Goal: Task Accomplishment & Management: Use online tool/utility

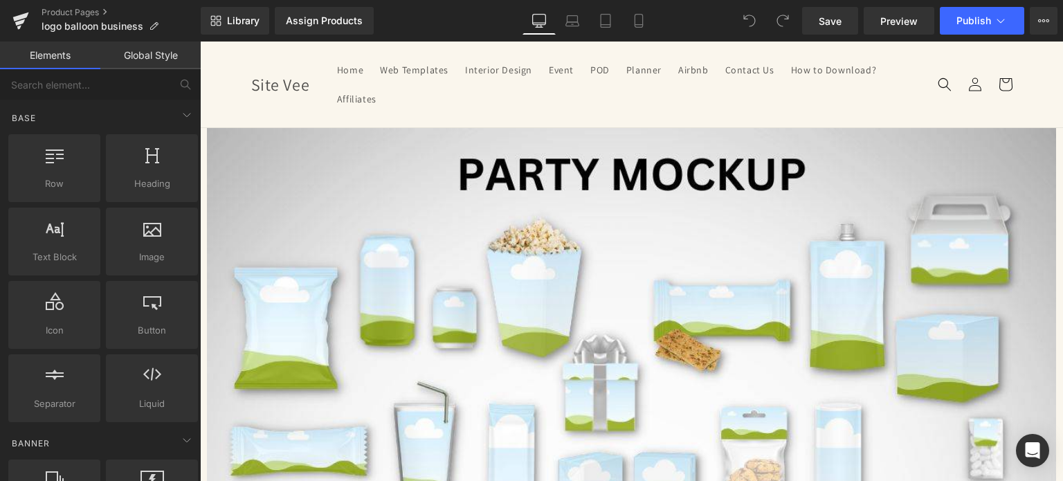
click at [200, 42] on span "Image" at bounding box center [200, 42] width 0 height 0
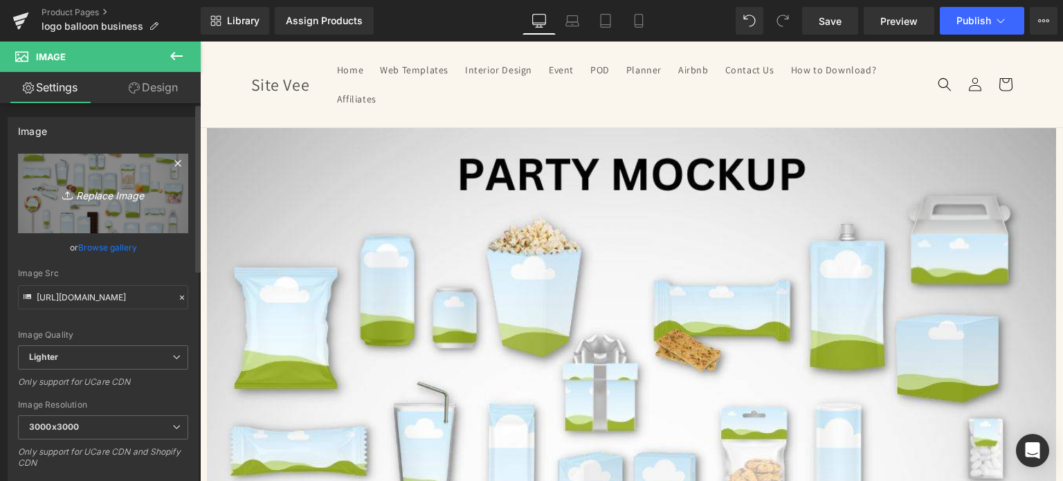
click at [119, 208] on link "Replace Image" at bounding box center [103, 194] width 170 height 80
type input "C:\fakepath\Creative SITEVEE (83).jpg"
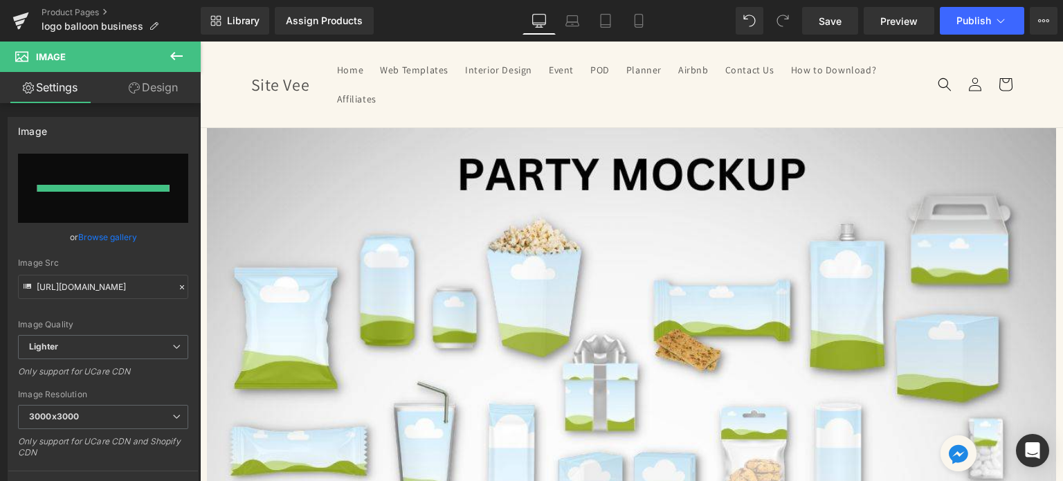
type input "[URL][DOMAIN_NAME]"
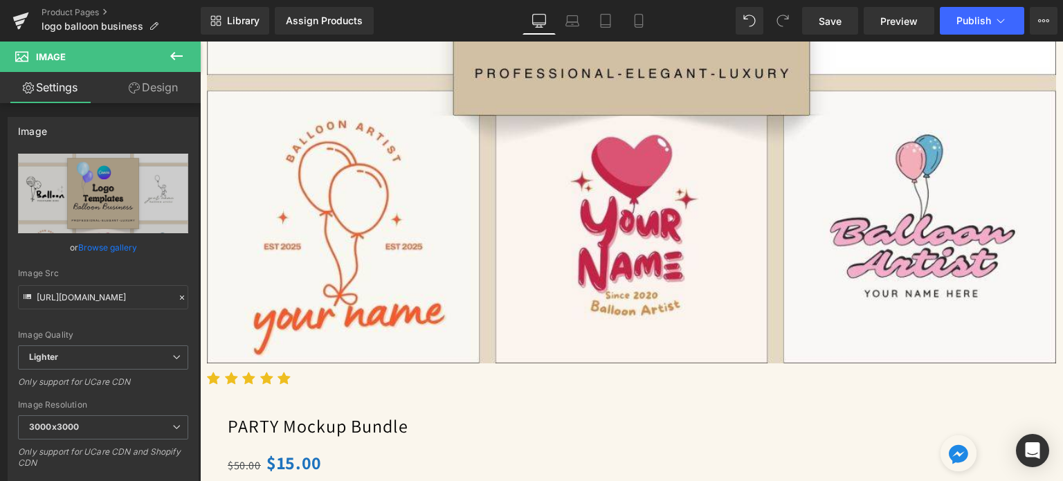
scroll to position [623, 0]
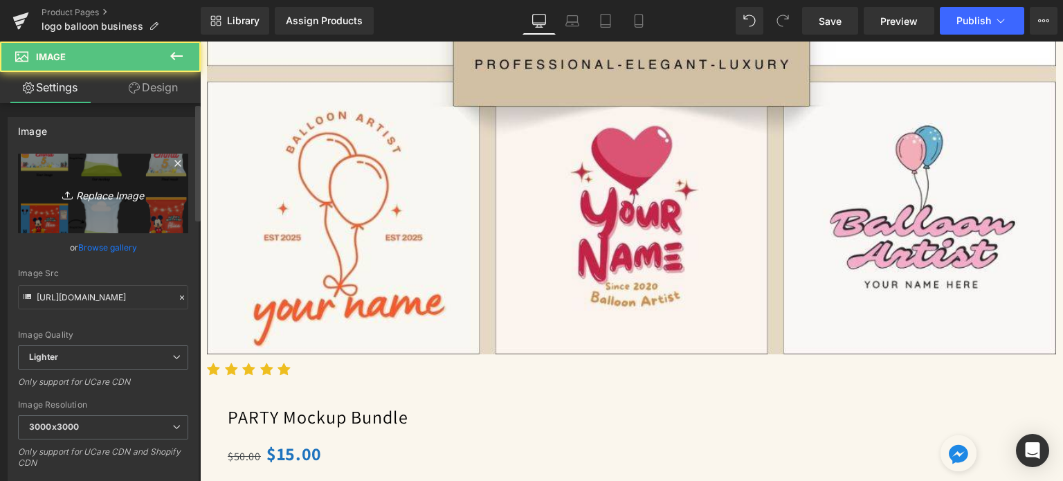
click at [73, 178] on link "Replace Image" at bounding box center [103, 194] width 170 height 80
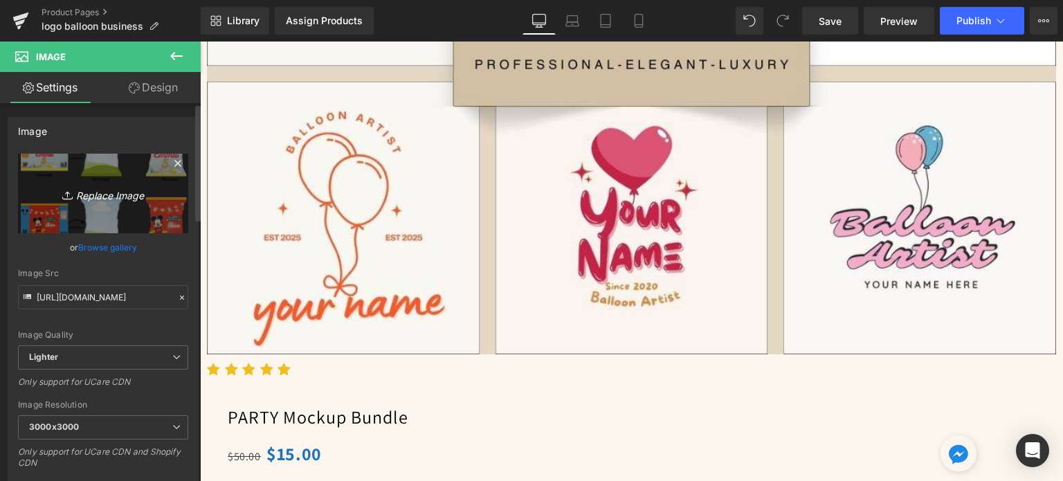
type input "C:\fakepath\Digital Appointment Planner 2023 (32).png"
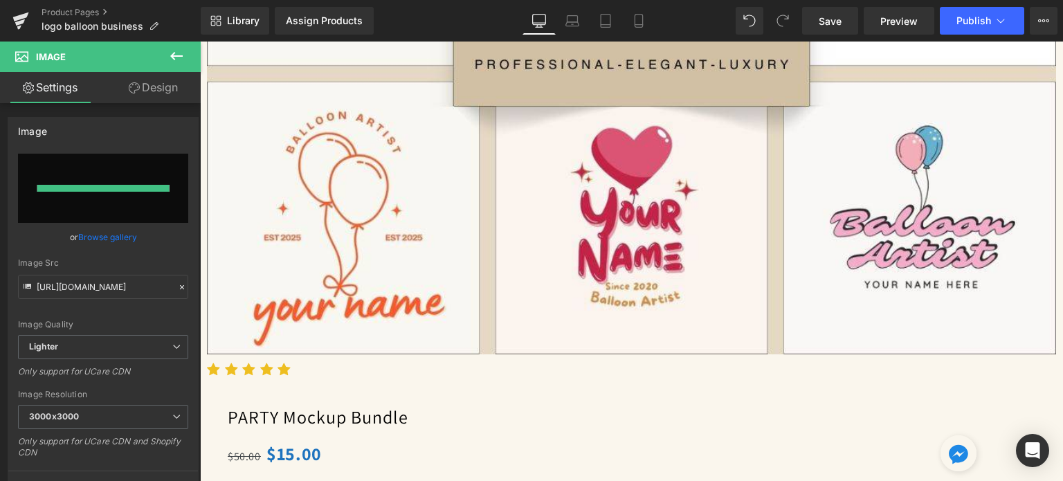
type input "[URL][DOMAIN_NAME]"
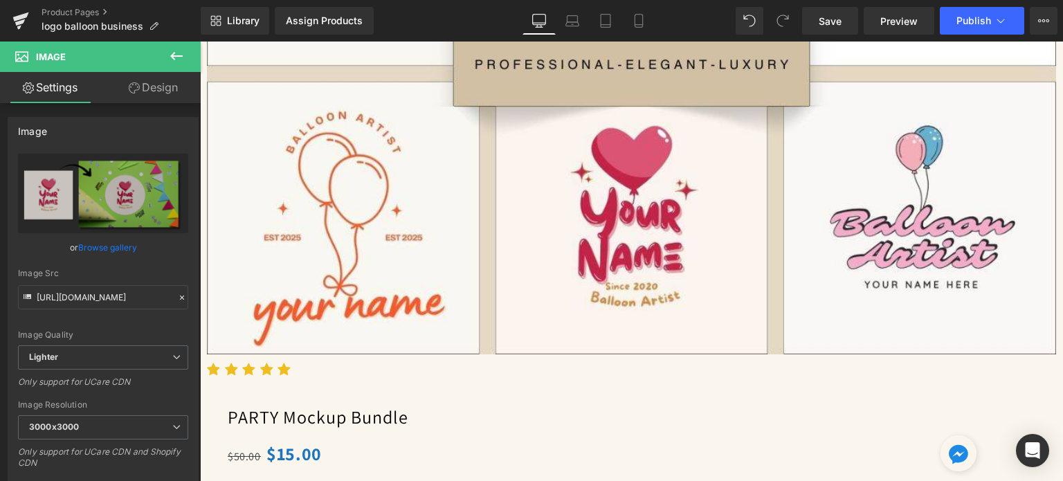
click at [200, 42] on span "Image" at bounding box center [200, 42] width 0 height 0
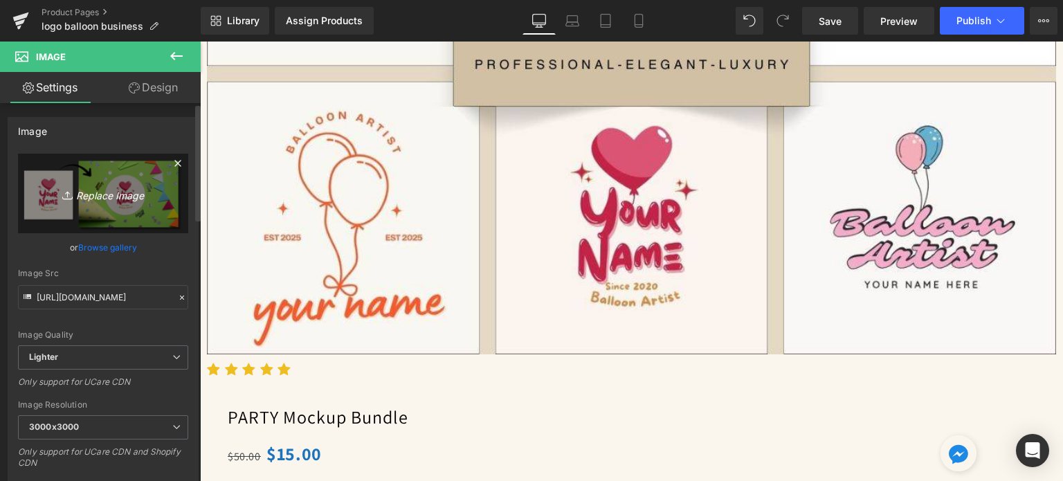
click at [55, 185] on icon "Replace Image" at bounding box center [103, 193] width 111 height 17
type input "C:\fakepath\Digital Appointment Planner 2023 (33).png"
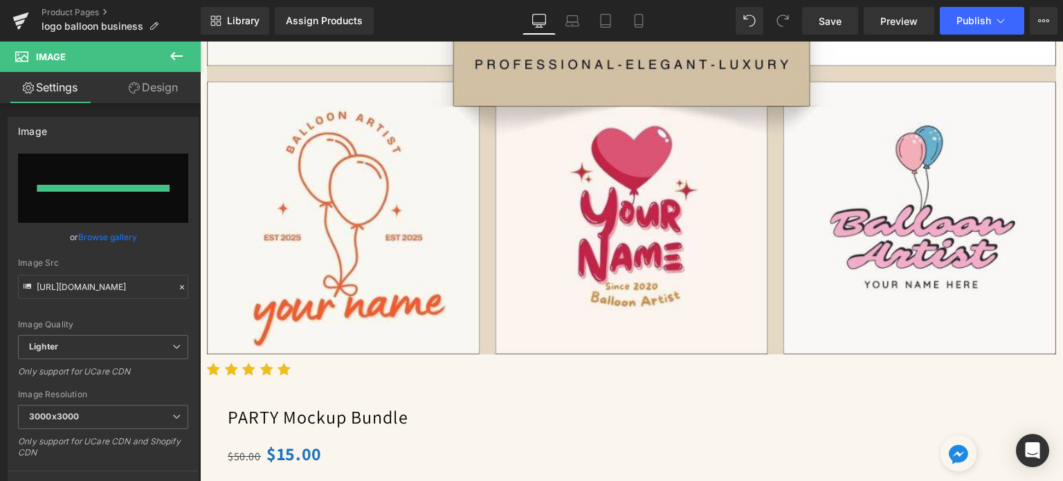
type input "[URL][DOMAIN_NAME]"
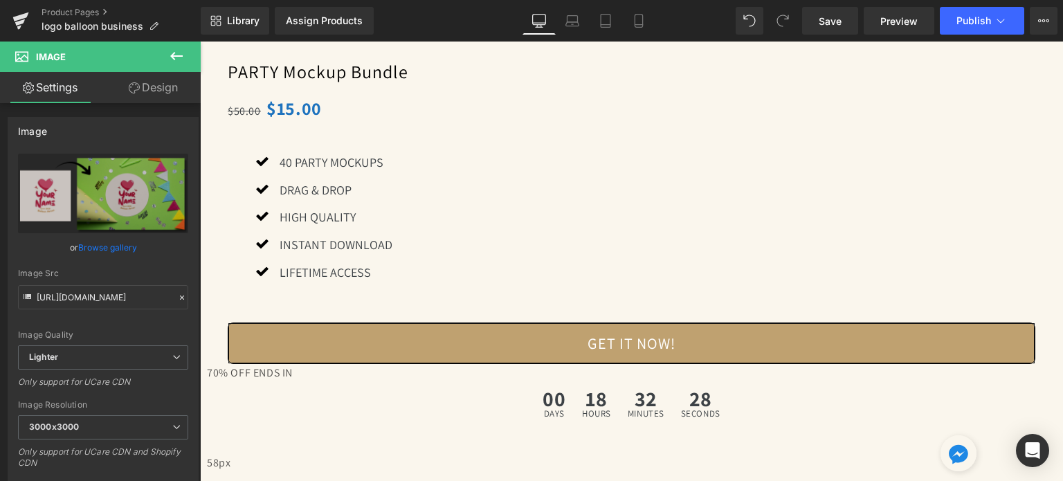
scroll to position [969, 0]
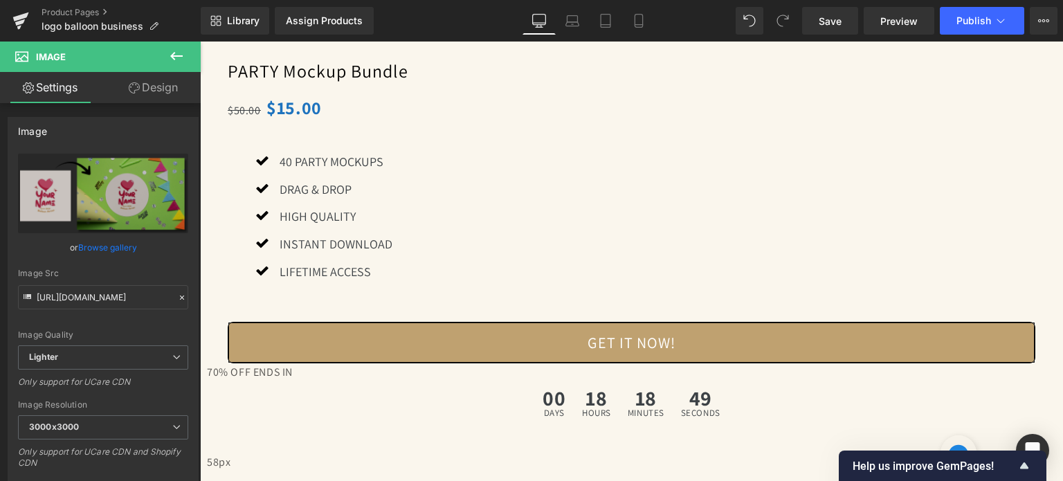
click at [200, 42] on span "Liquid" at bounding box center [200, 42] width 0 height 0
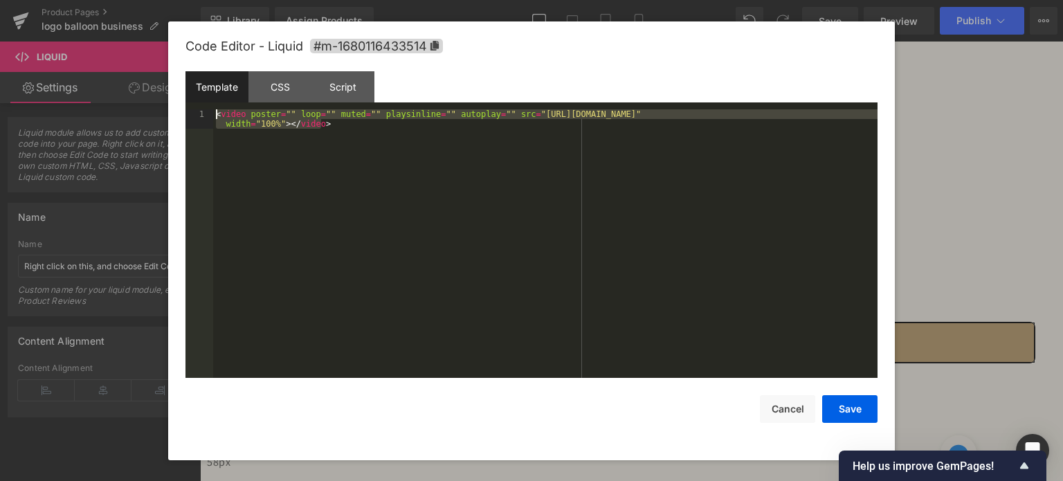
drag, startPoint x: 345, startPoint y: 153, endPoint x: 187, endPoint y: 116, distance: 162.1
click at [187, 116] on pre "1 < video poster = "" loop = "" muted = "" playsinline = "" autoplay = "" src =…" at bounding box center [531, 243] width 692 height 269
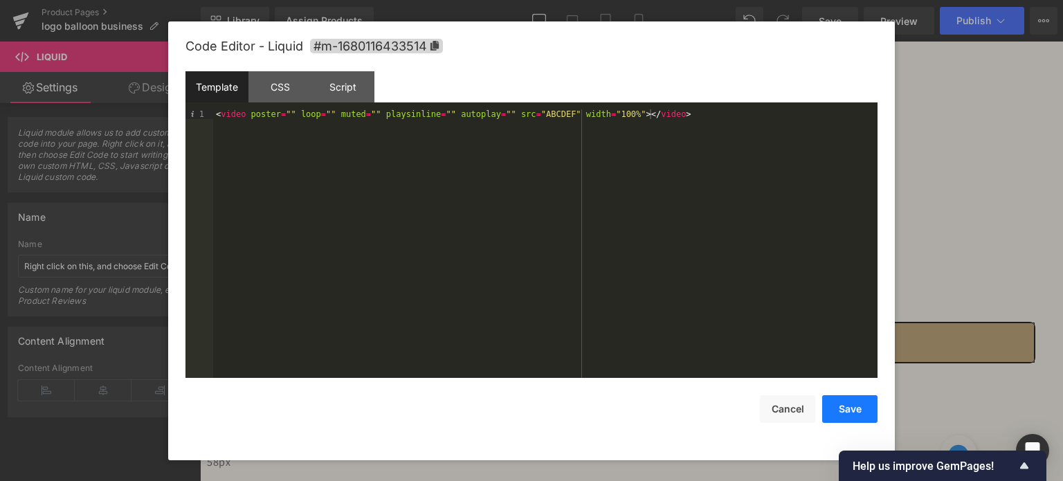
drag, startPoint x: 841, startPoint y: 409, endPoint x: 387, endPoint y: 212, distance: 494.6
click at [841, 409] on button "Save" at bounding box center [849, 409] width 55 height 28
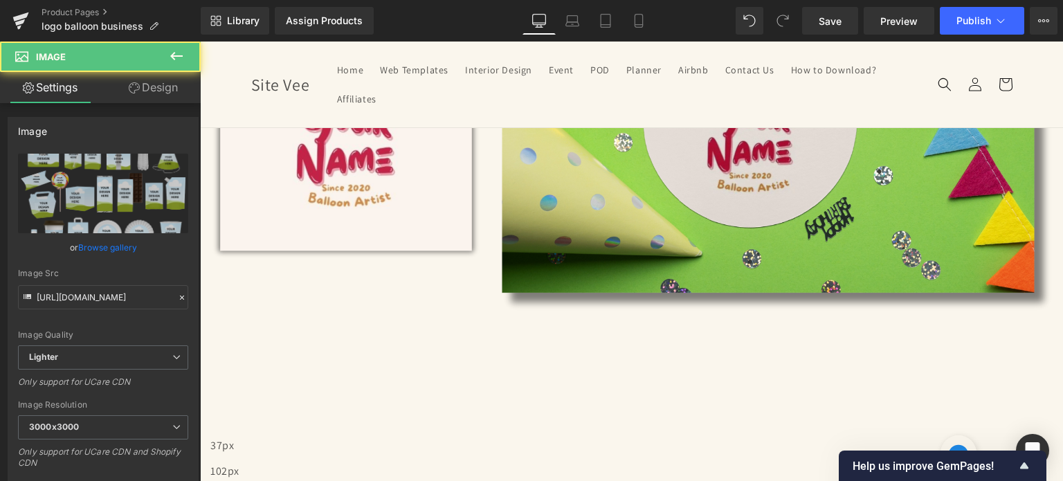
scroll to position [1868, 0]
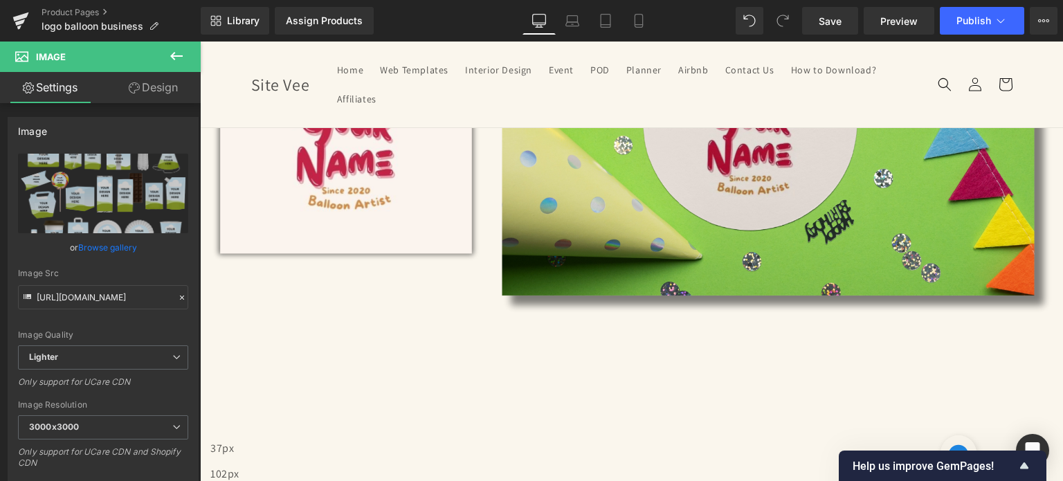
click at [200, 42] on icon at bounding box center [200, 42] width 0 height 0
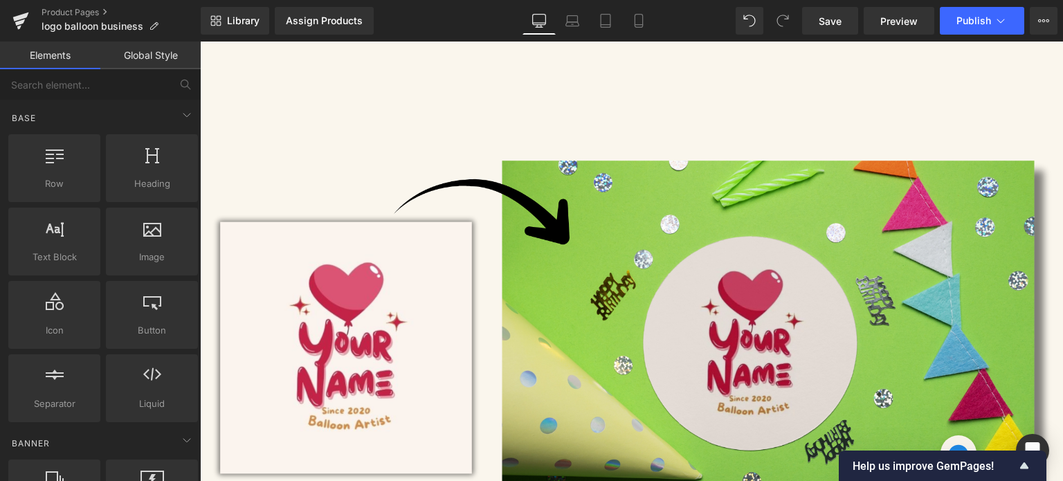
scroll to position [1937, 0]
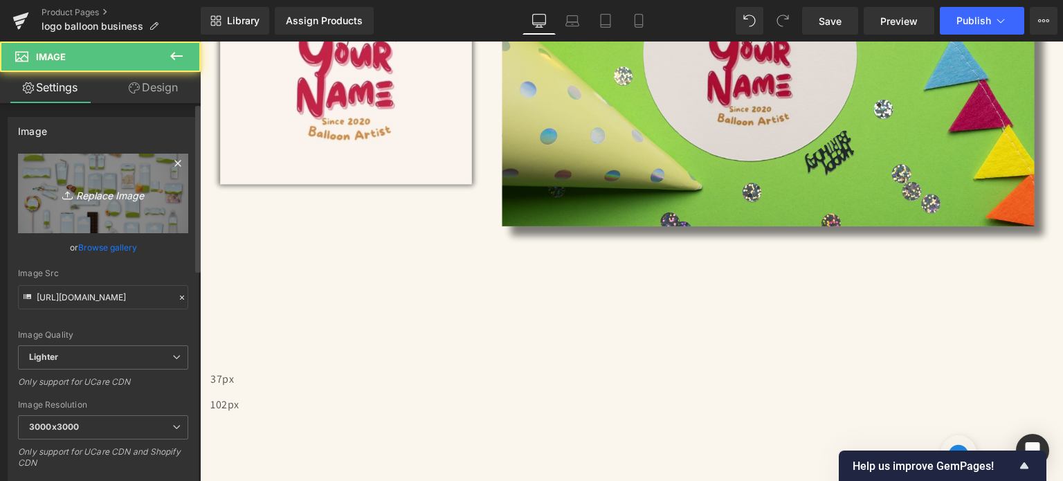
click at [112, 207] on link "Replace Image" at bounding box center [103, 194] width 170 height 80
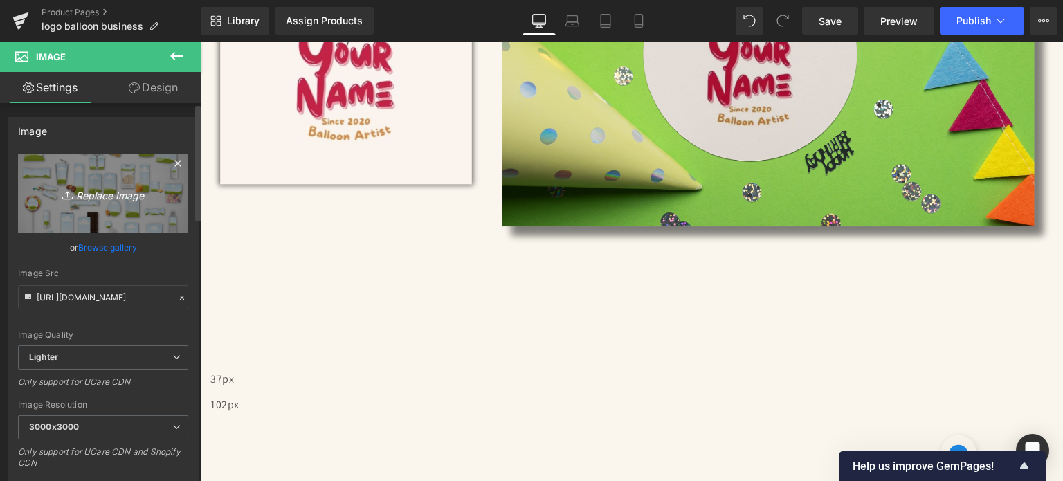
type input "C:\fakepath\Creative SITEVEE (83).jpg"
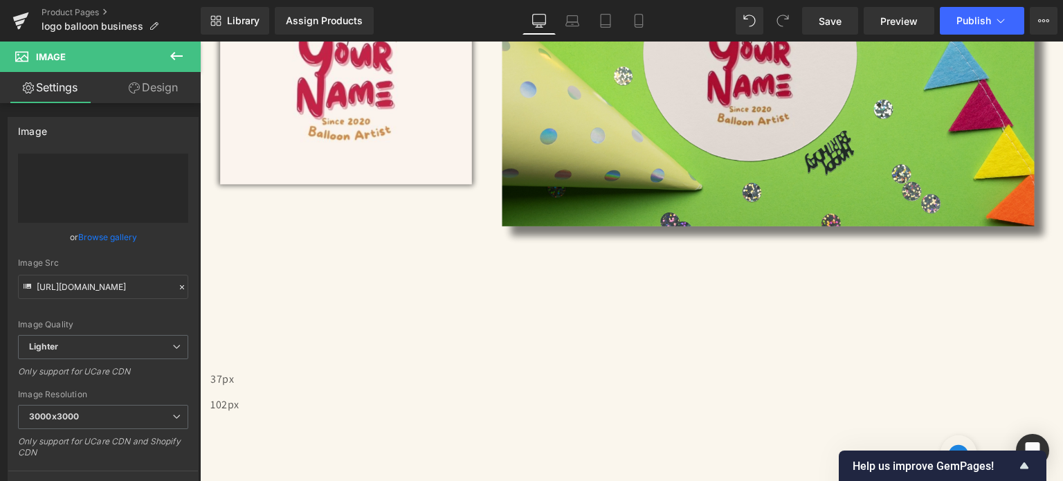
type input "[URL][DOMAIN_NAME]"
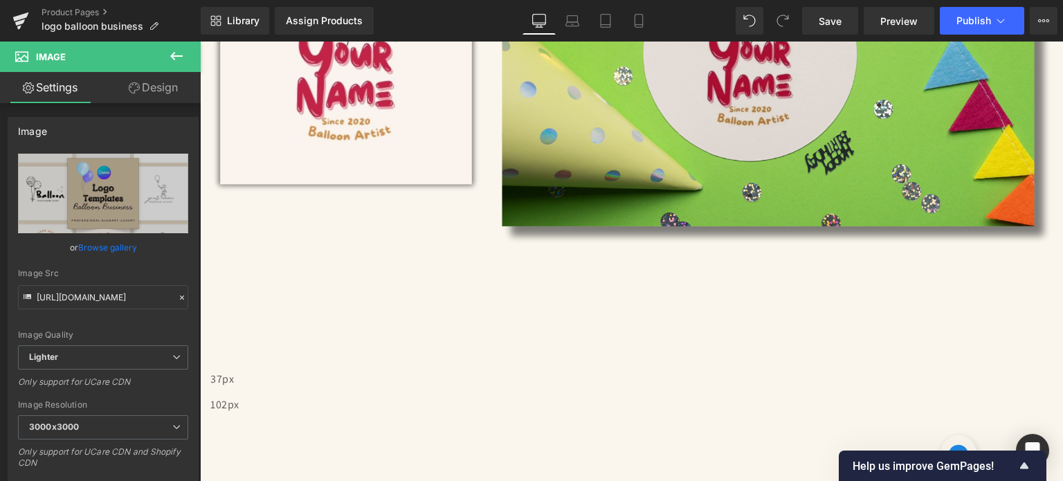
click at [200, 42] on span "Image" at bounding box center [200, 42] width 0 height 0
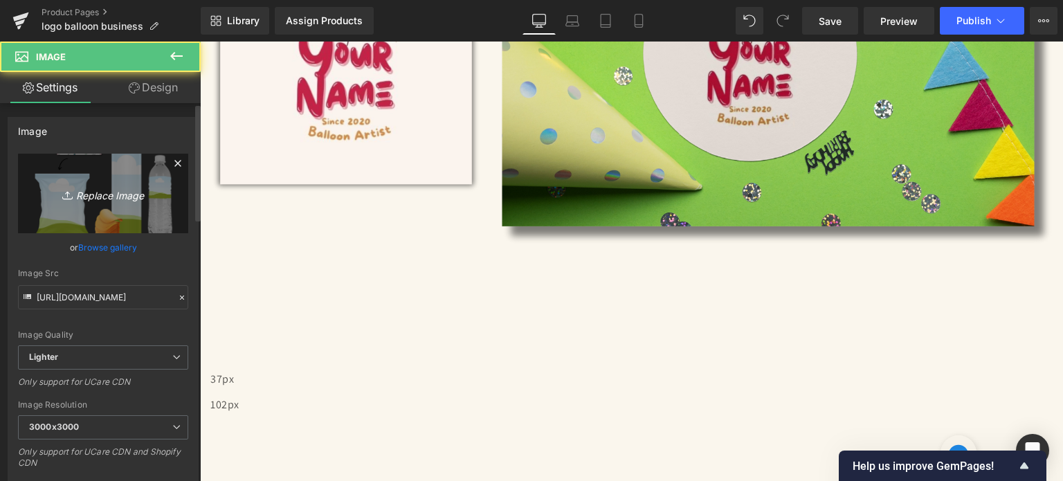
click at [73, 176] on link "Replace Image" at bounding box center [103, 194] width 170 height 80
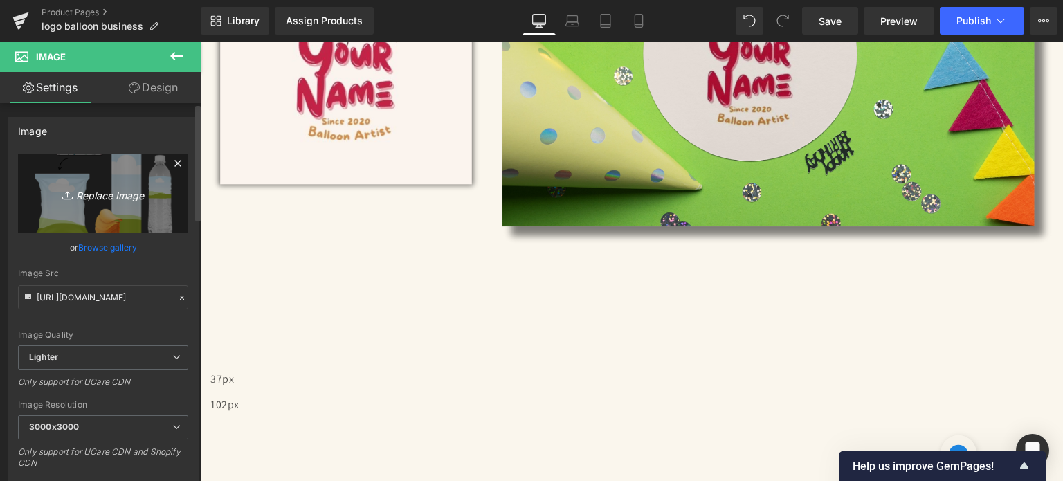
type input "C:\fakepath\Creative SITEVEE (85).jpg"
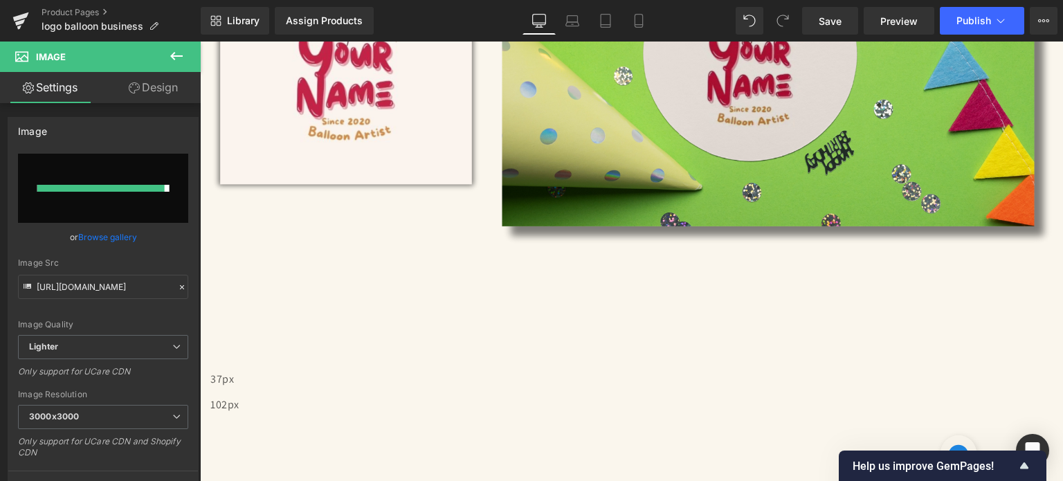
type input "[URL][DOMAIN_NAME]"
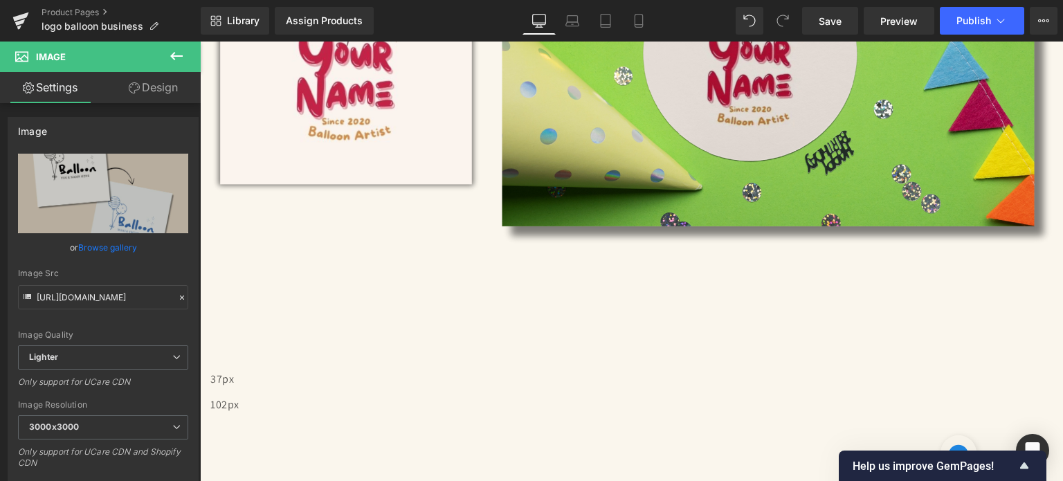
click at [200, 42] on span "Image" at bounding box center [200, 42] width 0 height 0
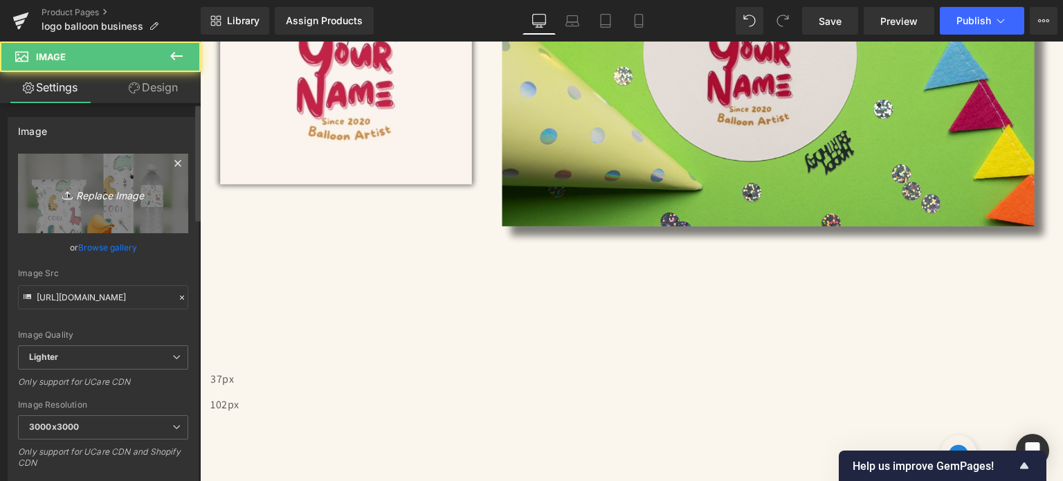
click at [62, 198] on icon at bounding box center [67, 198] width 10 height 2
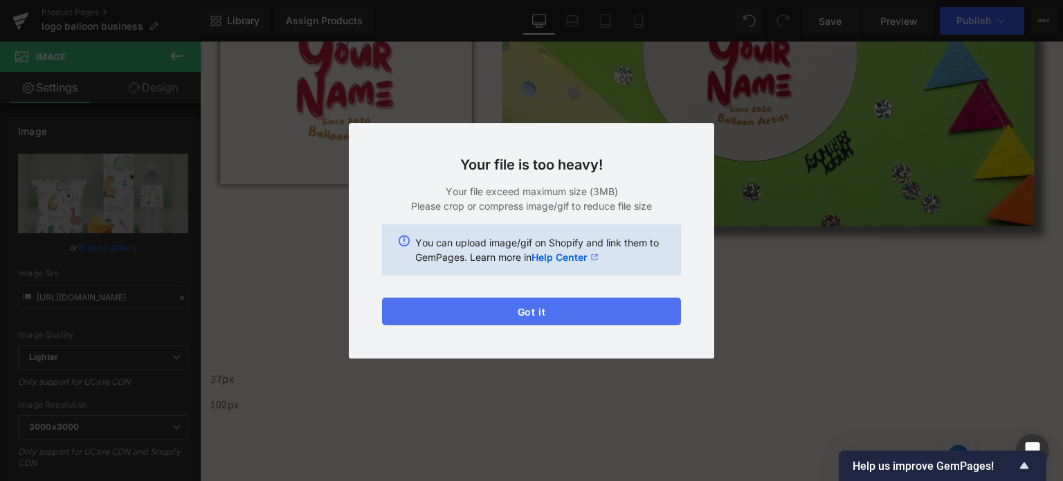
click at [597, 310] on button "Got it" at bounding box center [531, 312] width 299 height 28
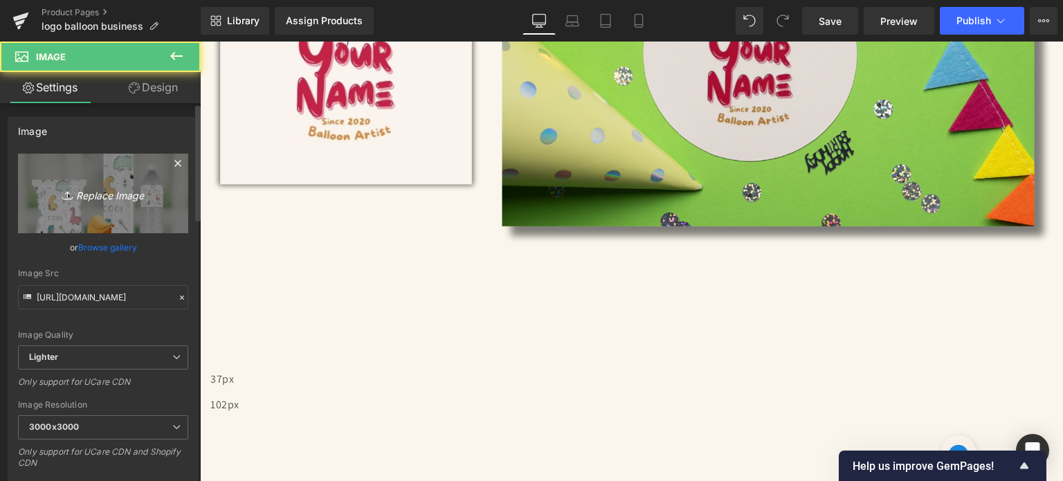
click at [113, 201] on icon "Replace Image" at bounding box center [103, 193] width 111 height 17
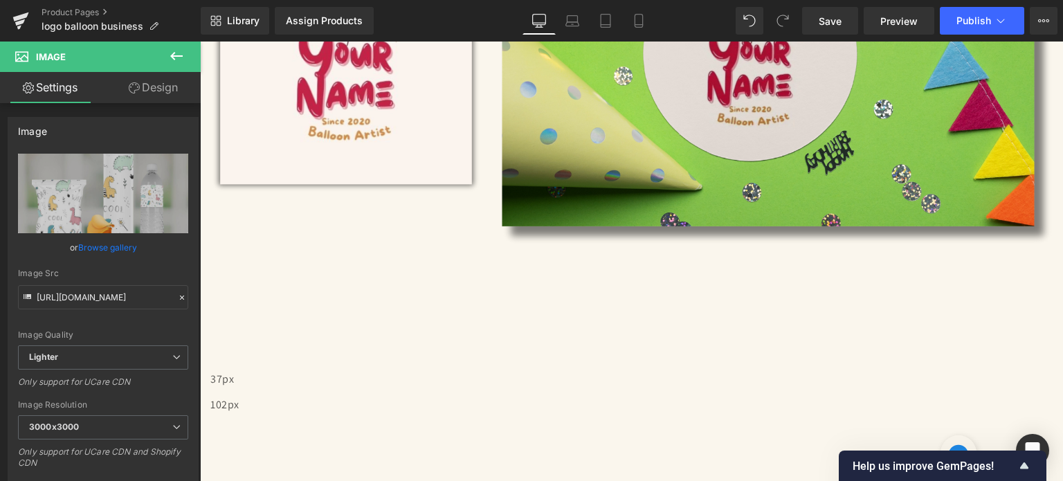
click at [200, 42] on span "Image" at bounding box center [200, 42] width 0 height 0
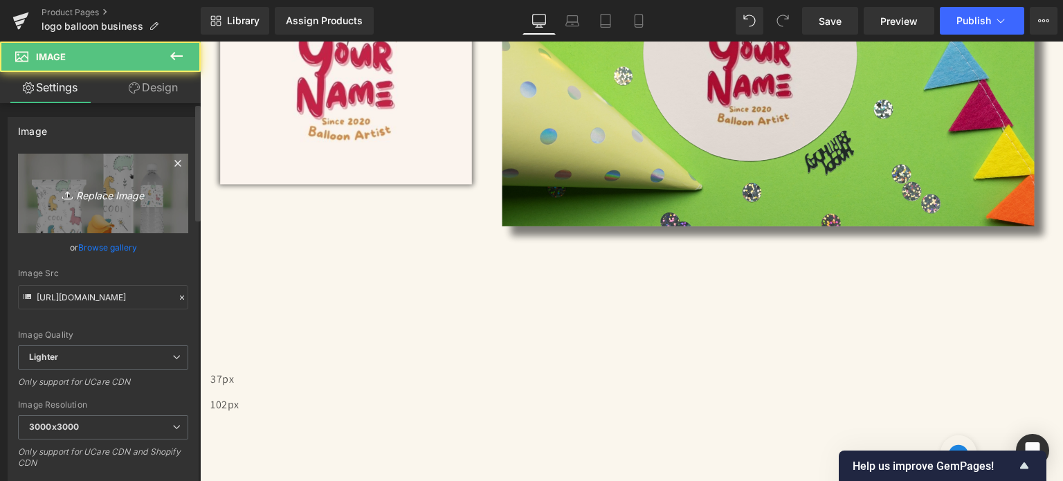
click at [85, 201] on icon "Replace Image" at bounding box center [103, 193] width 111 height 17
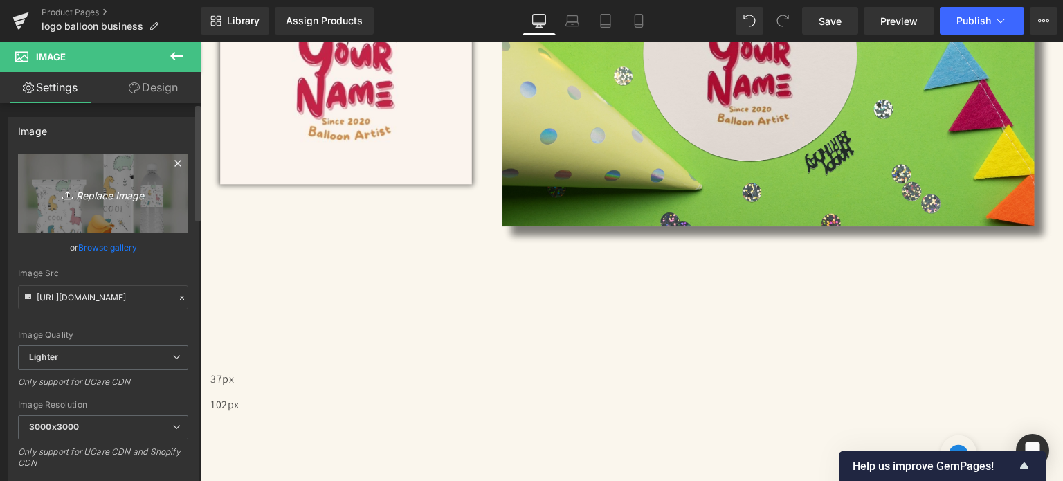
type input "C:\fakepath\Creative SITEVEE (86).jpg"
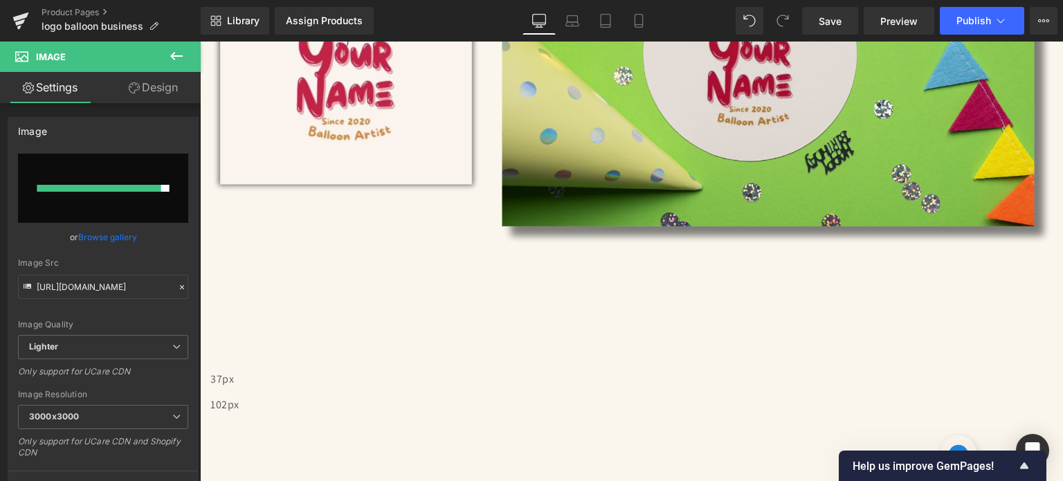
type input "[URL][DOMAIN_NAME]"
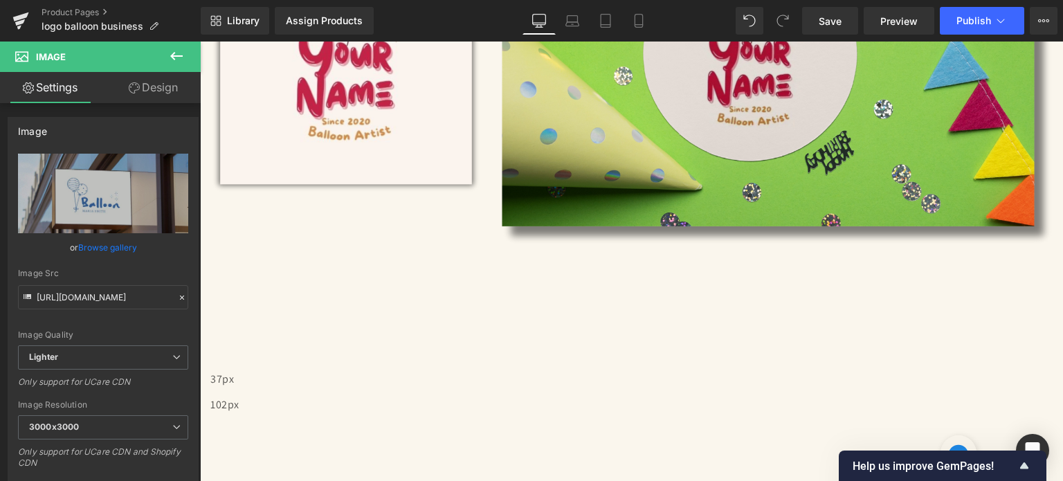
click at [200, 42] on link at bounding box center [200, 42] width 0 height 0
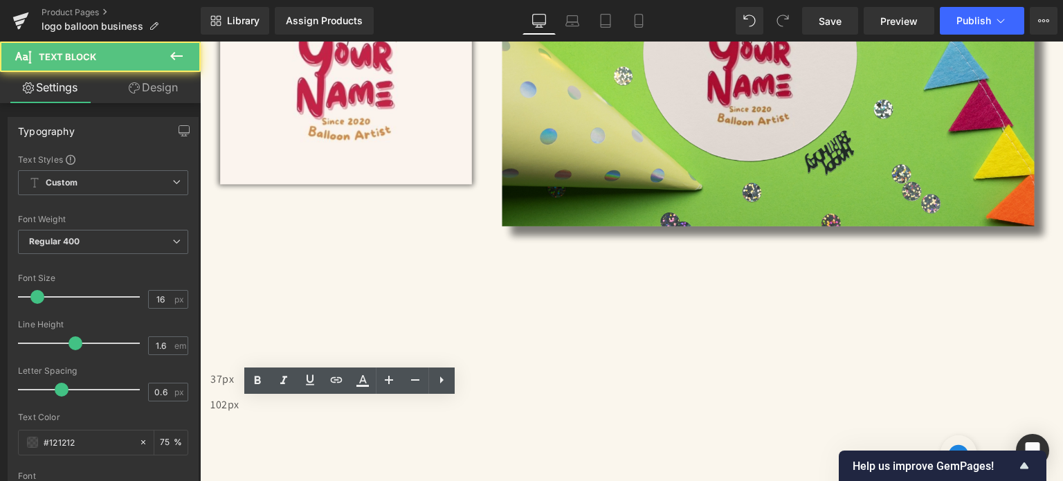
drag, startPoint x: 347, startPoint y: 410, endPoint x: 417, endPoint y: 409, distance: 69.9
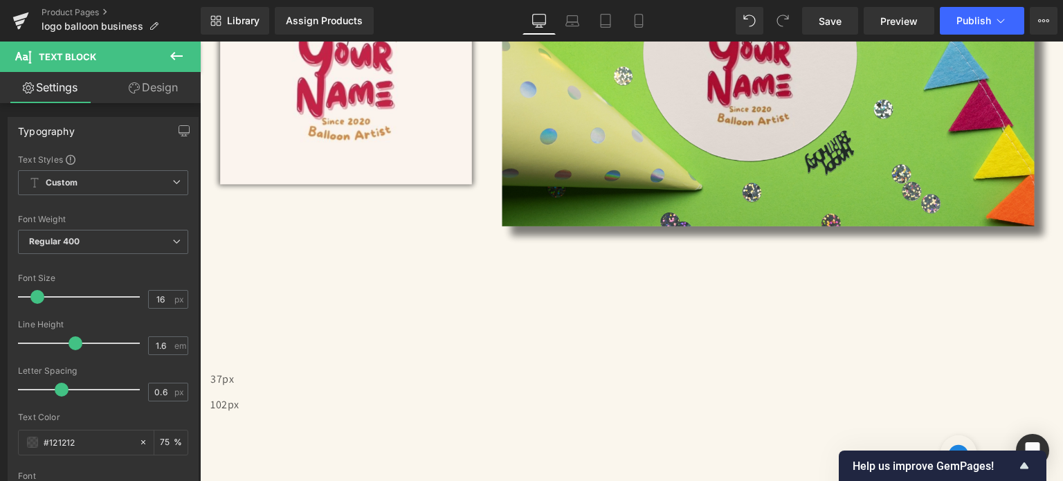
click at [200, 42] on icon at bounding box center [200, 42] width 0 height 0
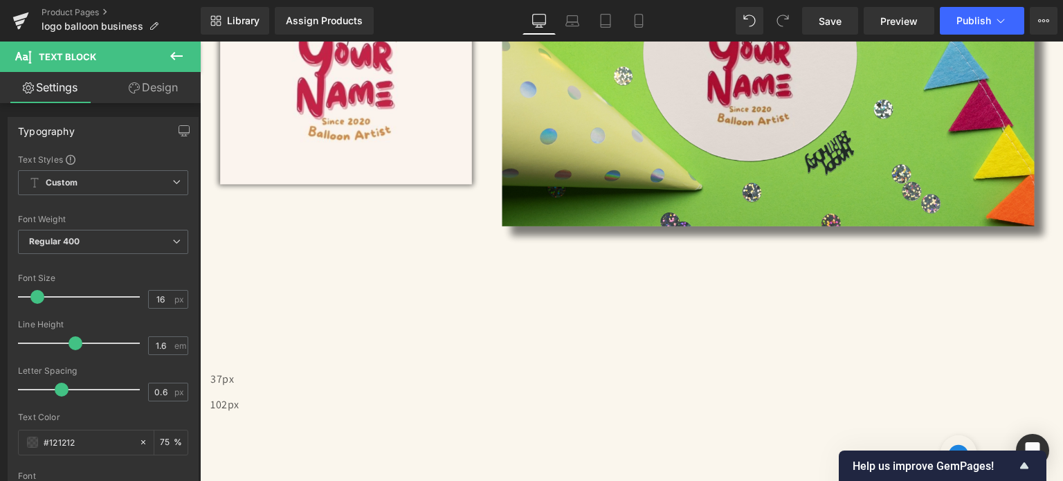
click at [200, 42] on link at bounding box center [200, 42] width 0 height 0
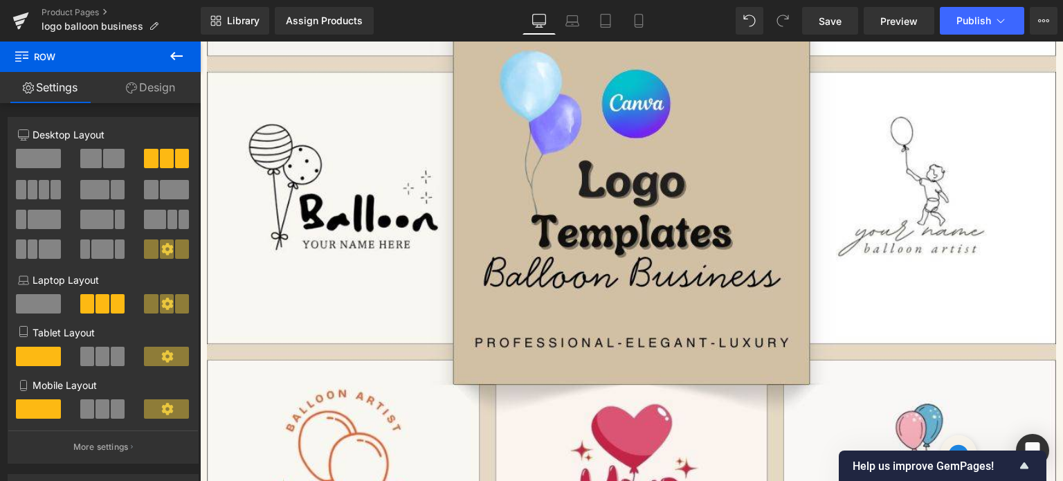
scroll to position [346, 0]
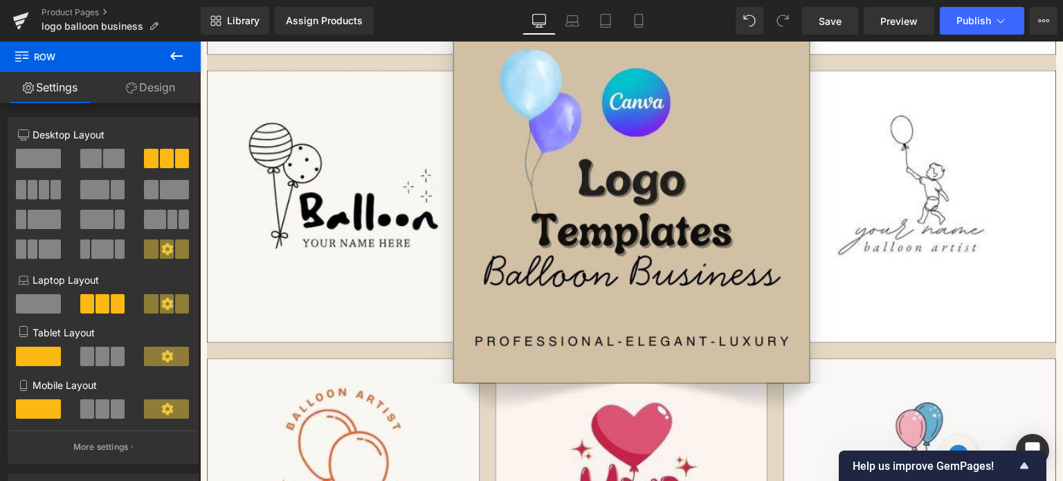
click at [200, 42] on link at bounding box center [200, 42] width 0 height 0
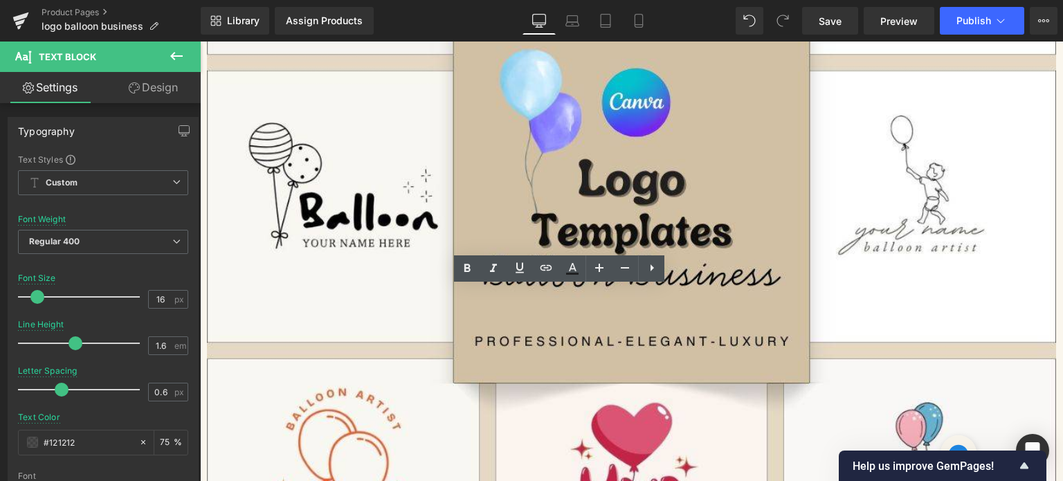
drag, startPoint x: 448, startPoint y: 295, endPoint x: 461, endPoint y: 295, distance: 12.5
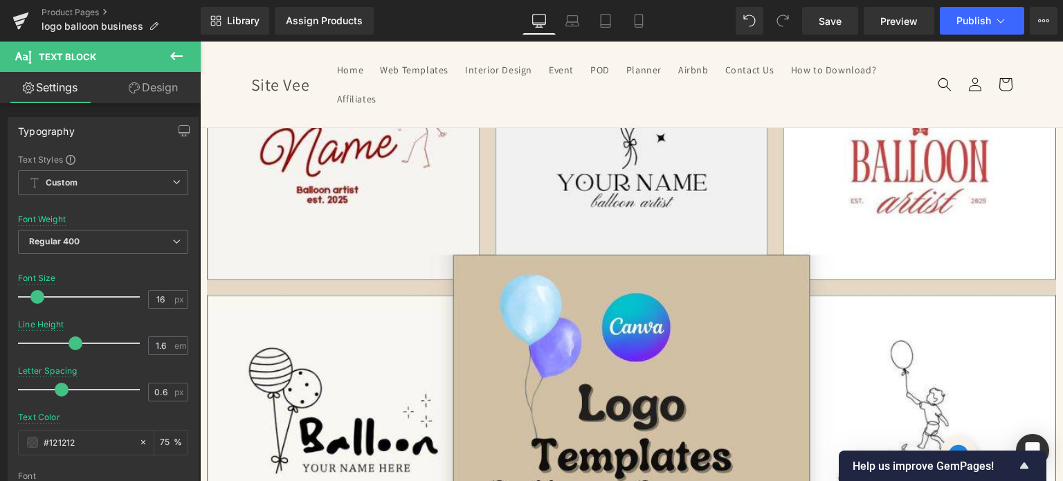
scroll to position [0, 0]
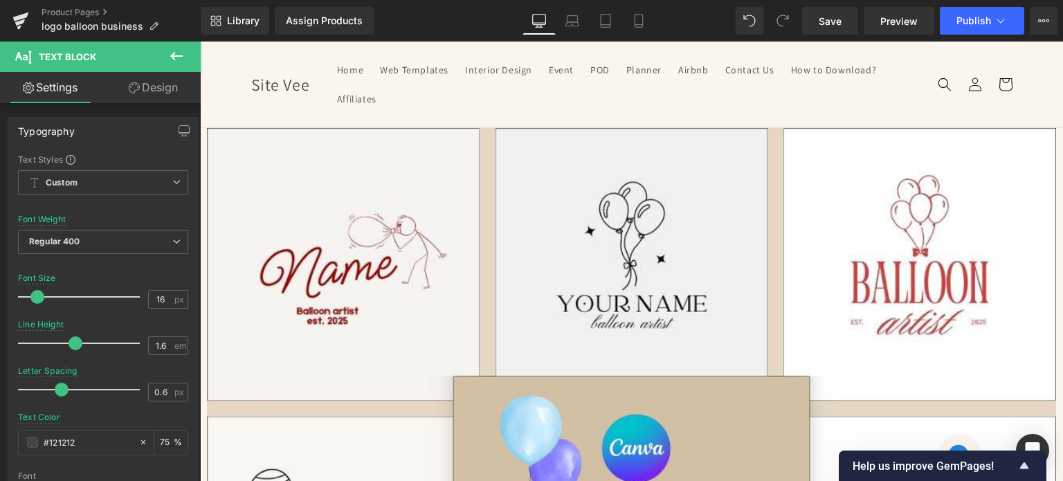
click at [200, 42] on link at bounding box center [200, 42] width 0 height 0
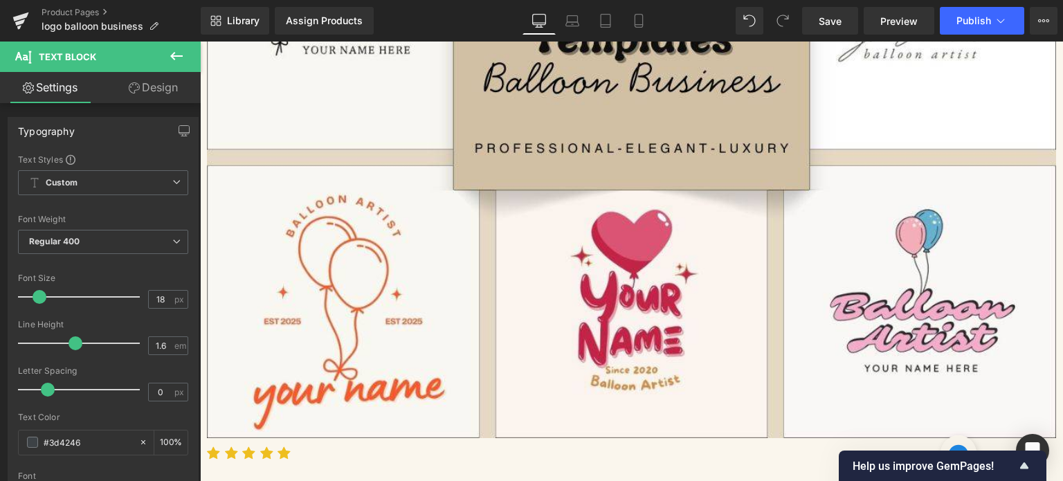
scroll to position [623, 0]
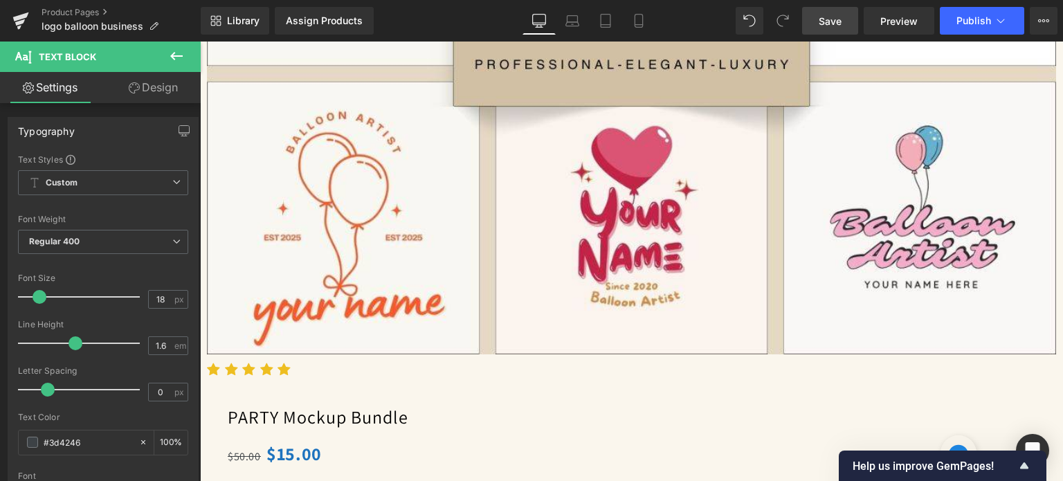
click at [825, 22] on span "Save" at bounding box center [830, 21] width 23 height 15
click at [200, 42] on icon at bounding box center [200, 42] width 0 height 0
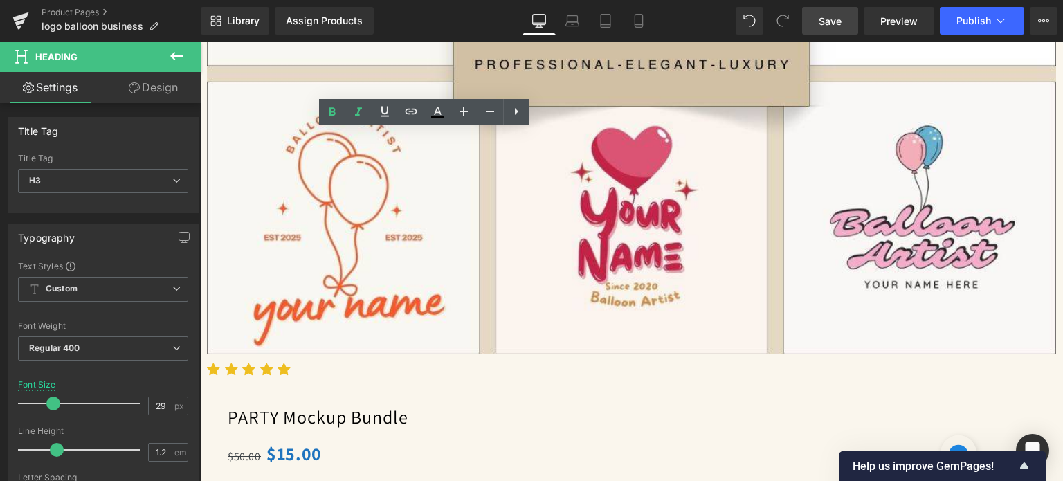
paste div
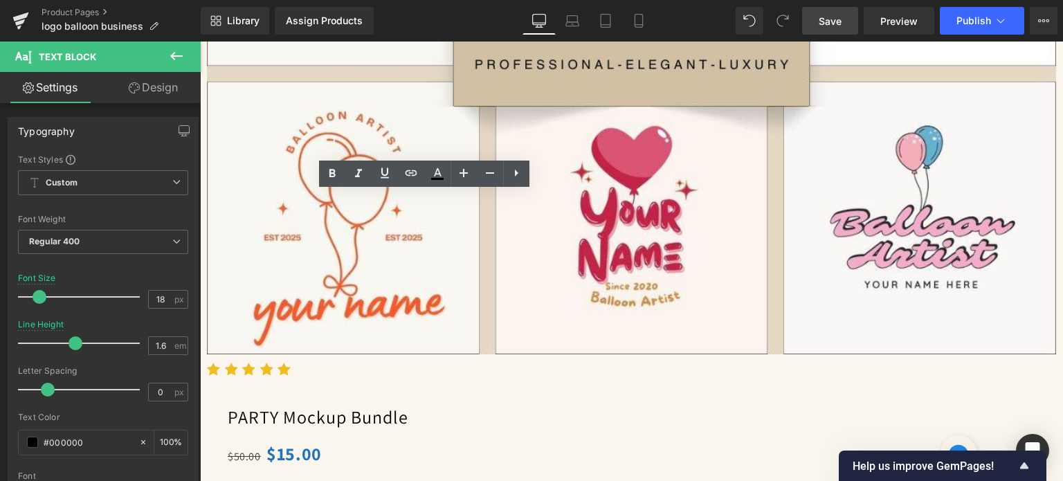
drag, startPoint x: 491, startPoint y: 348, endPoint x: 232, endPoint y: 205, distance: 296.4
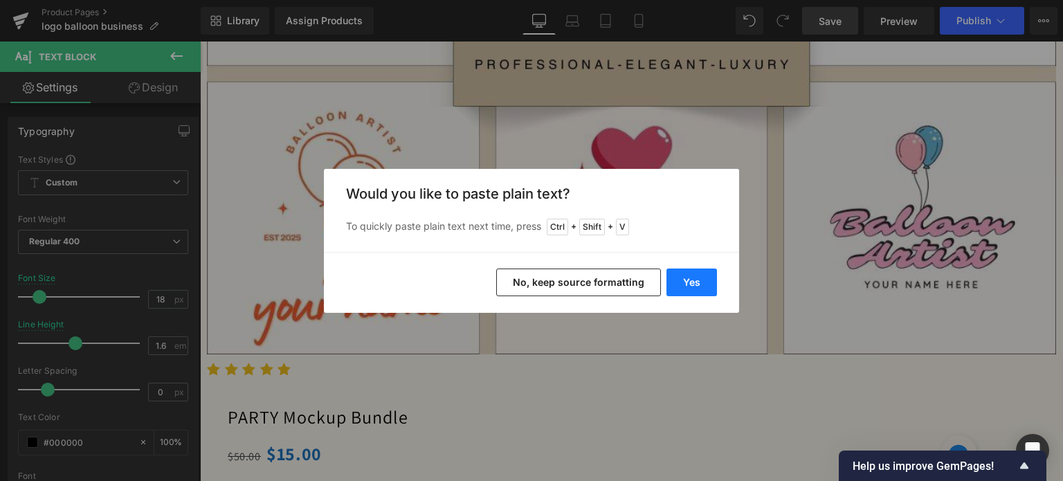
click at [689, 281] on button "Yes" at bounding box center [691, 282] width 51 height 28
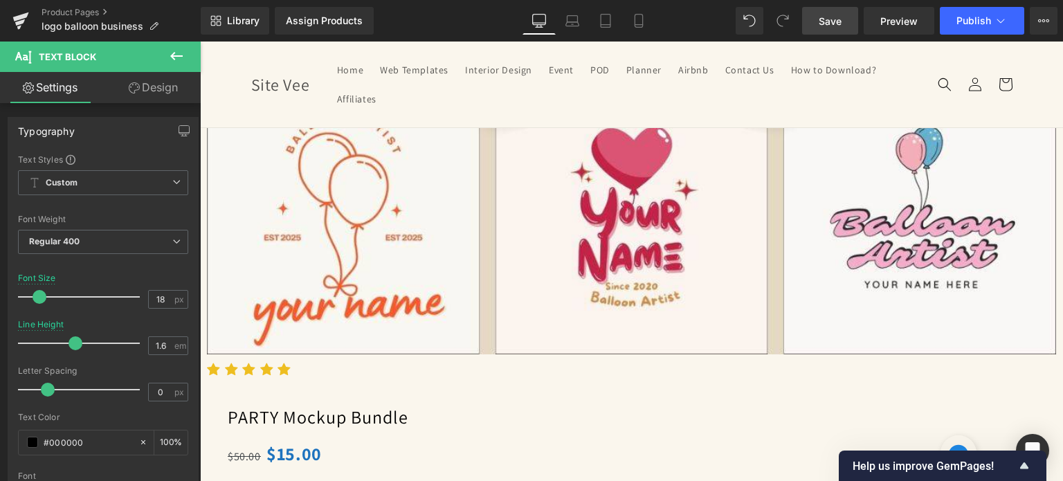
drag, startPoint x: 363, startPoint y: 222, endPoint x: 246, endPoint y: 224, distance: 116.3
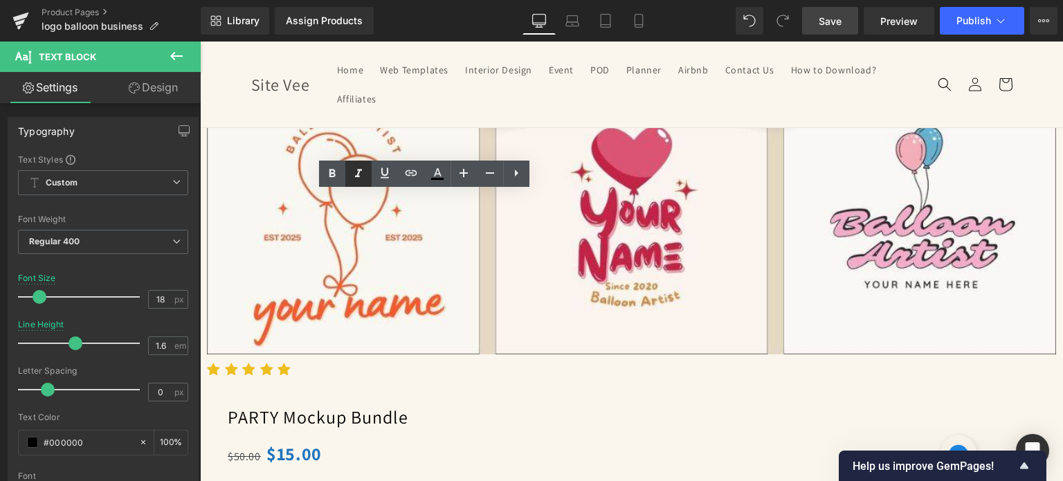
click at [352, 174] on icon at bounding box center [358, 173] width 17 height 17
click at [331, 175] on icon at bounding box center [332, 173] width 17 height 17
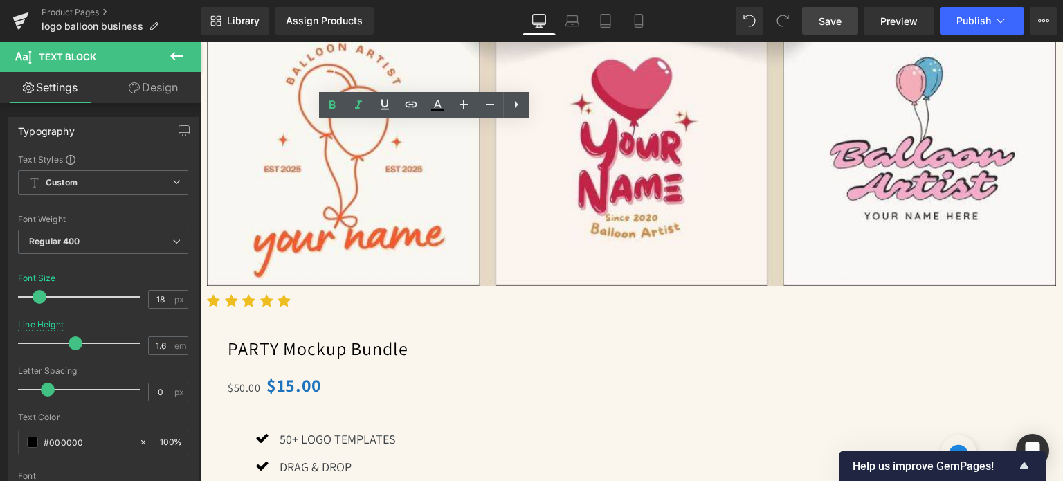
scroll to position [692, 0]
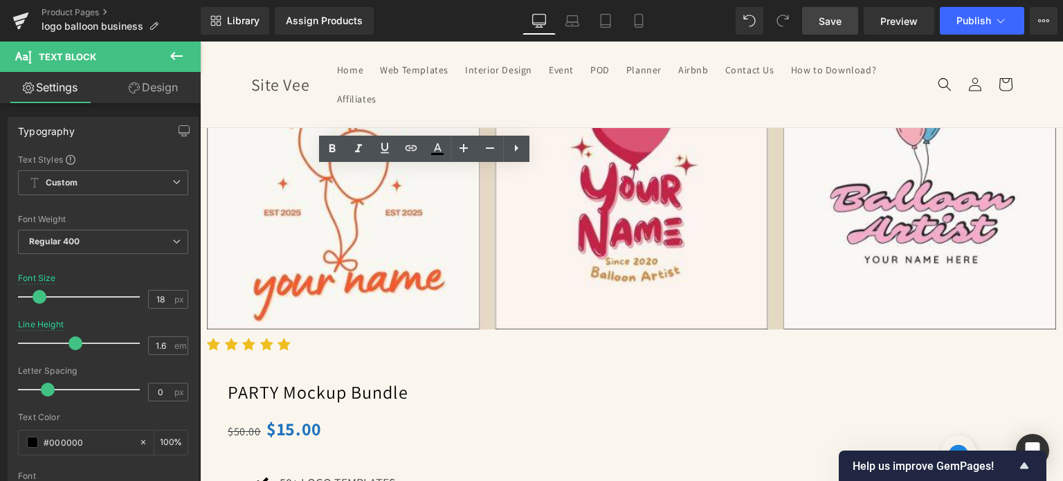
scroll to position [623, 0]
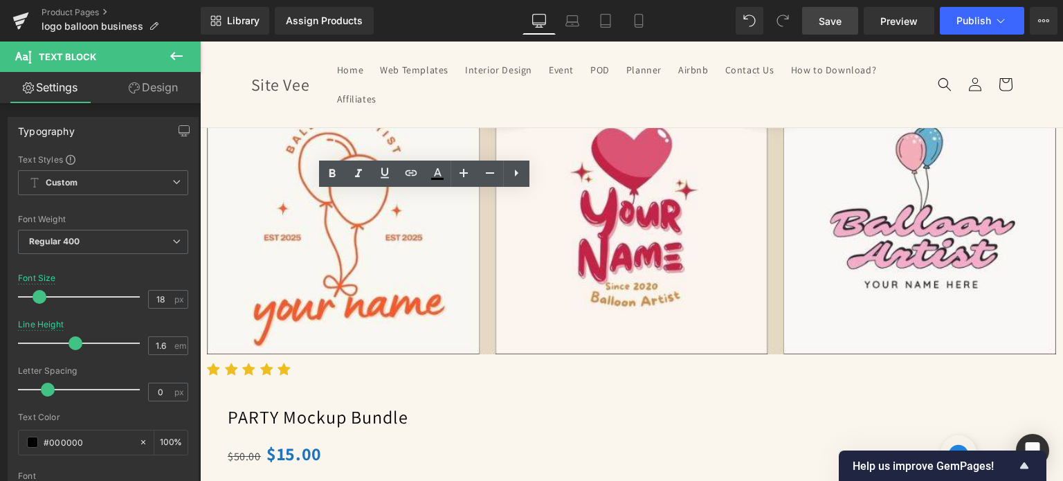
click at [823, 14] on span "Save" at bounding box center [830, 21] width 23 height 15
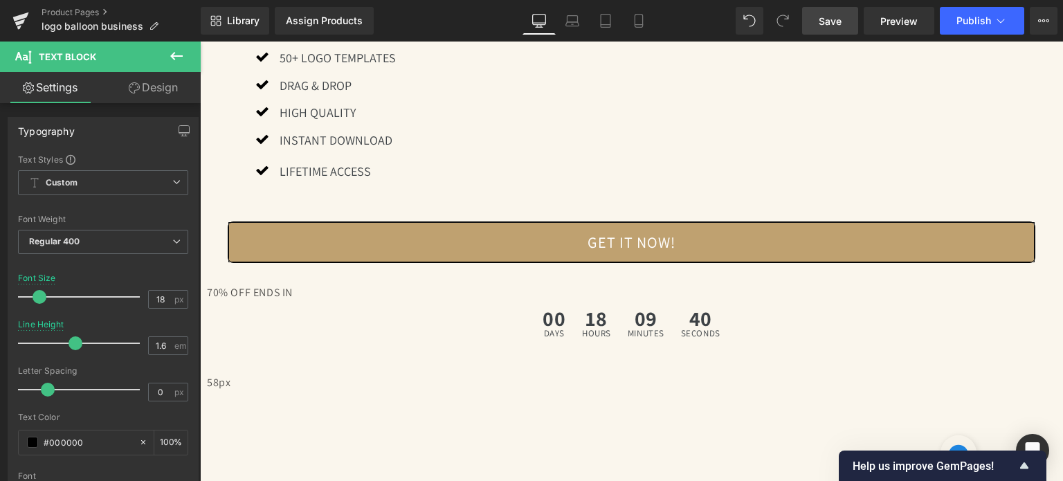
scroll to position [1107, 0]
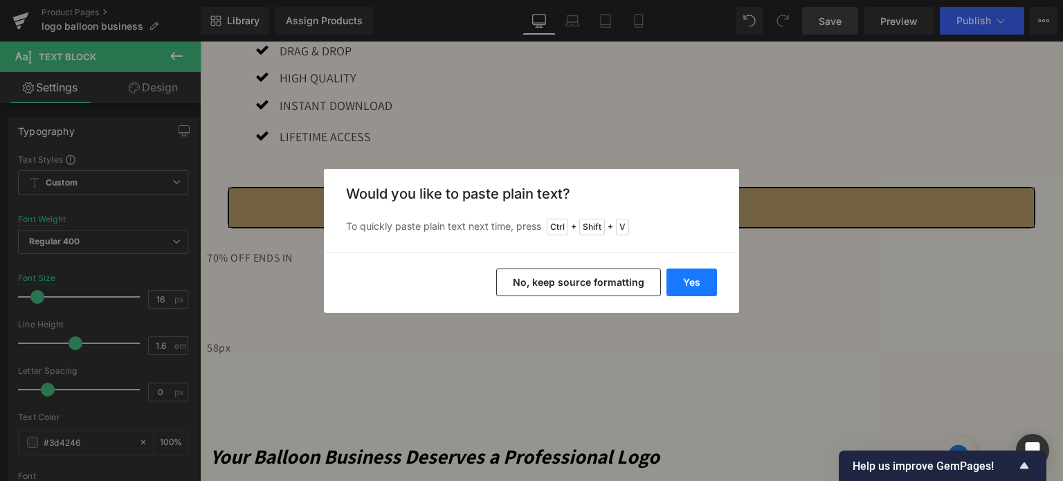
click at [679, 282] on button "Yes" at bounding box center [691, 282] width 51 height 28
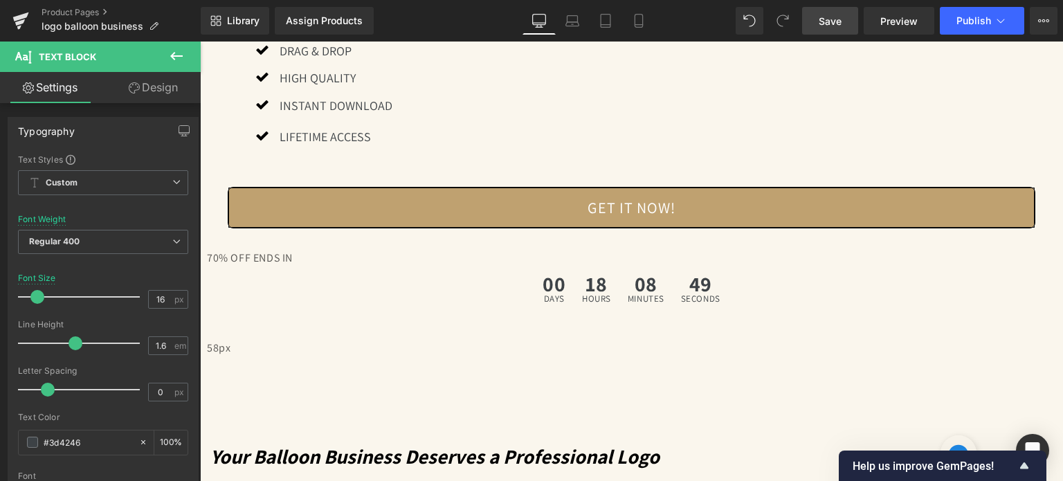
drag, startPoint x: 789, startPoint y: 318, endPoint x: 1020, endPoint y: 315, distance: 231.1
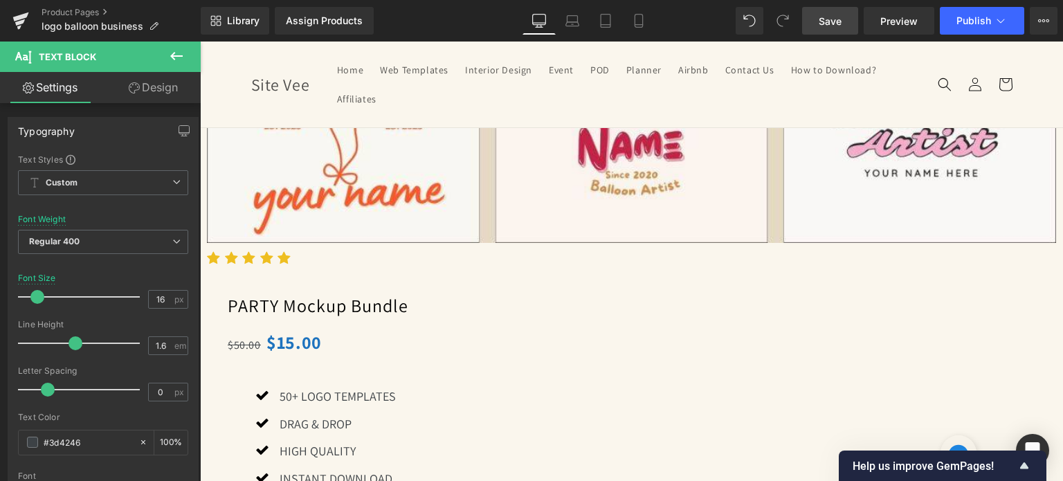
scroll to position [692, 0]
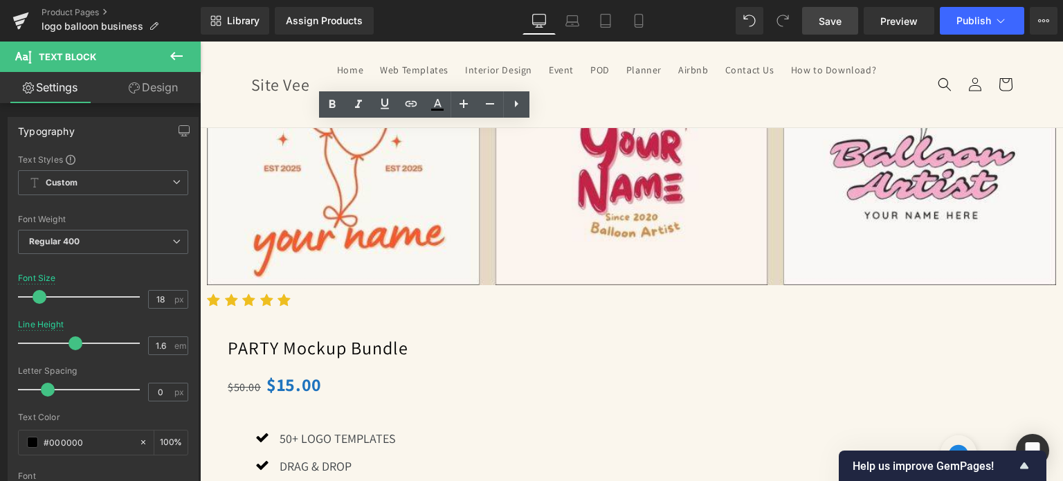
drag, startPoint x: 536, startPoint y: 414, endPoint x: 232, endPoint y: 136, distance: 412.4
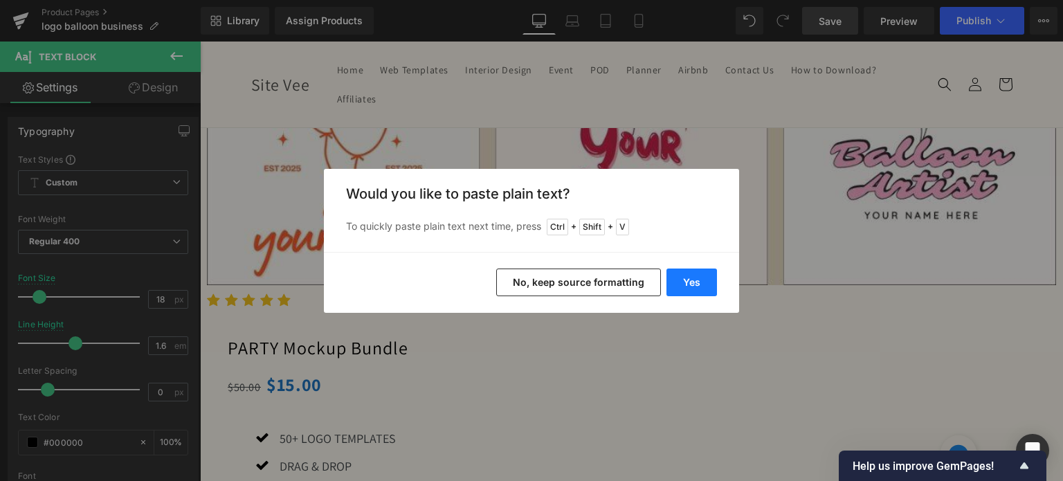
click at [707, 282] on button "Yes" at bounding box center [691, 282] width 51 height 28
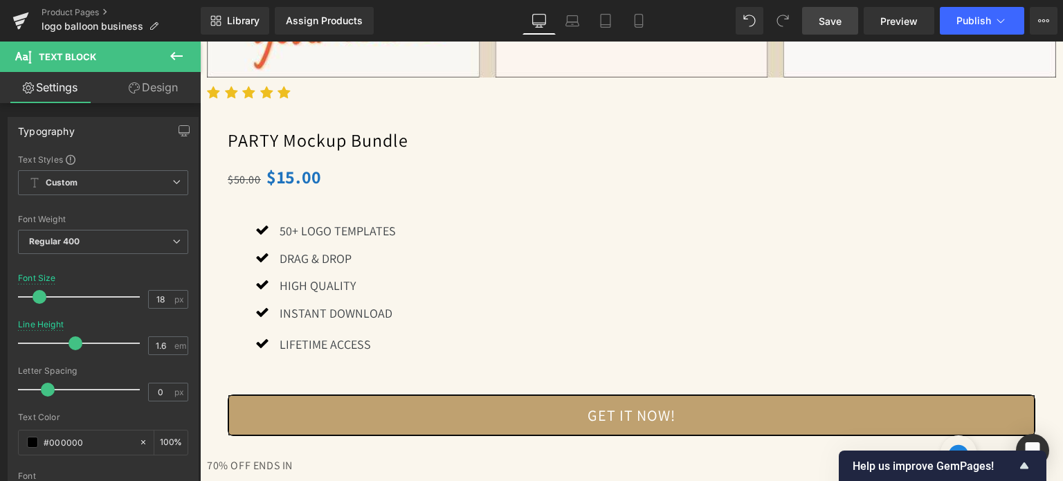
scroll to position [969, 0]
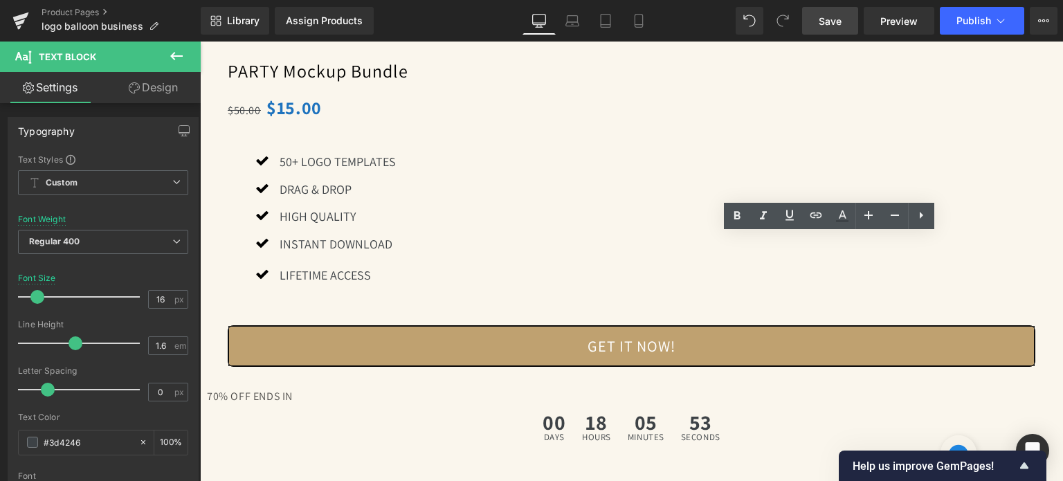
drag, startPoint x: 904, startPoint y: 387, endPoint x: 773, endPoint y: 387, distance: 131.5
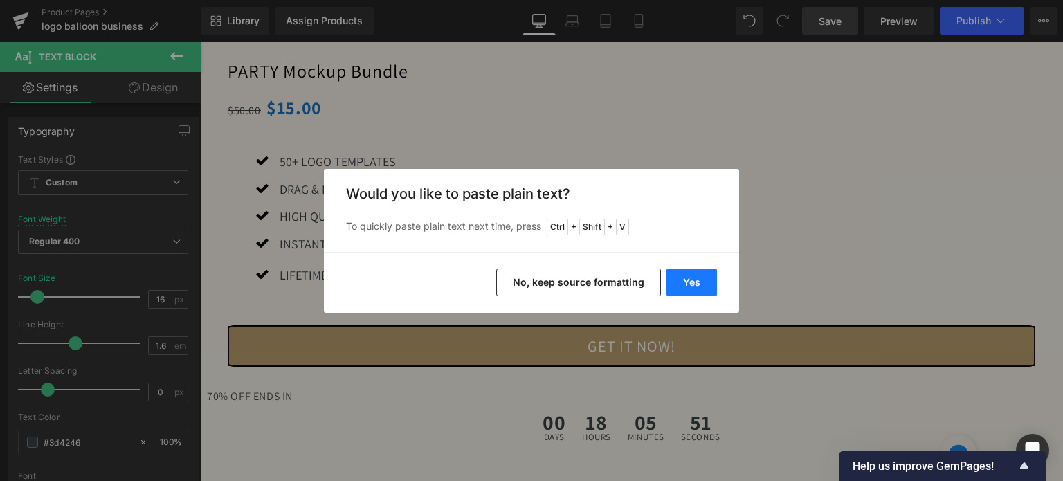
click at [702, 278] on button "Yes" at bounding box center [691, 282] width 51 height 28
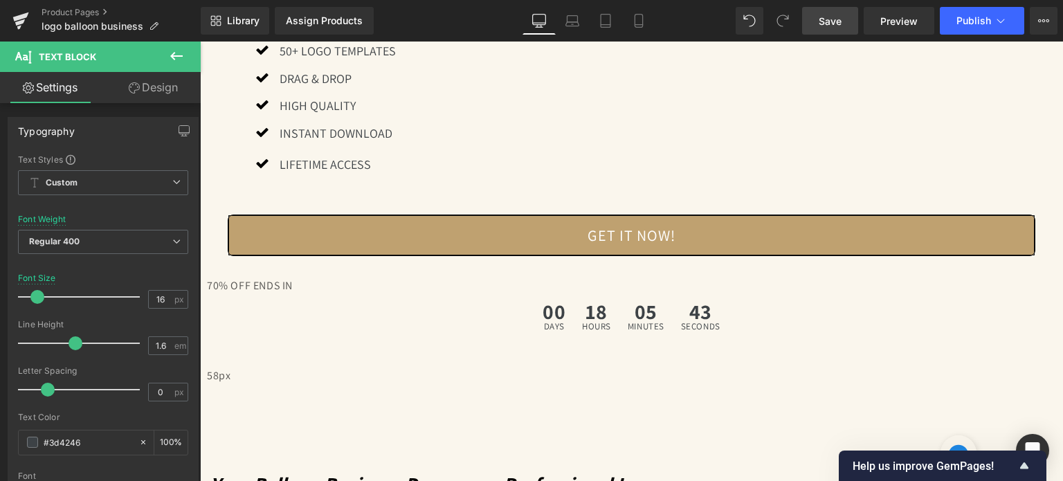
scroll to position [1176, 0]
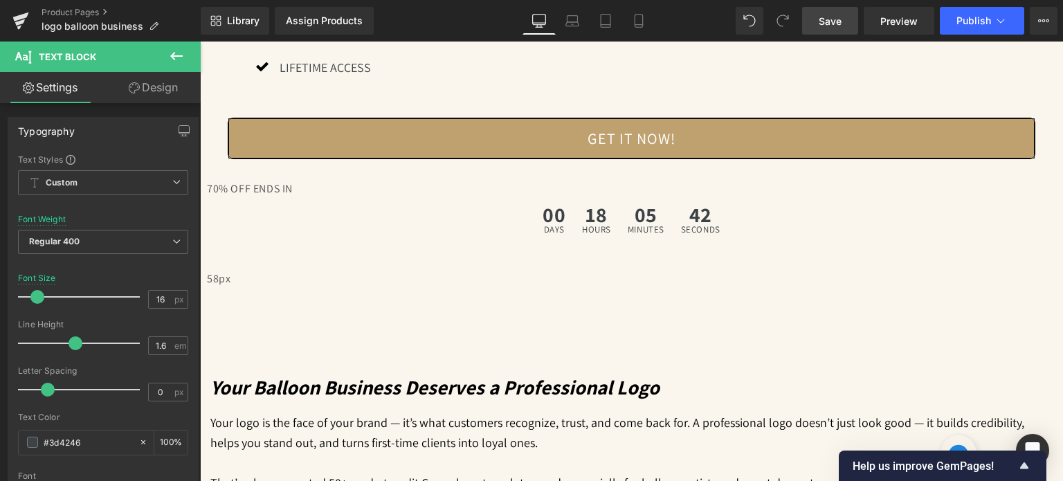
click at [817, 22] on link "Save" at bounding box center [830, 21] width 56 height 28
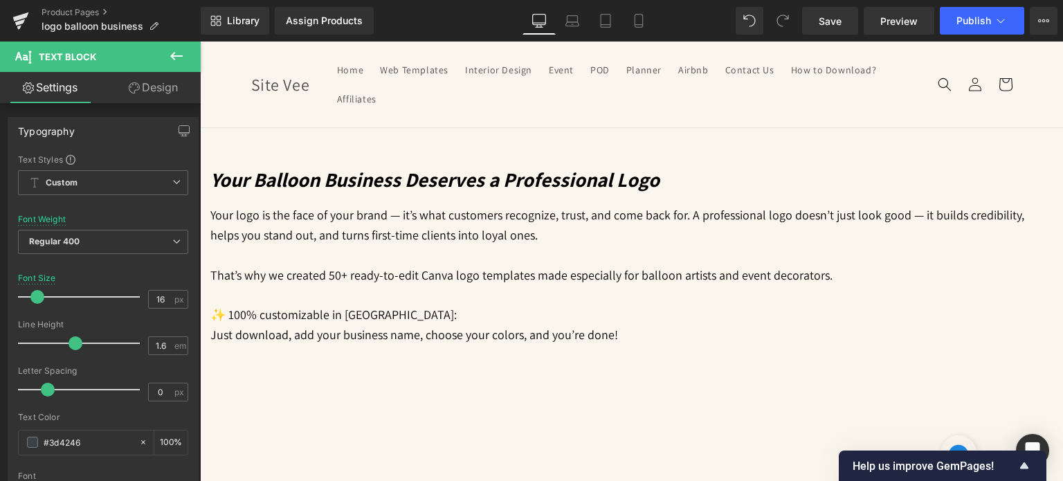
scroll to position [1384, 0]
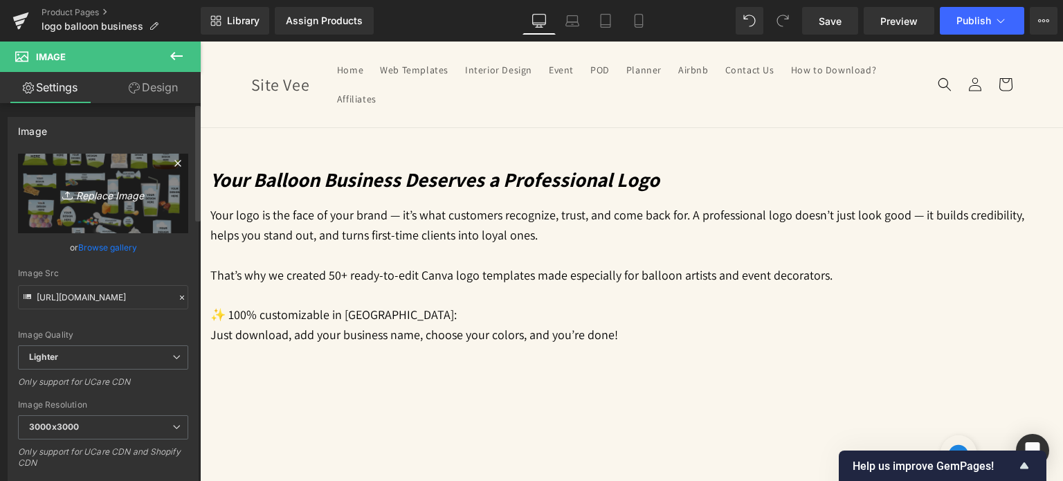
click at [83, 206] on link "Replace Image" at bounding box center [103, 194] width 170 height 80
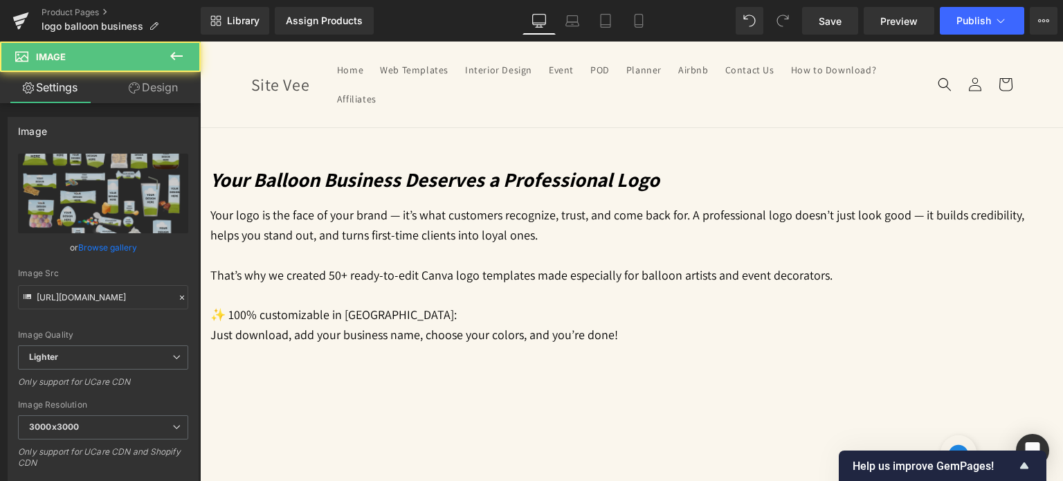
click at [200, 42] on span "Row" at bounding box center [200, 42] width 0 height 0
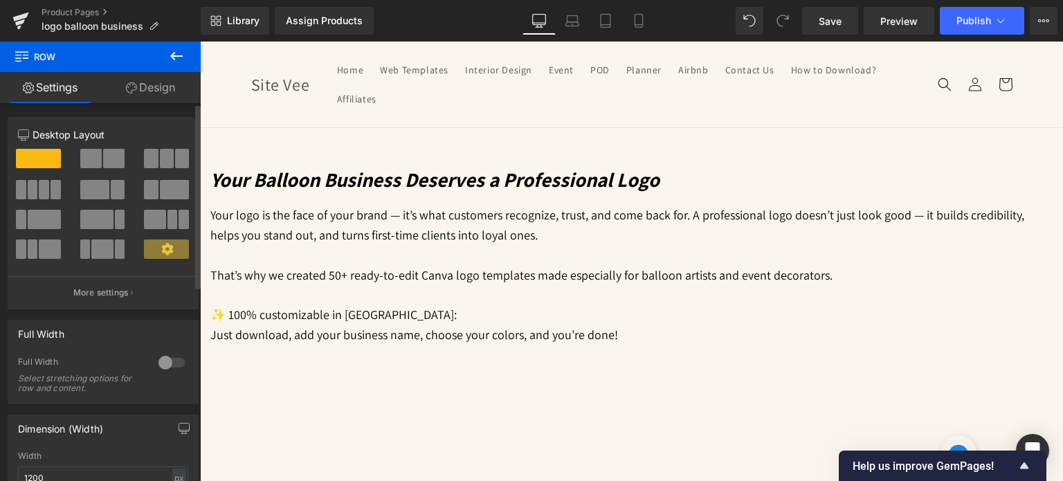
click at [93, 153] on span at bounding box center [90, 158] width 21 height 19
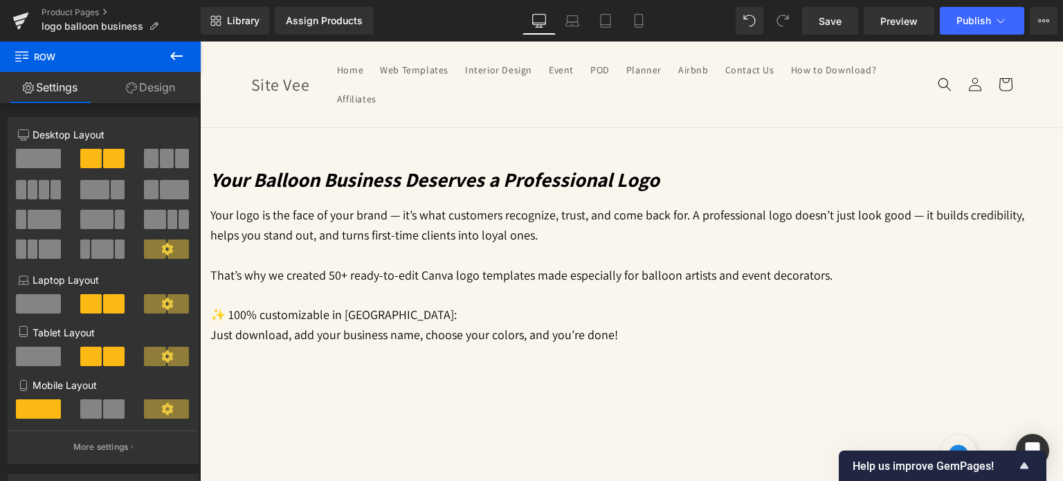
click at [200, 42] on icon at bounding box center [200, 42] width 0 height 0
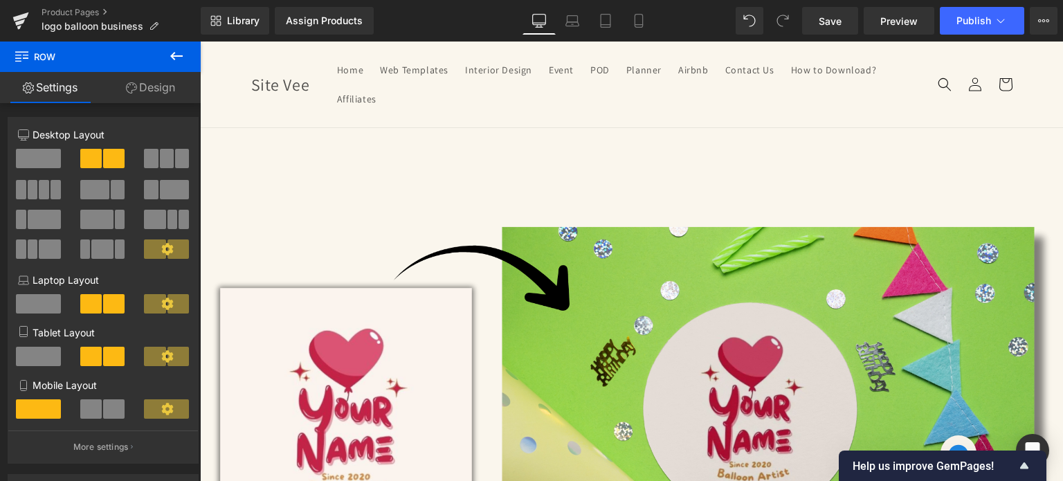
scroll to position [1598, 0]
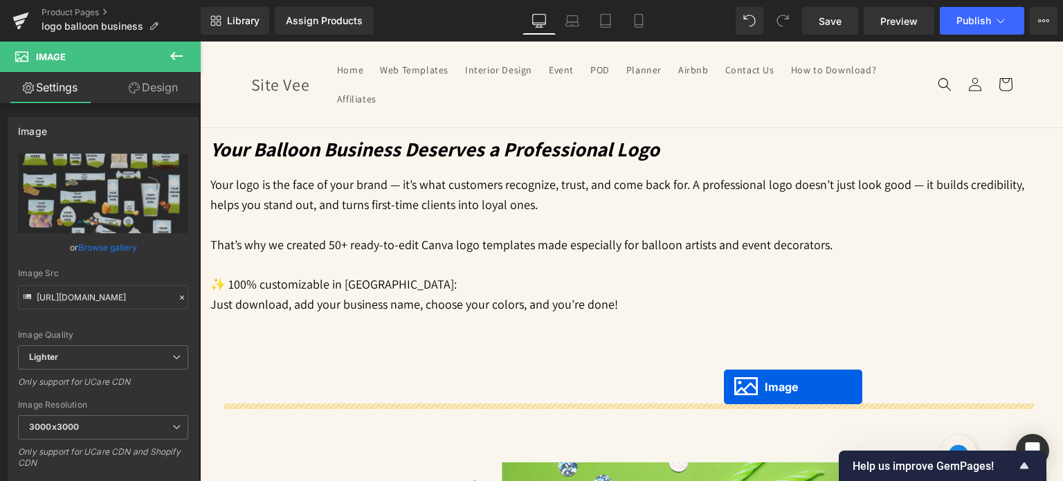
scroll to position [1391, 0]
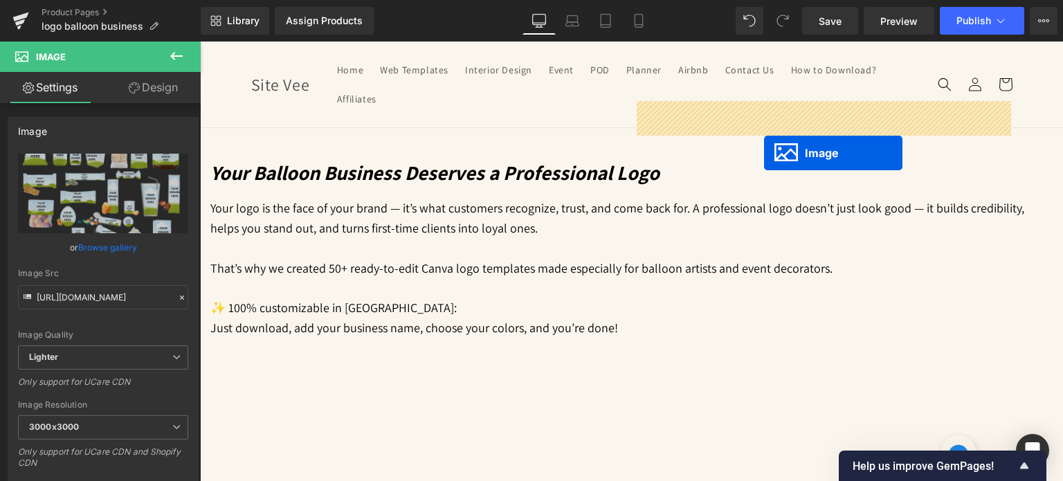
drag, startPoint x: 422, startPoint y: 298, endPoint x: 764, endPoint y: 152, distance: 371.7
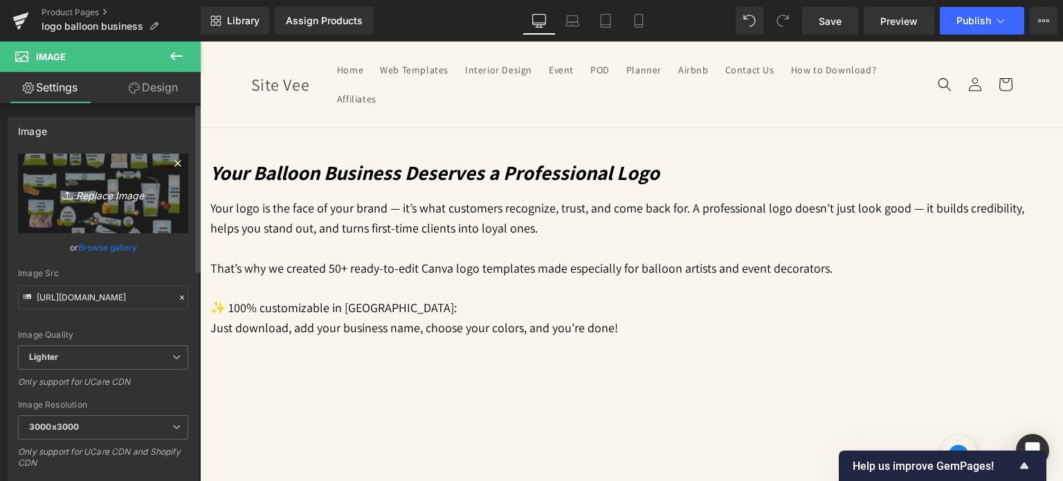
click at [136, 194] on icon "Replace Image" at bounding box center [103, 193] width 111 height 17
type input "C:\fakepath\5.jpg"
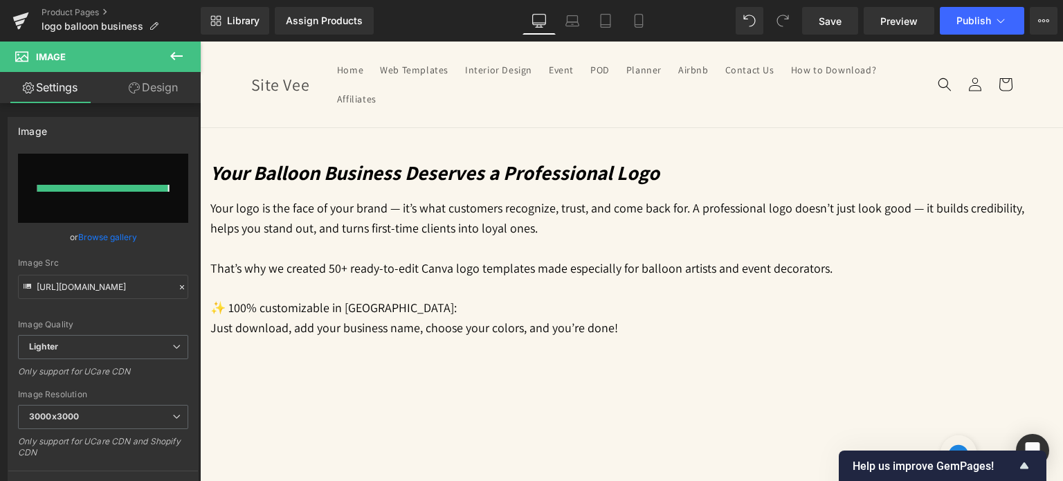
type input "[URL][DOMAIN_NAME]"
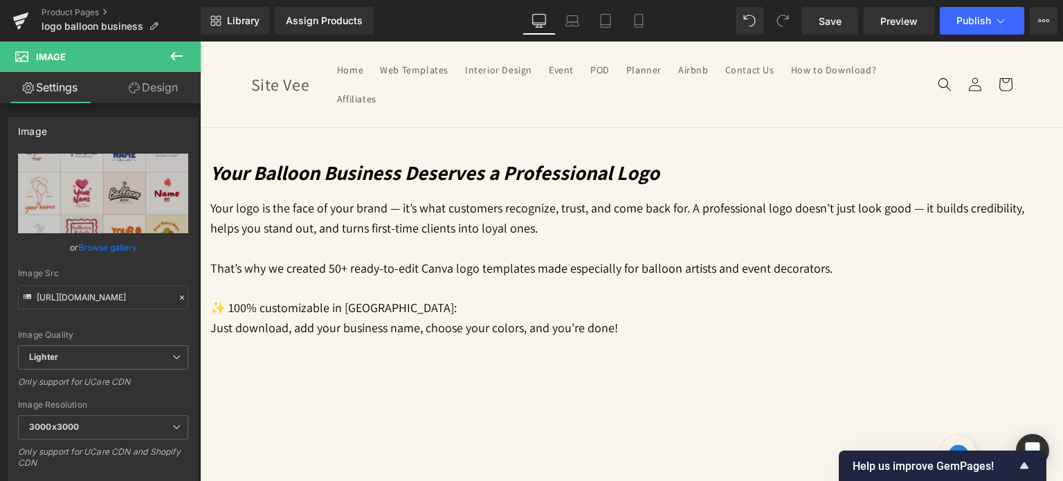
click at [200, 42] on span "Image" at bounding box center [200, 42] width 0 height 0
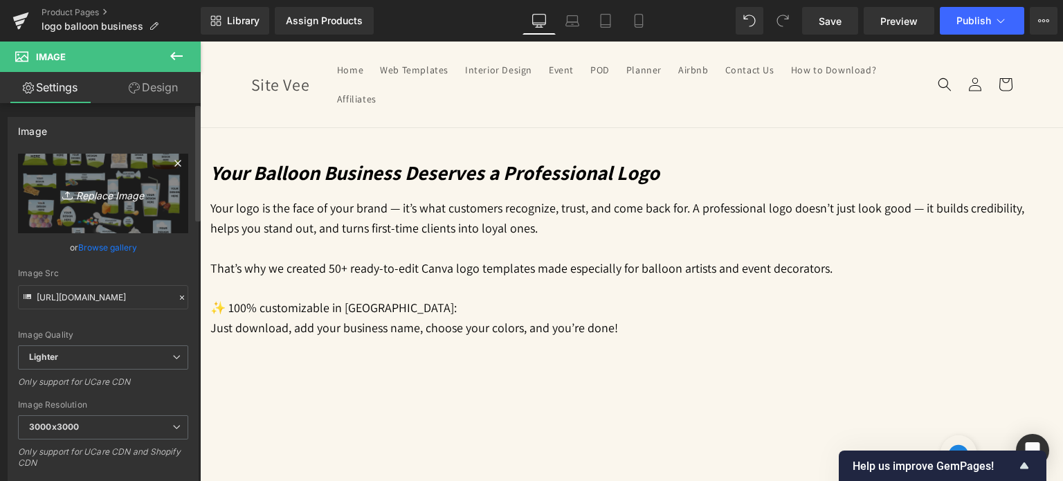
click at [145, 203] on link "Replace Image" at bounding box center [103, 194] width 170 height 80
type input "C:\fakepath\6.jpg"
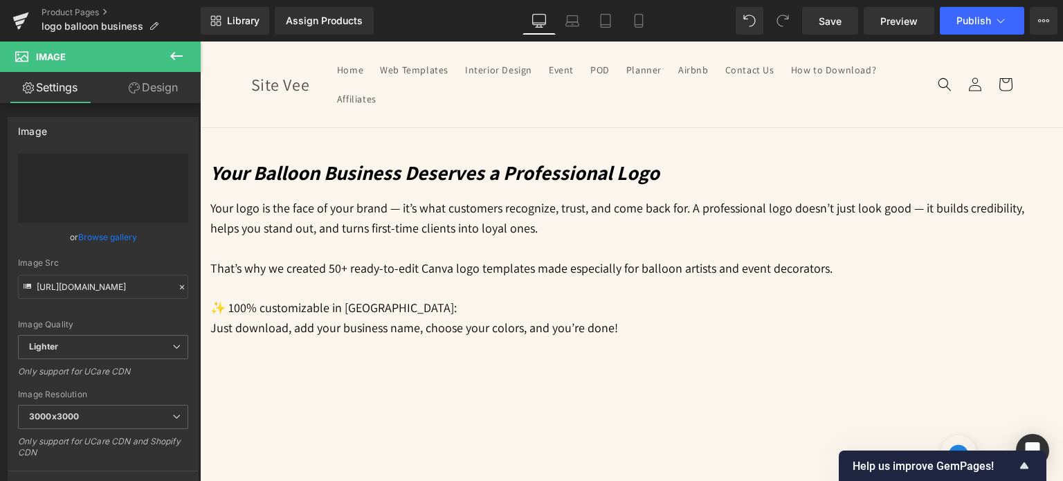
type input "[URL][DOMAIN_NAME]"
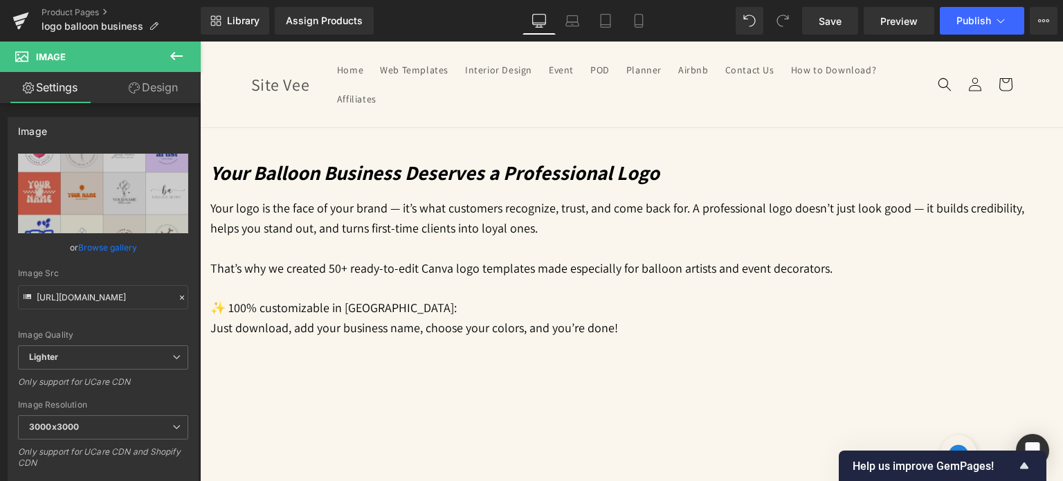
click at [200, 42] on icon at bounding box center [200, 42] width 0 height 0
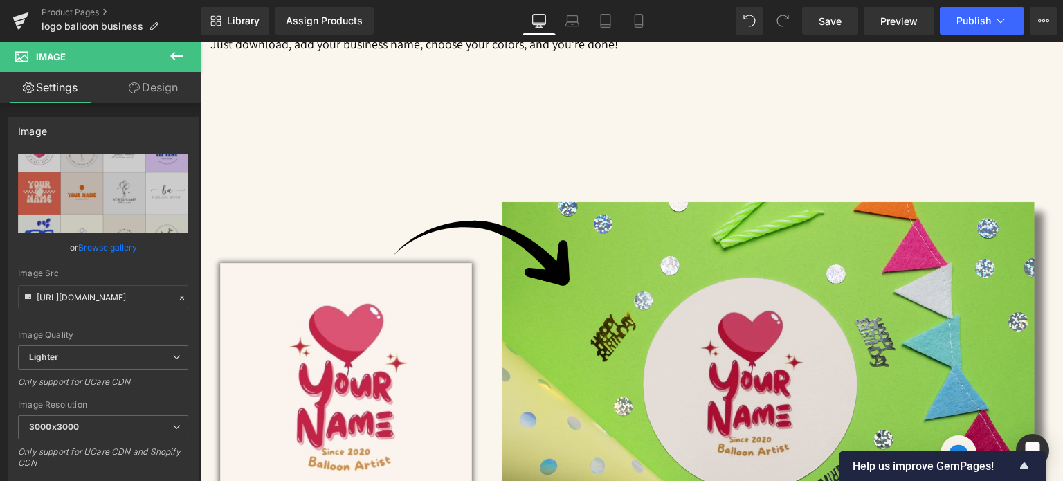
scroll to position [1675, 0]
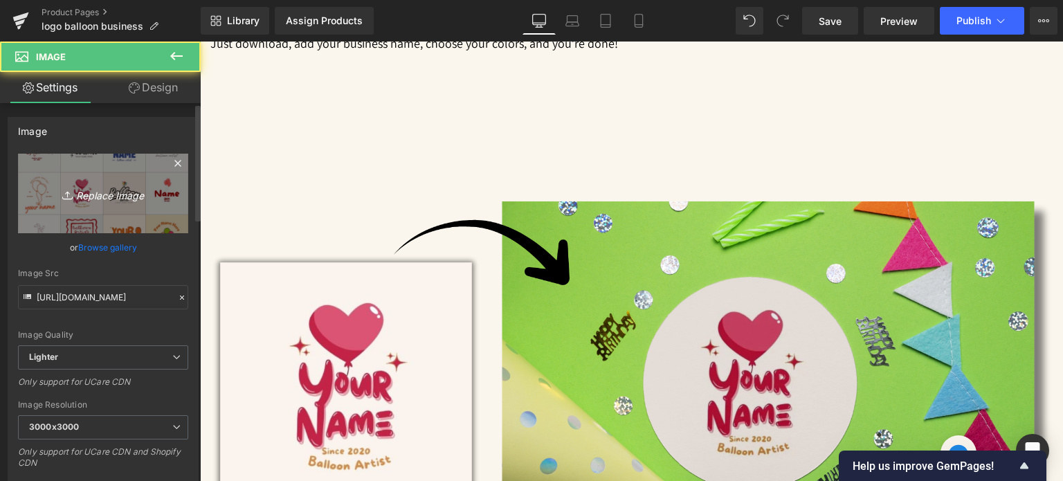
click at [129, 192] on icon "Replace Image" at bounding box center [103, 193] width 111 height 17
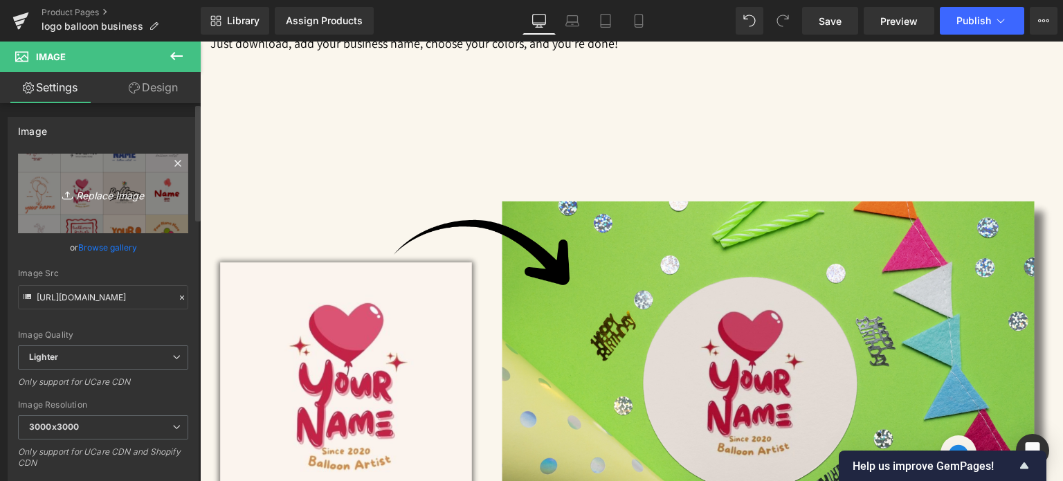
type input "C:\fakepath\7.jpg"
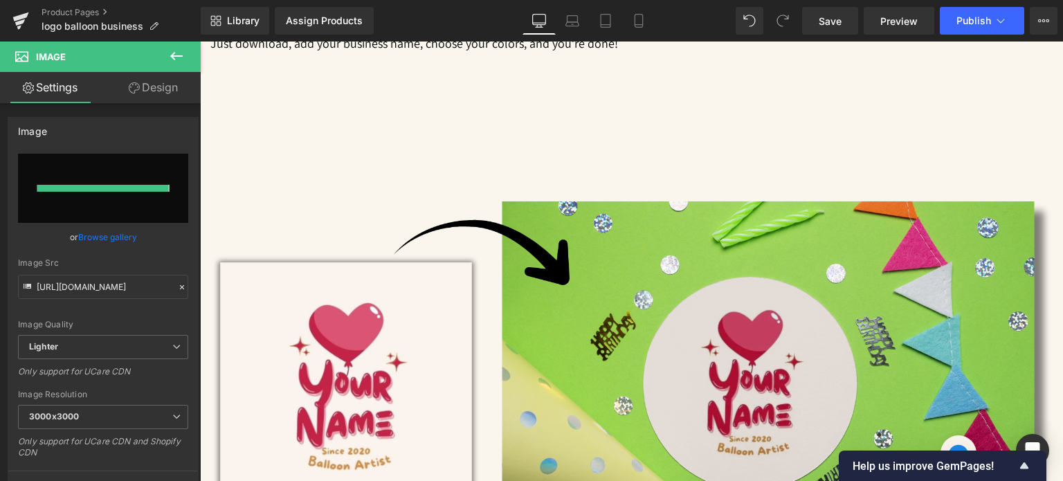
type input "[URL][DOMAIN_NAME]"
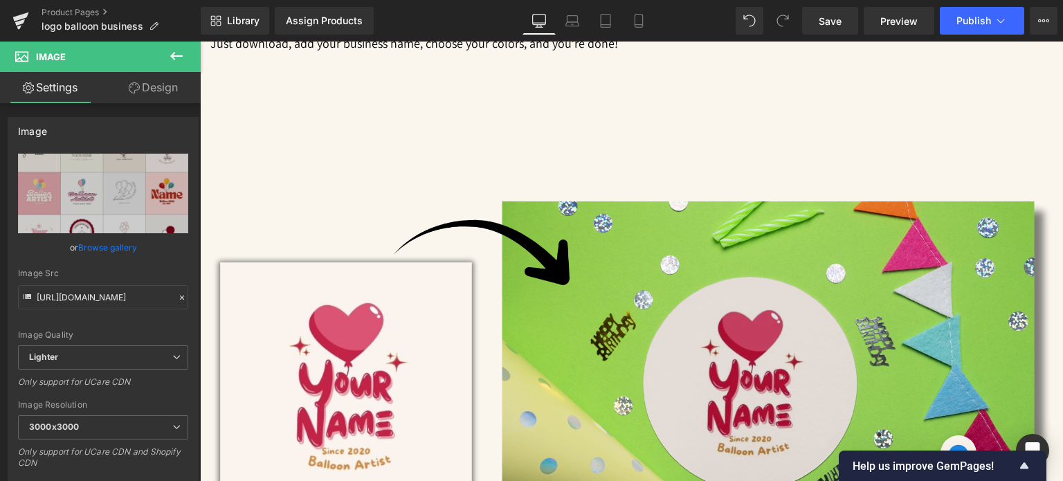
click at [200, 42] on span "Image" at bounding box center [200, 42] width 0 height 0
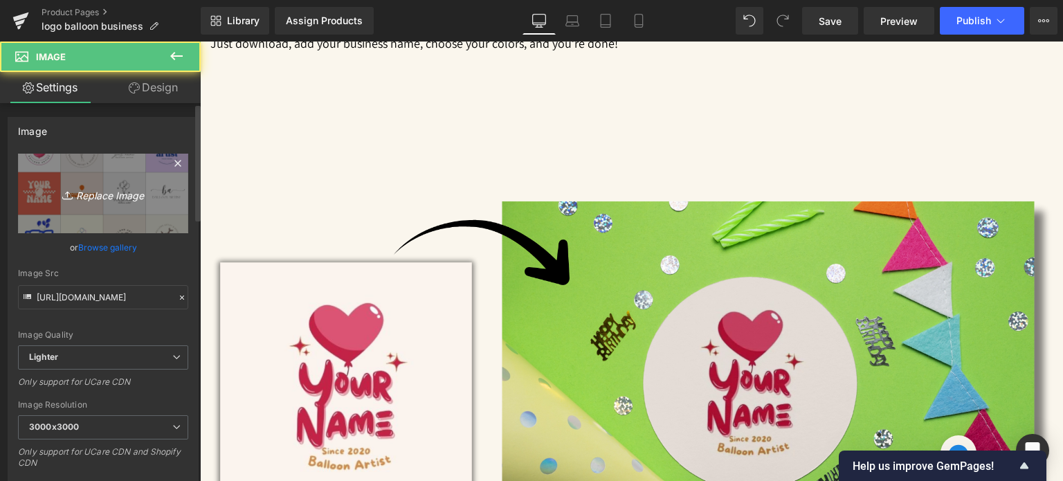
click at [114, 197] on icon "Replace Image" at bounding box center [103, 193] width 111 height 17
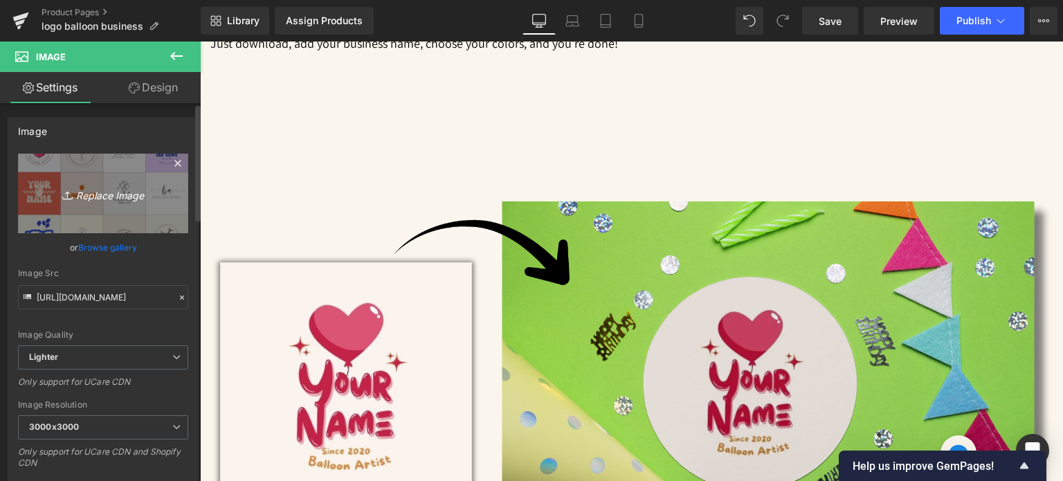
type input "C:\fakepath\8.jpg"
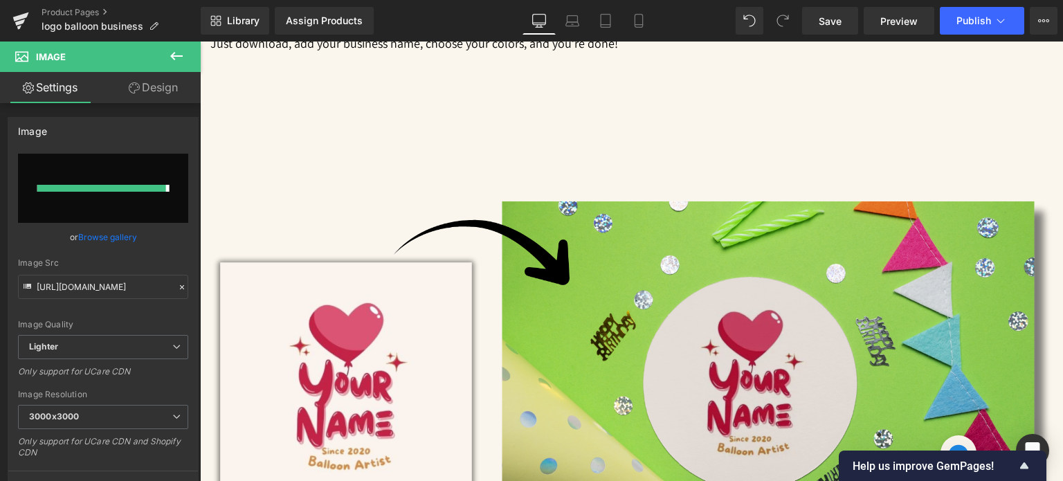
type input "[URL][DOMAIN_NAME]"
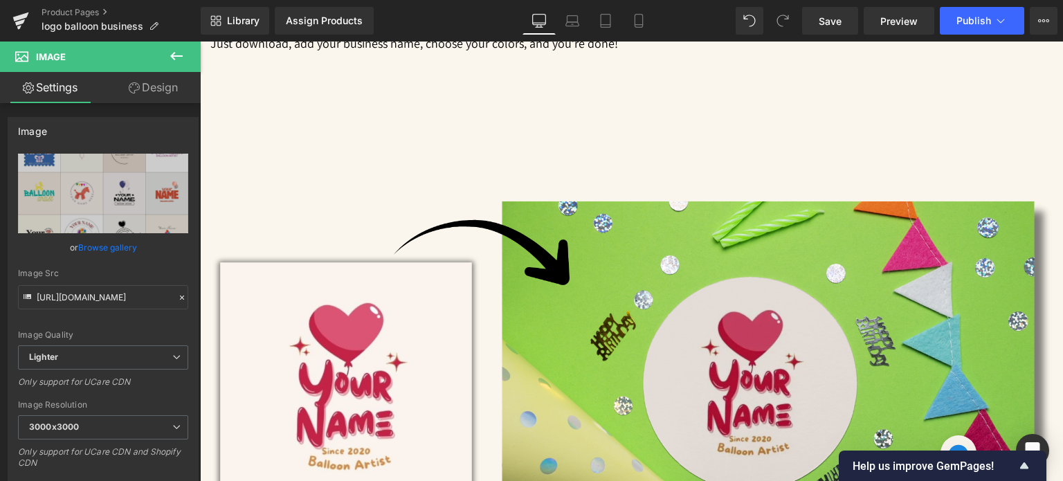
click at [200, 42] on span "Row" at bounding box center [200, 42] width 0 height 0
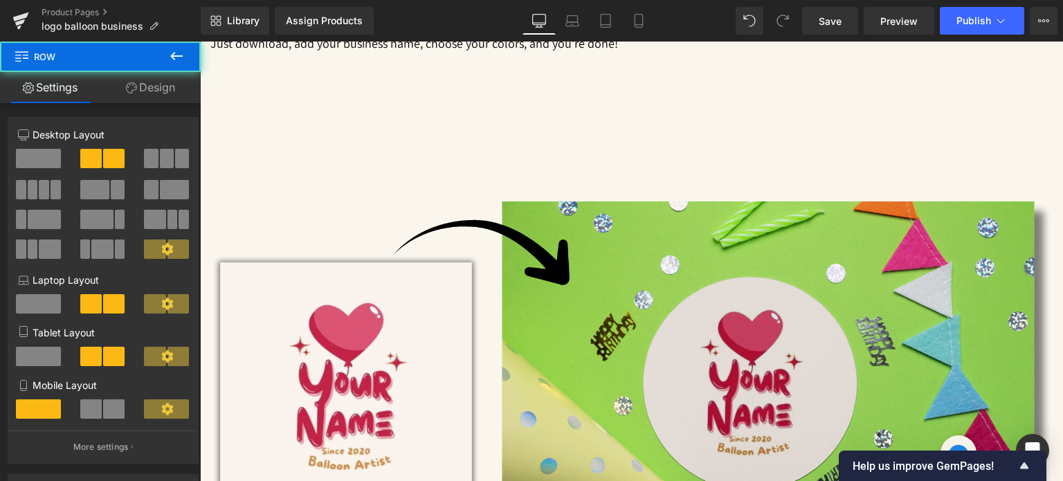
click at [142, 96] on link "Design" at bounding box center [150, 87] width 100 height 31
click at [0, 0] on div "Spacing" at bounding box center [0, 0] width 0 height 0
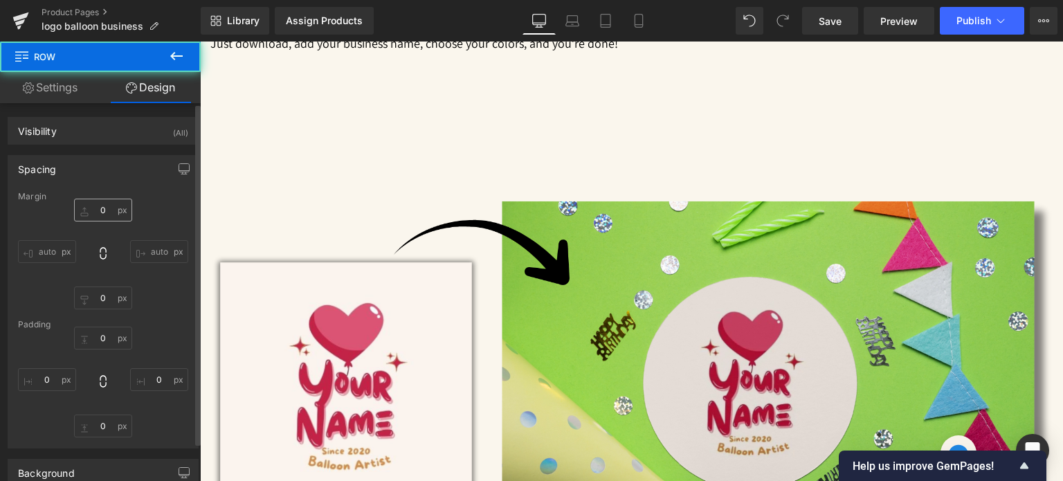
type input "0"
type input "15"
type input "0"
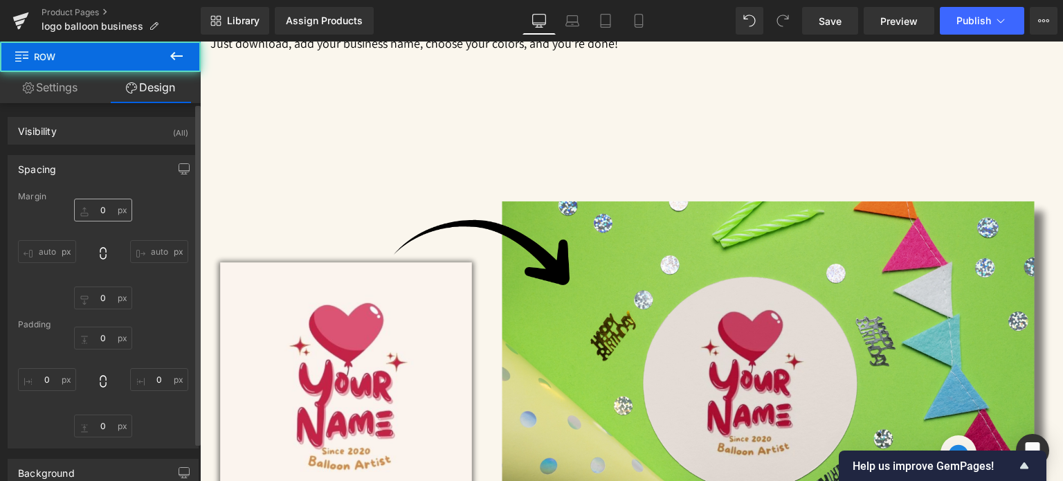
type input "15"
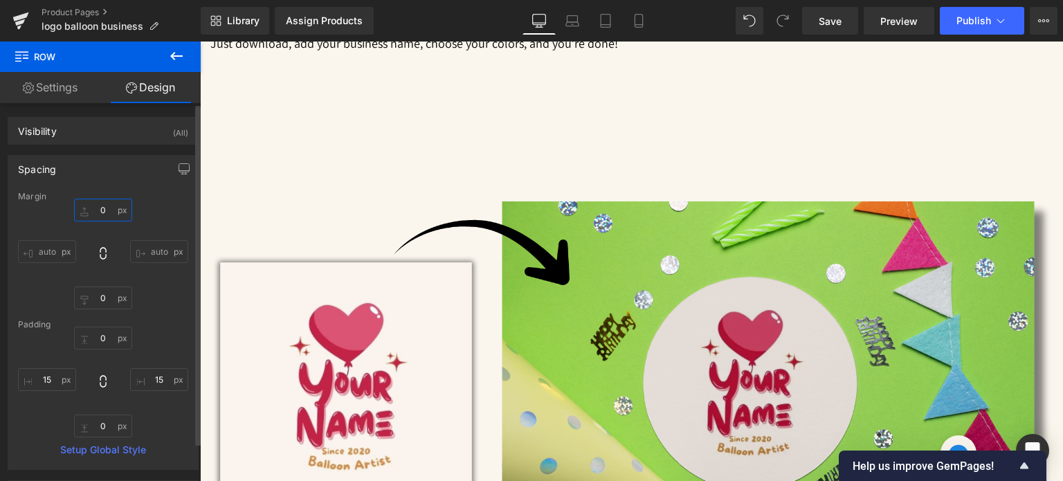
click at [102, 210] on input "0" at bounding box center [103, 210] width 58 height 23
type input "20"
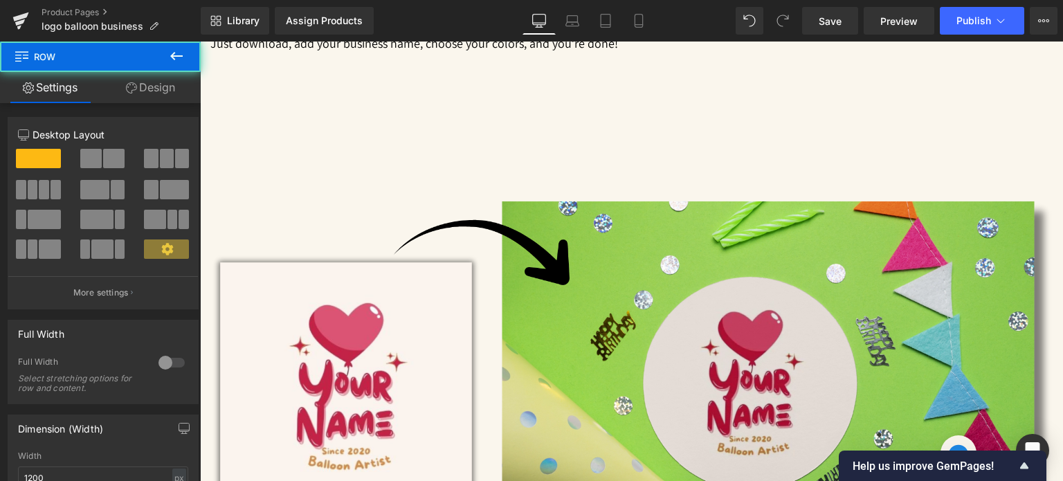
drag, startPoint x: 695, startPoint y: 392, endPoint x: 695, endPoint y: 410, distance: 18.0
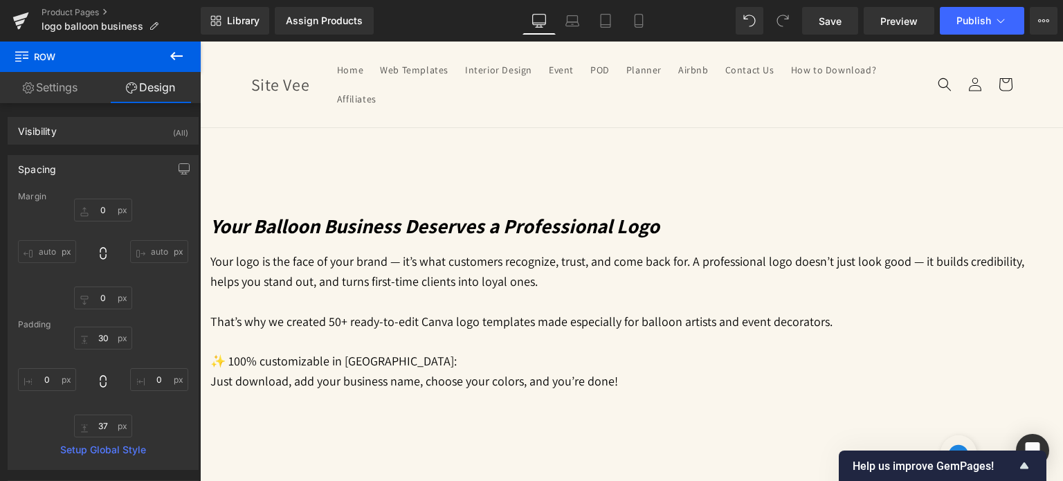
scroll to position [1260, 0]
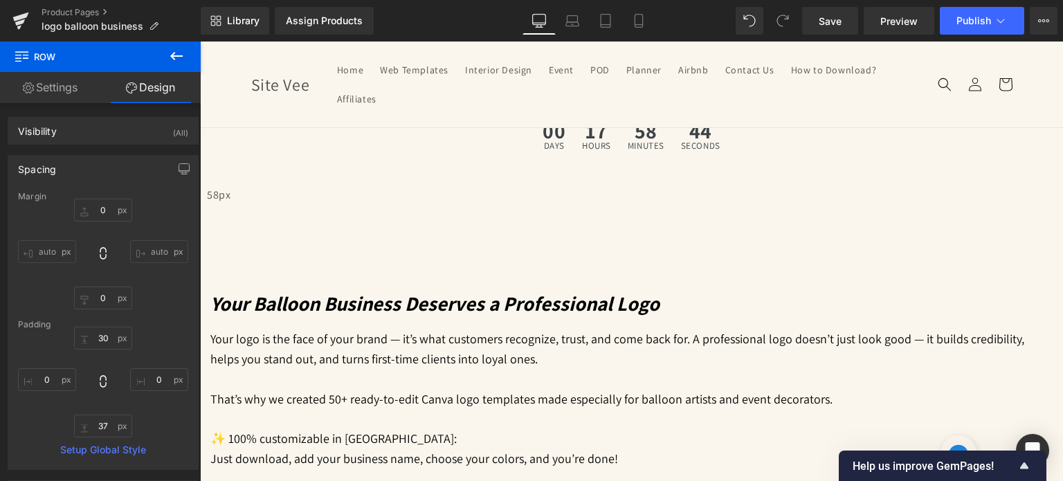
click at [200, 42] on icon at bounding box center [200, 42] width 0 height 0
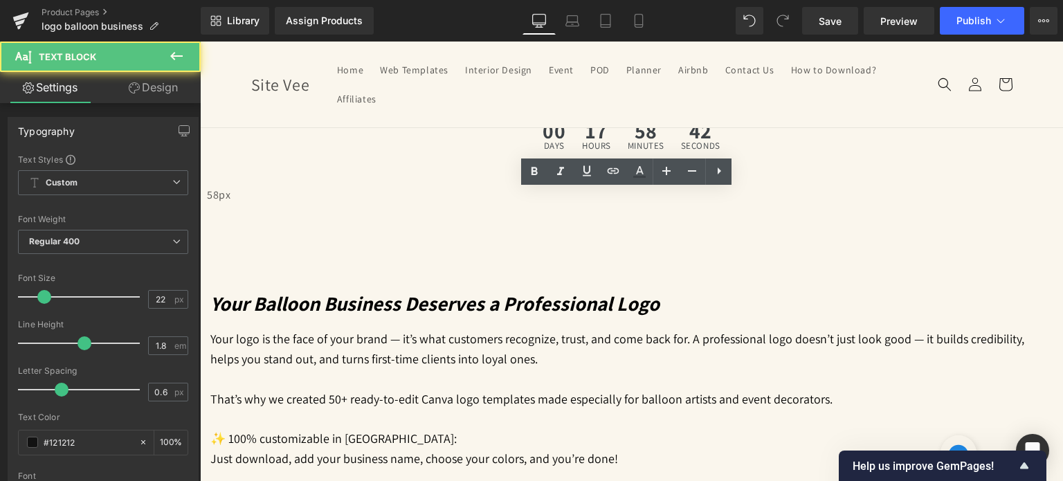
drag, startPoint x: 572, startPoint y: 201, endPoint x: 583, endPoint y: 201, distance: 10.4
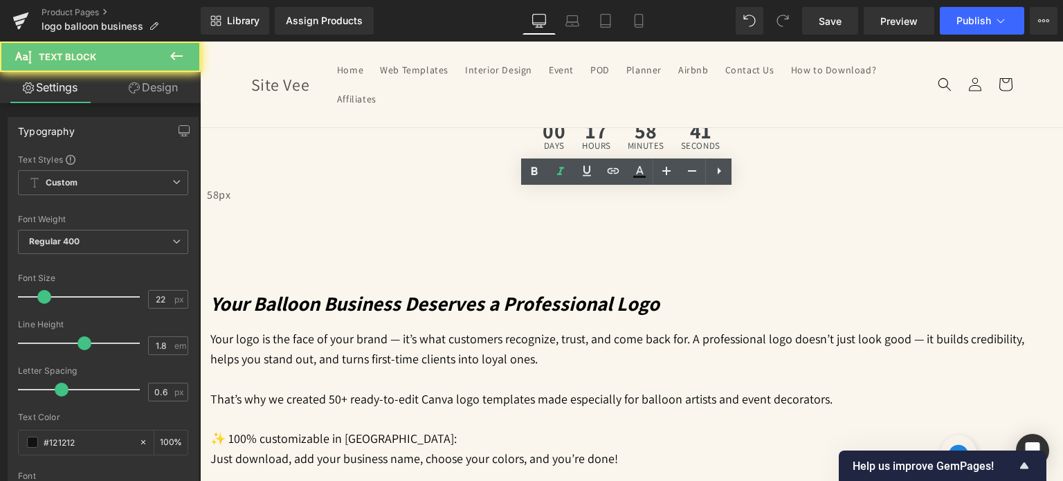
drag, startPoint x: 570, startPoint y: 201, endPoint x: 581, endPoint y: 201, distance: 11.1
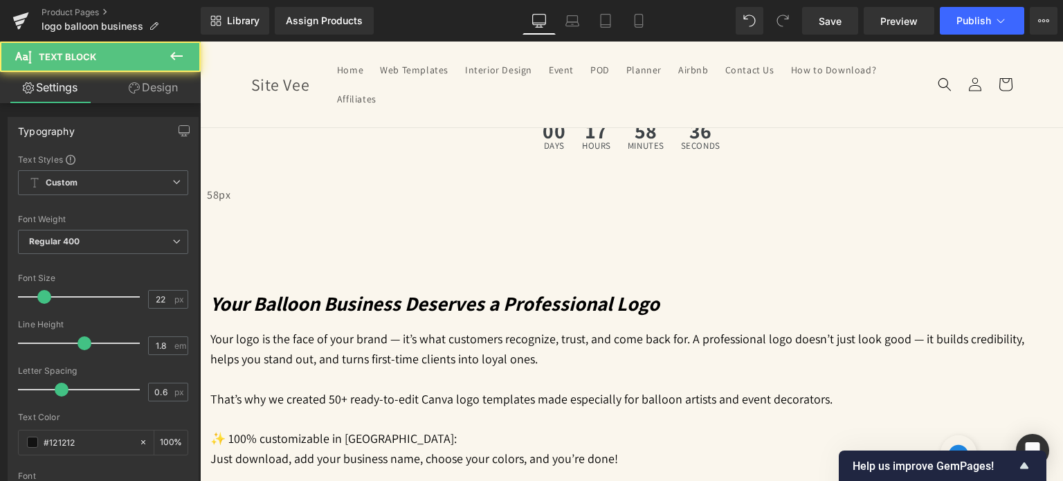
drag, startPoint x: 592, startPoint y: 200, endPoint x: 697, endPoint y: 202, distance: 104.5
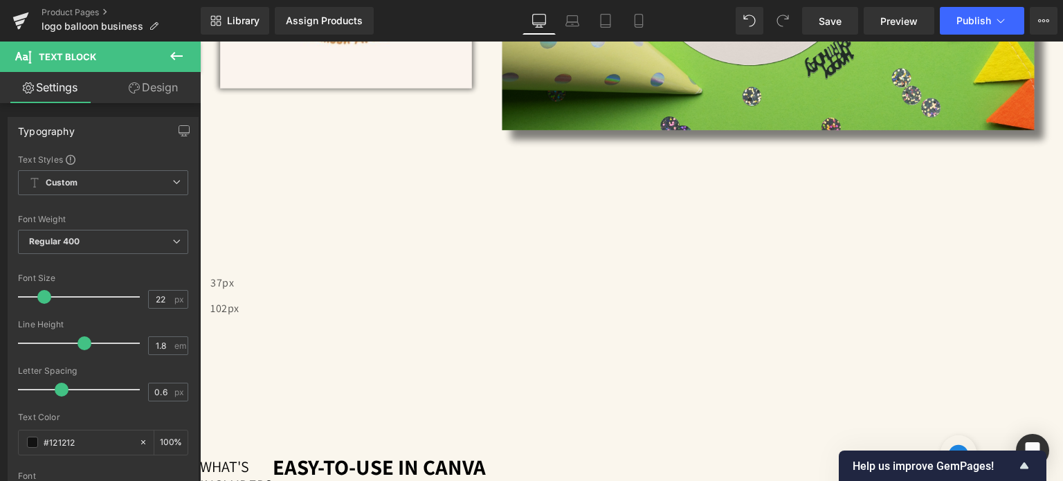
scroll to position [2367, 0]
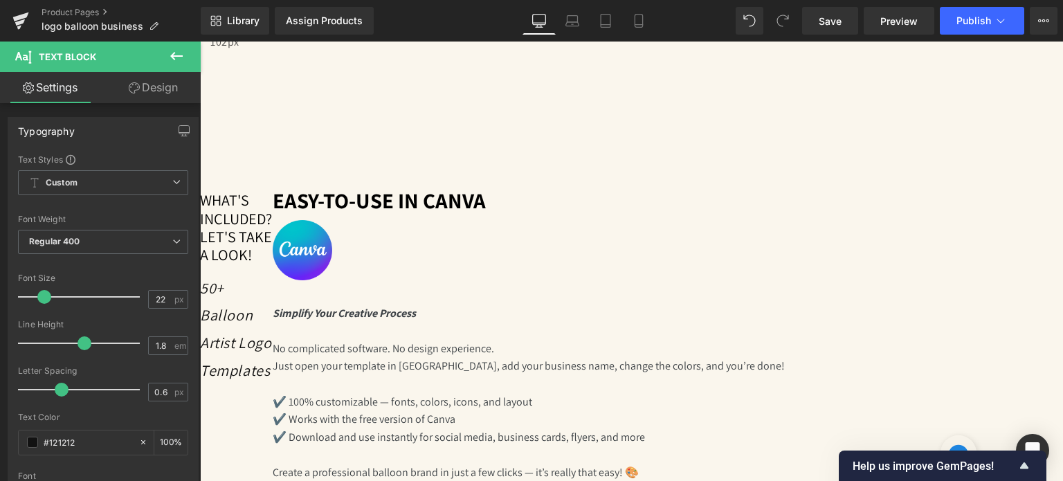
click at [200, 42] on span "Image" at bounding box center [200, 42] width 0 height 0
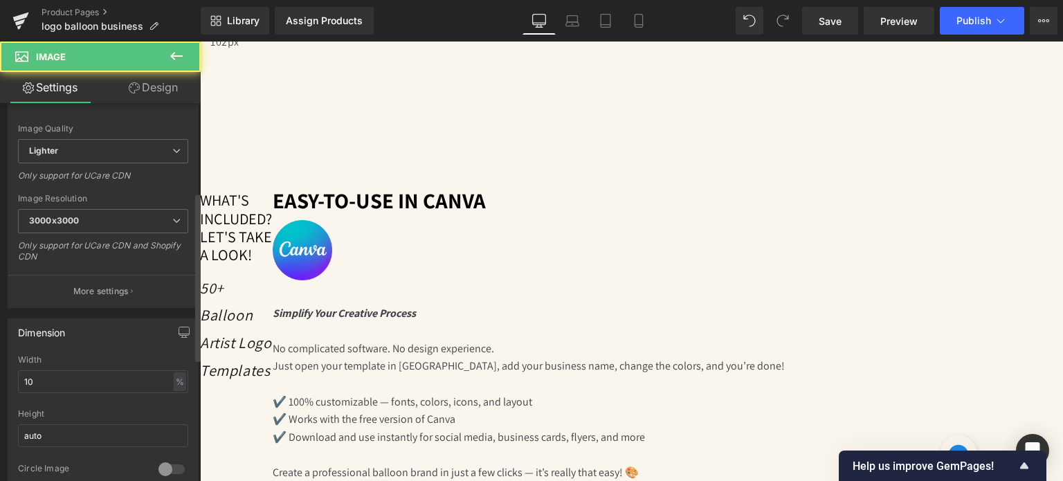
scroll to position [208, 0]
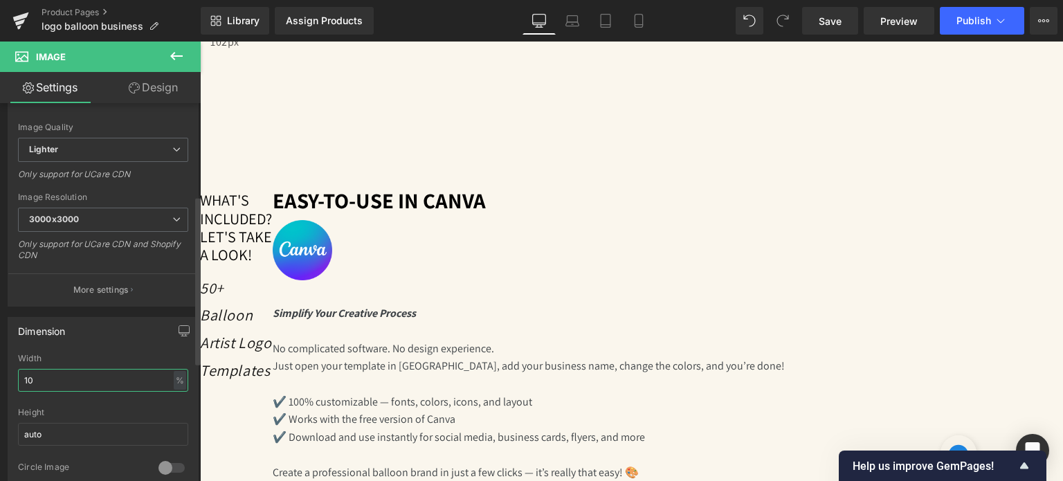
drag, startPoint x: 61, startPoint y: 377, endPoint x: 0, endPoint y: 378, distance: 60.9
click at [0, 378] on div "Dimension 10% Width 10 % % px auto Height auto 0 Circle Image" at bounding box center [103, 400] width 207 height 186
drag, startPoint x: 43, startPoint y: 375, endPoint x: 0, endPoint y: 386, distance: 44.3
click at [0, 386] on div "Dimension 25% Width 25 % % px auto Height auto 0 Circle Image" at bounding box center [103, 400] width 207 height 186
click at [639, 15] on icon at bounding box center [639, 21] width 14 height 14
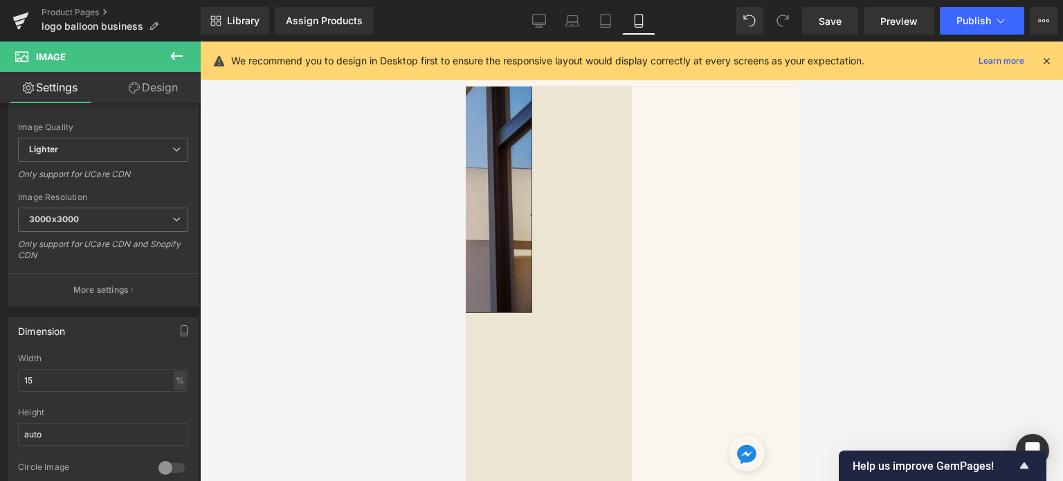
scroll to position [3526, 0]
click at [465, 42] on span "Image" at bounding box center [465, 42] width 0 height 0
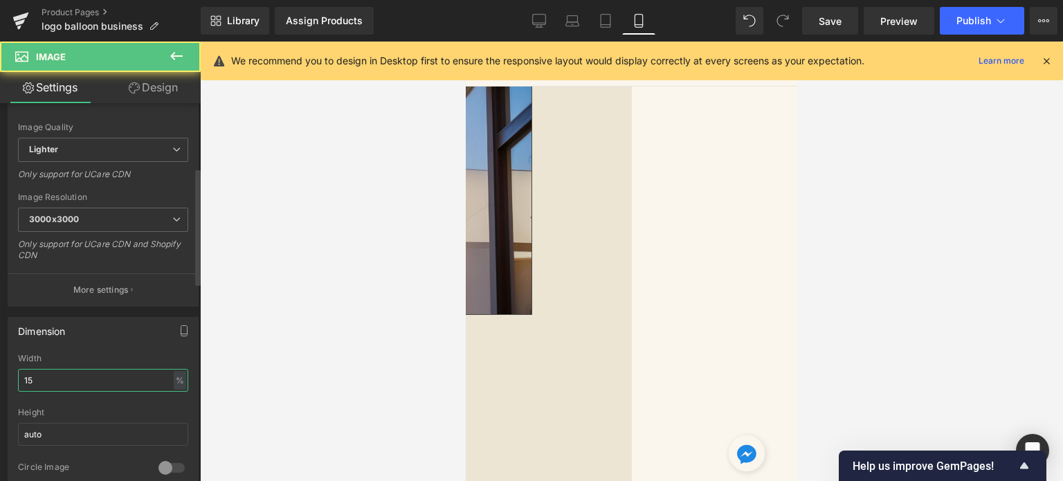
drag, startPoint x: 55, startPoint y: 378, endPoint x: 0, endPoint y: 391, distance: 56.9
click at [0, 391] on div "Dimension 15% Width 15 % % px auto Height auto 0 Circle Image" at bounding box center [103, 400] width 207 height 186
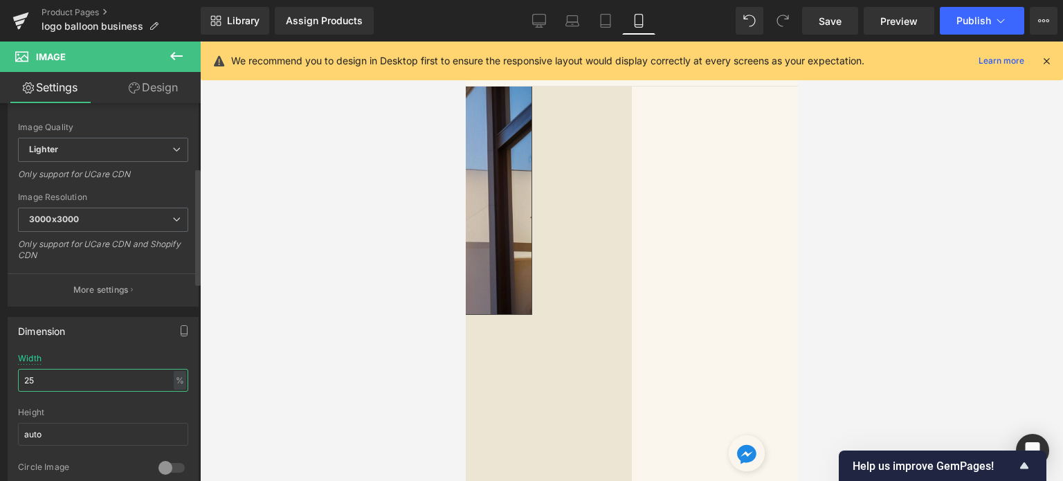
drag, startPoint x: 41, startPoint y: 381, endPoint x: 0, endPoint y: 377, distance: 41.0
click at [0, 377] on div "Dimension 25% Width 25 % % px auto Height auto 0 Circle Image" at bounding box center [103, 400] width 207 height 186
type input "35"
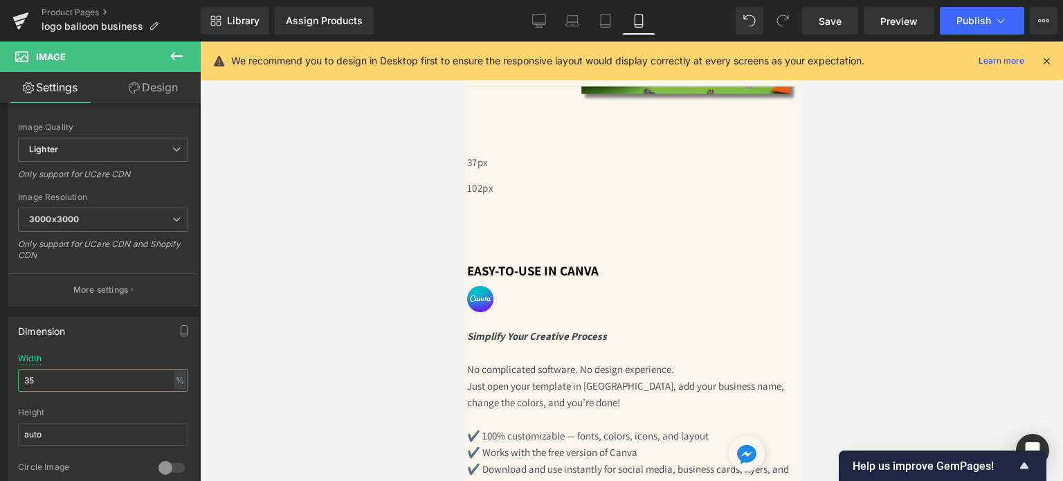
scroll to position [1241, 0]
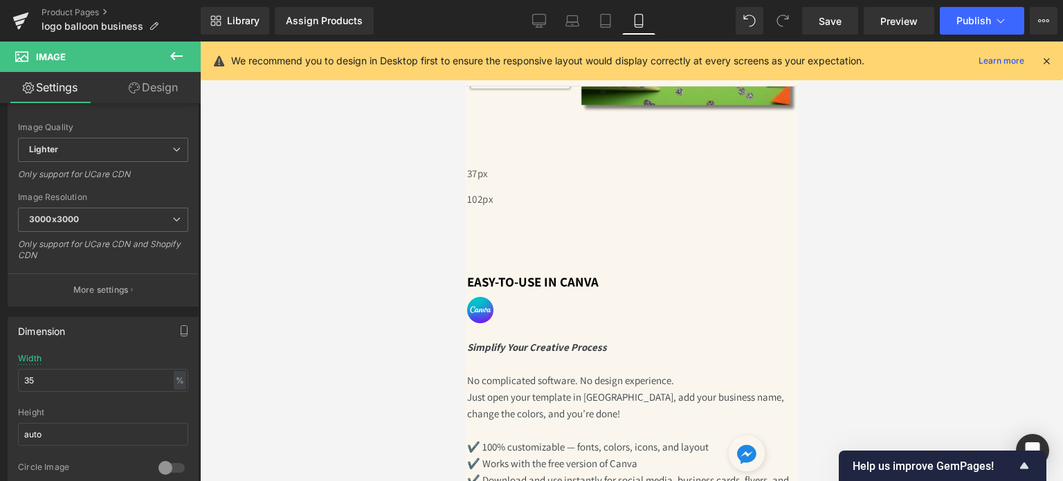
click at [465, 42] on span "Liquid" at bounding box center [465, 42] width 0 height 0
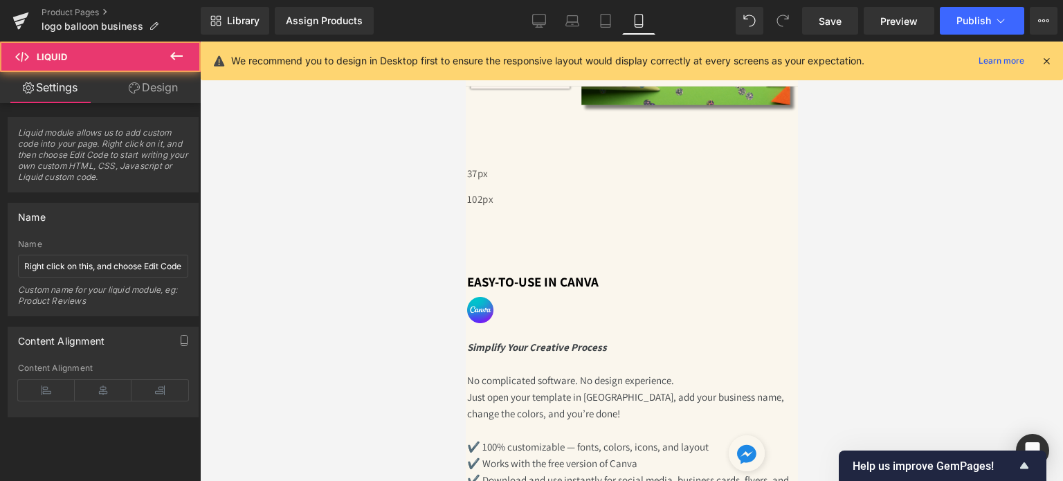
click at [136, 95] on link "Design" at bounding box center [153, 87] width 100 height 31
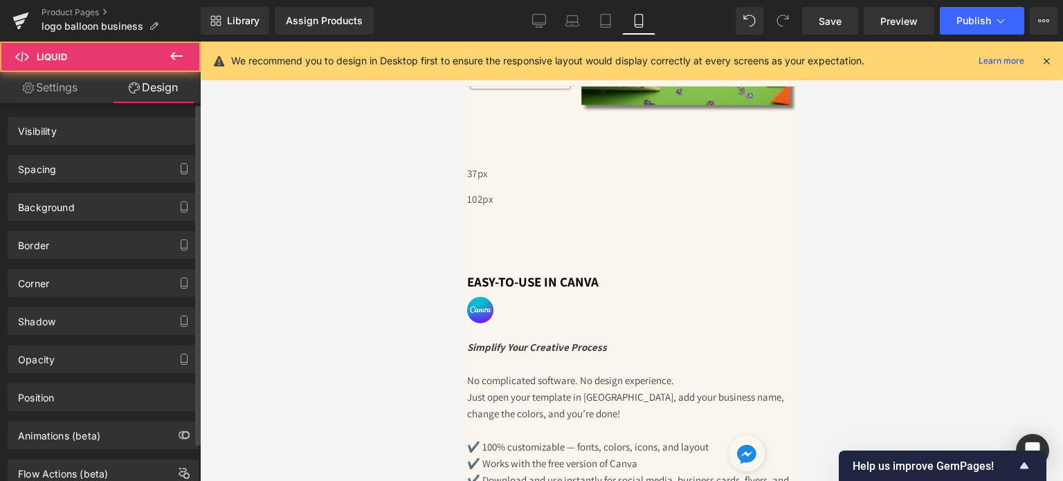
click at [113, 171] on div "Spacing" at bounding box center [103, 169] width 190 height 26
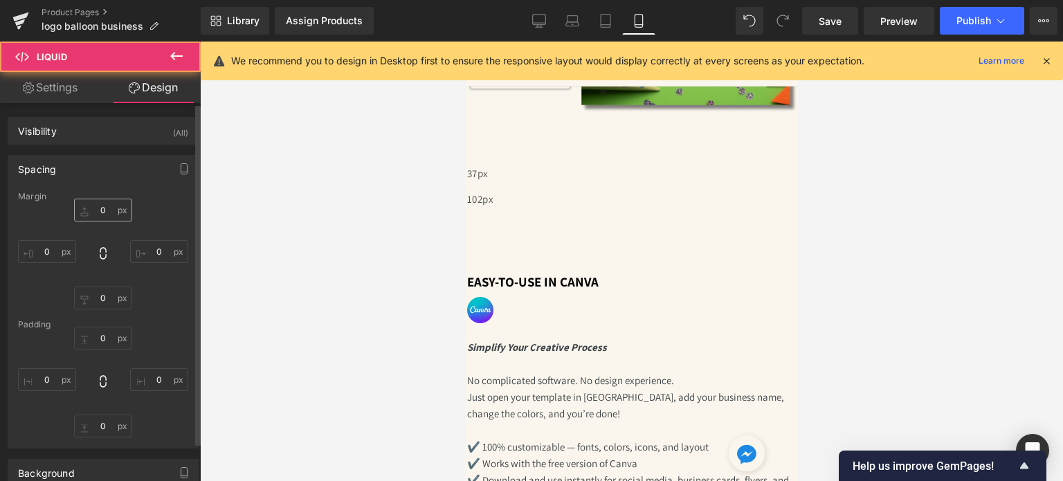
type input "0"
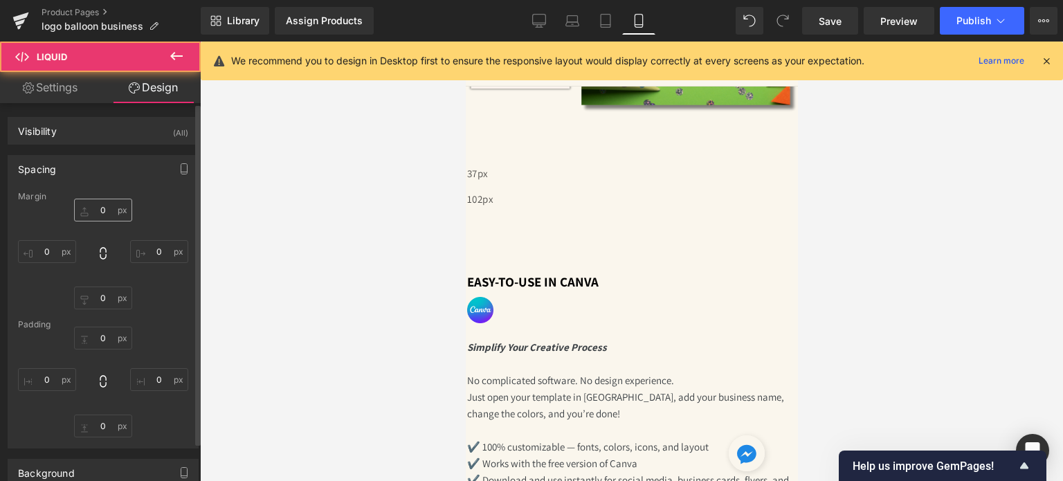
type input "0"
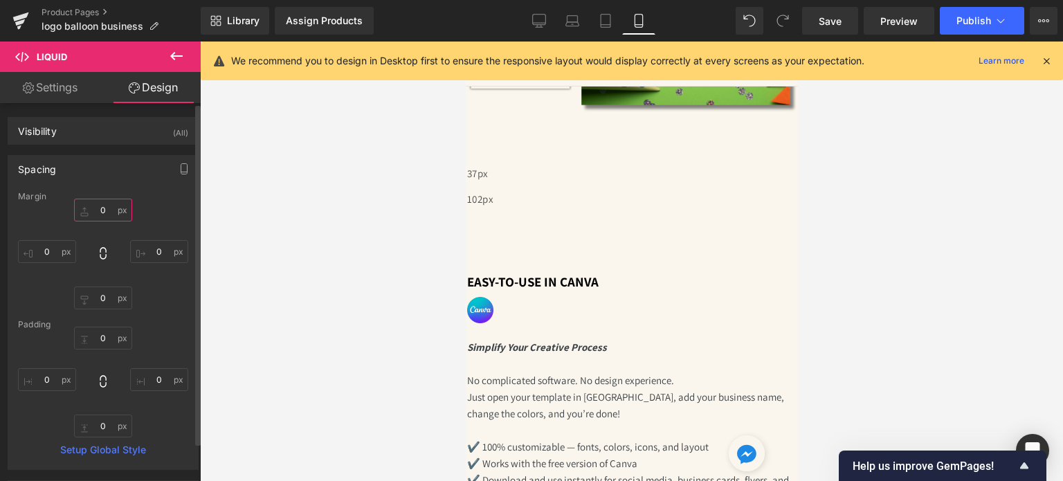
click at [100, 212] on input "0" at bounding box center [103, 210] width 58 height 23
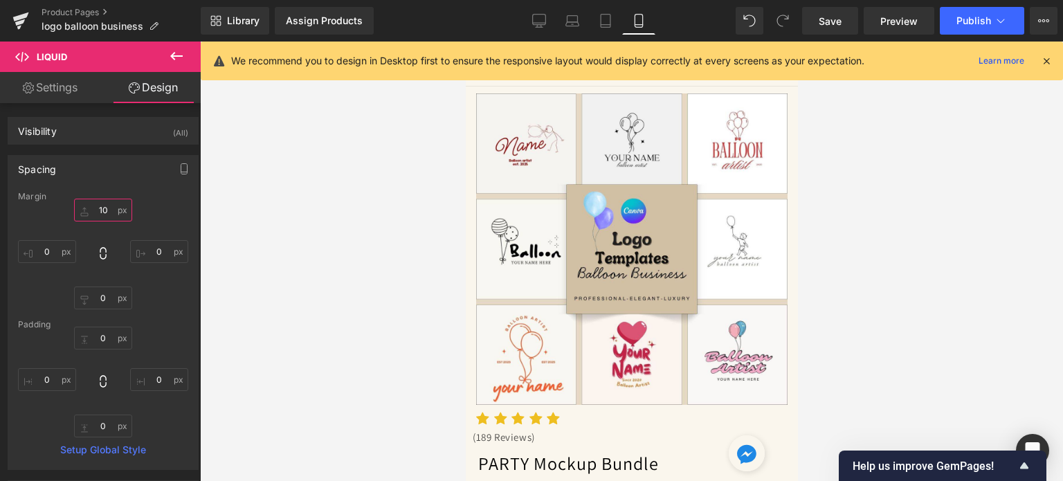
scroll to position [277, 0]
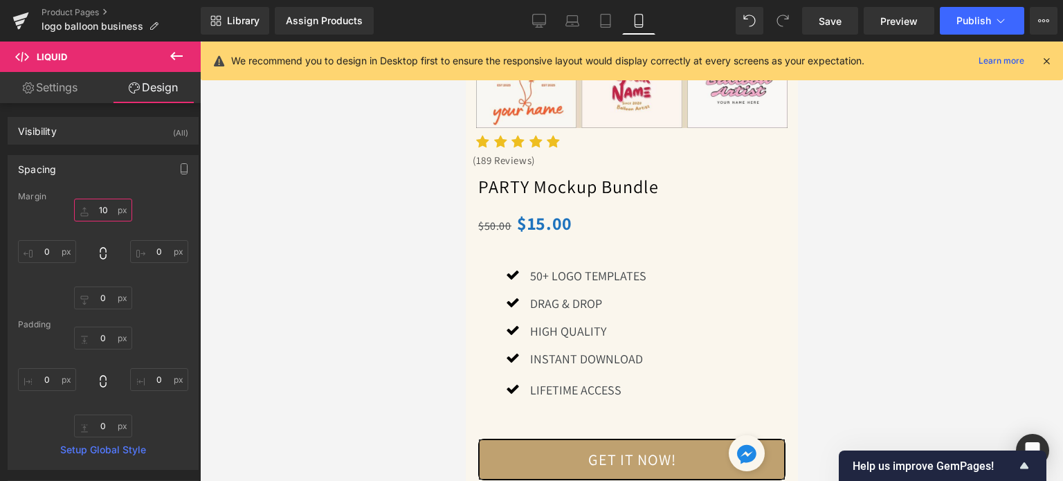
type input "10"
click at [465, 42] on icon at bounding box center [465, 42] width 0 height 0
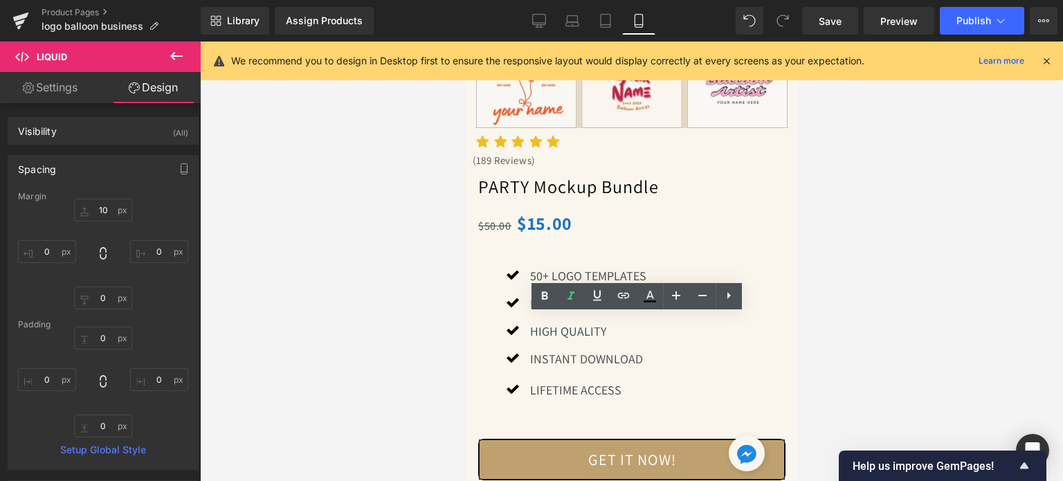
click at [641, 314] on p "DRAG & DROP" at bounding box center [587, 304] width 116 height 20
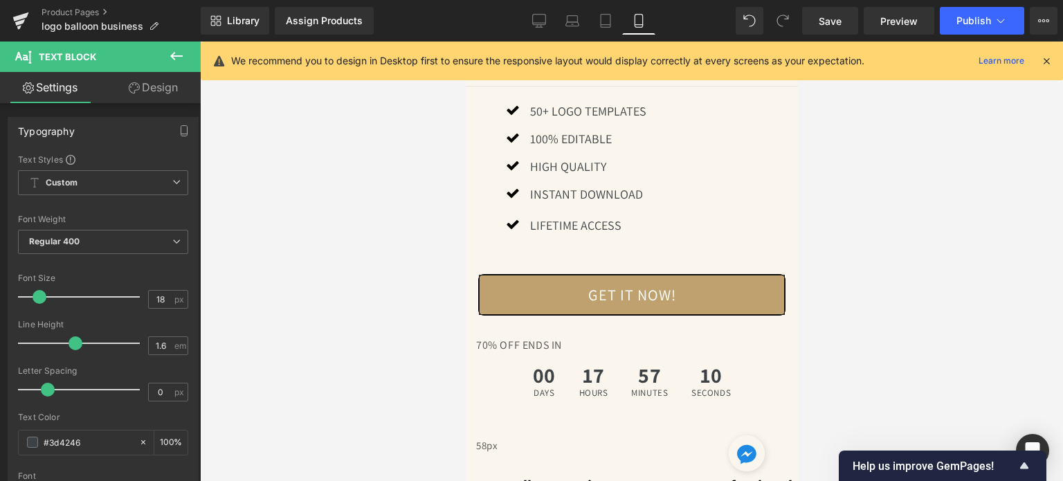
scroll to position [415, 0]
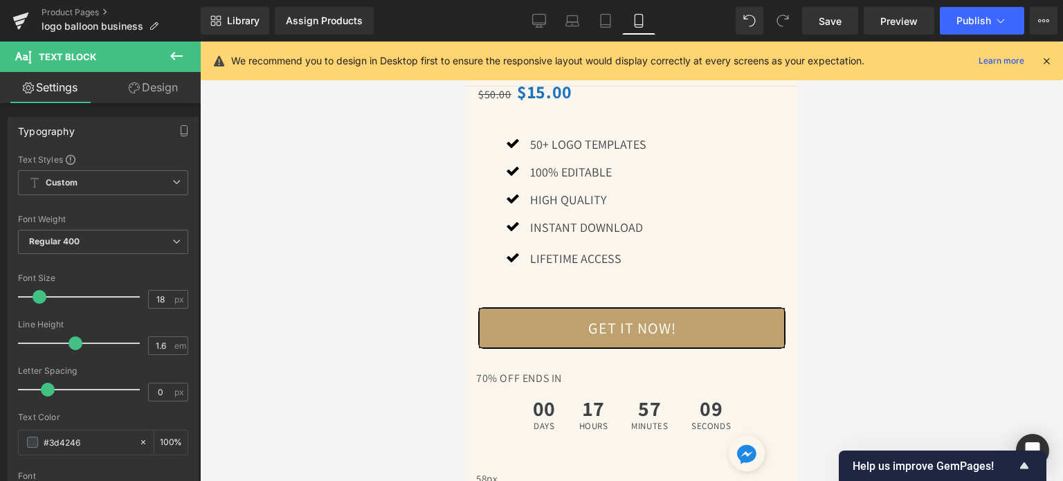
click at [887, 185] on div at bounding box center [631, 261] width 863 height 439
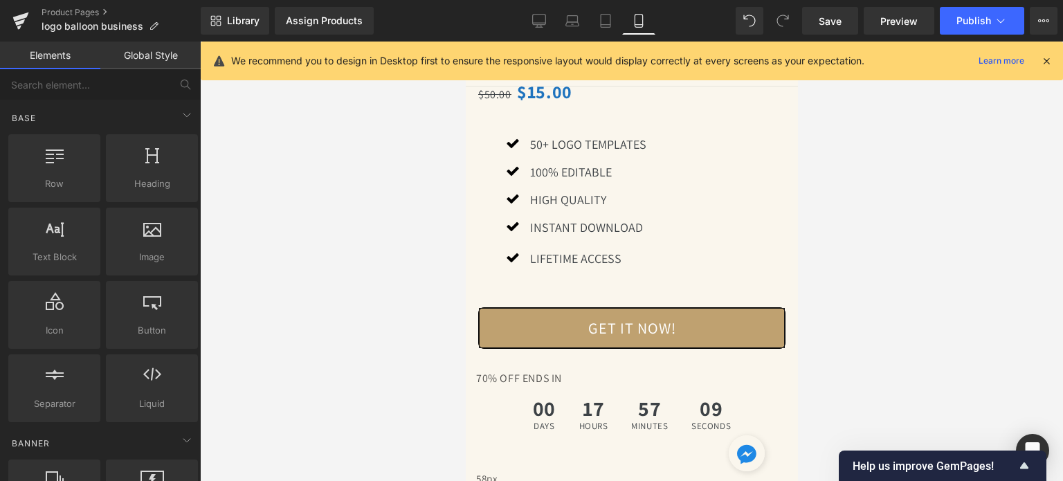
click at [465, 42] on icon at bounding box center [465, 42] width 0 height 0
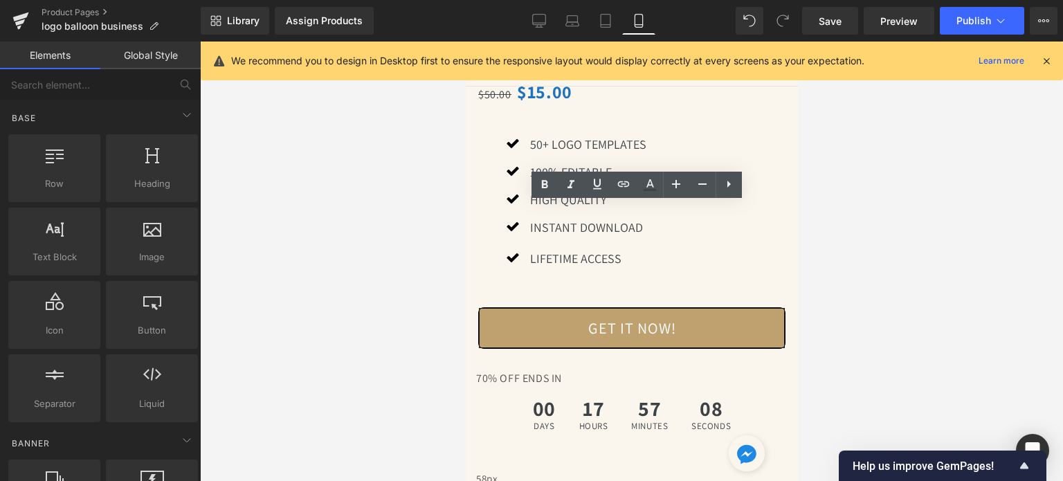
click at [646, 210] on p "High Quality" at bounding box center [587, 200] width 116 height 20
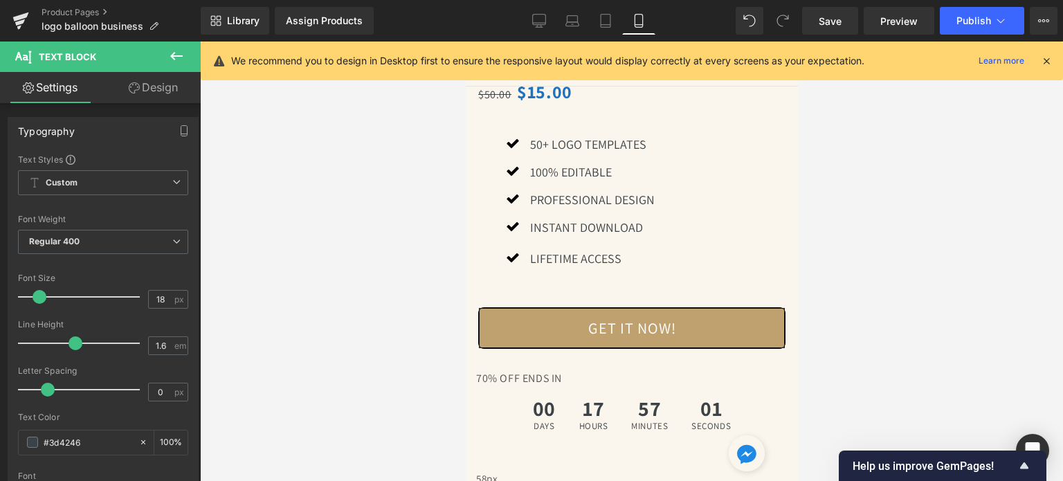
click at [816, 224] on div at bounding box center [631, 261] width 863 height 439
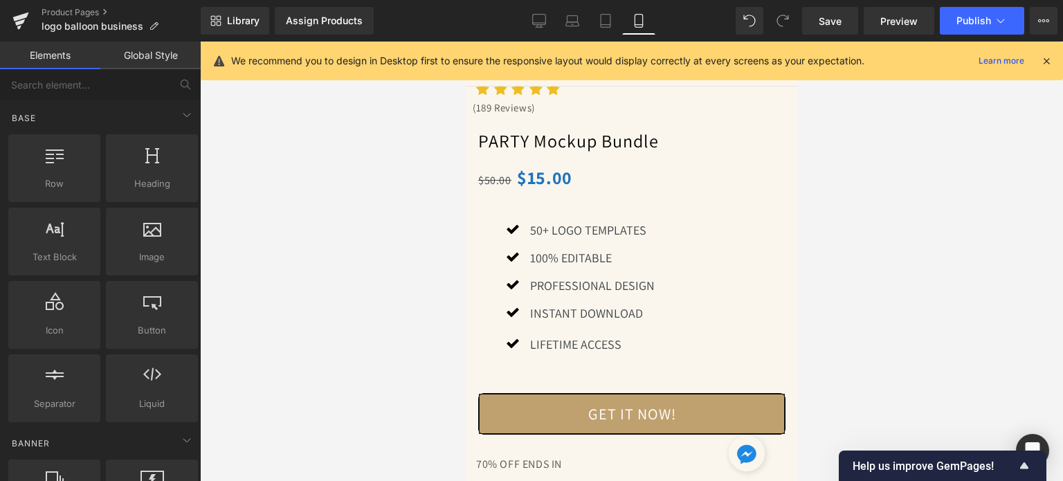
scroll to position [138, 0]
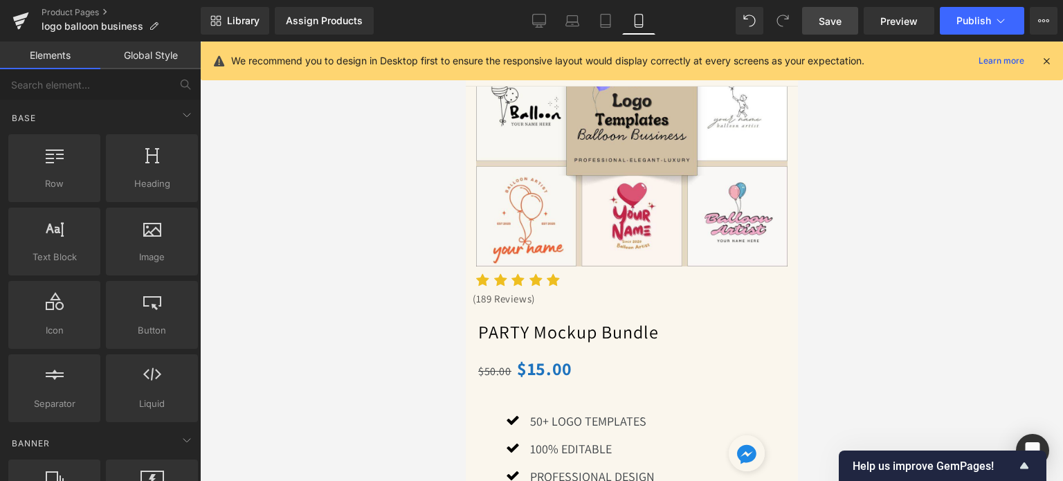
click at [835, 17] on span "Save" at bounding box center [830, 21] width 23 height 15
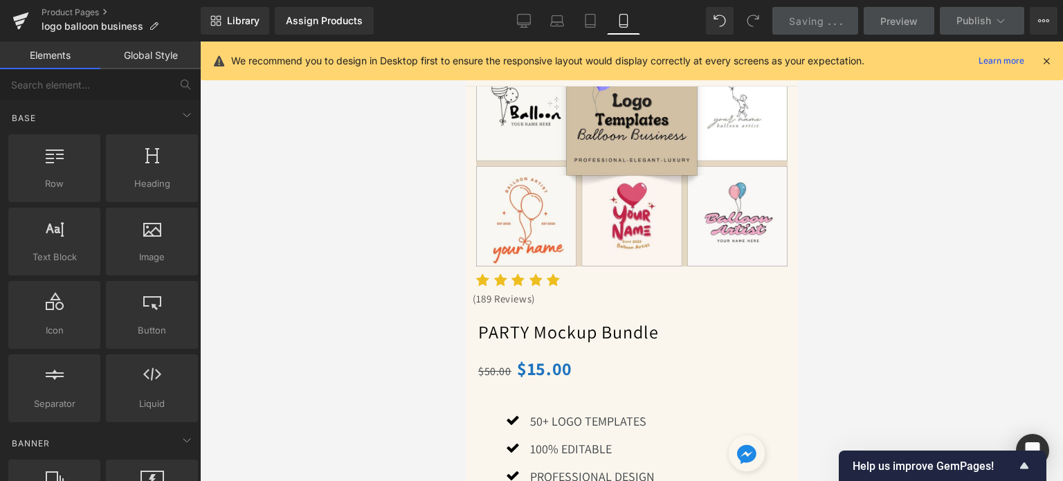
scroll to position [0, 0]
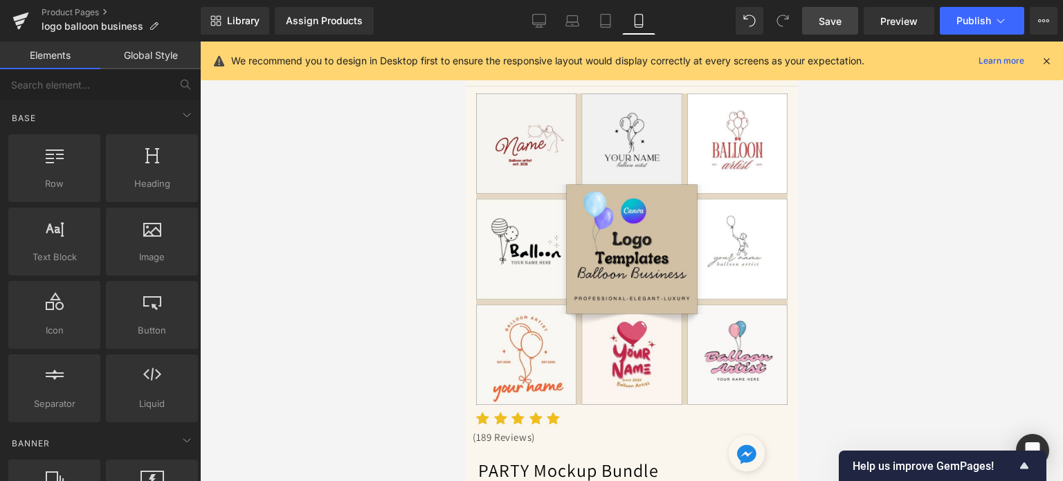
click at [1044, 58] on icon at bounding box center [1046, 61] width 12 height 12
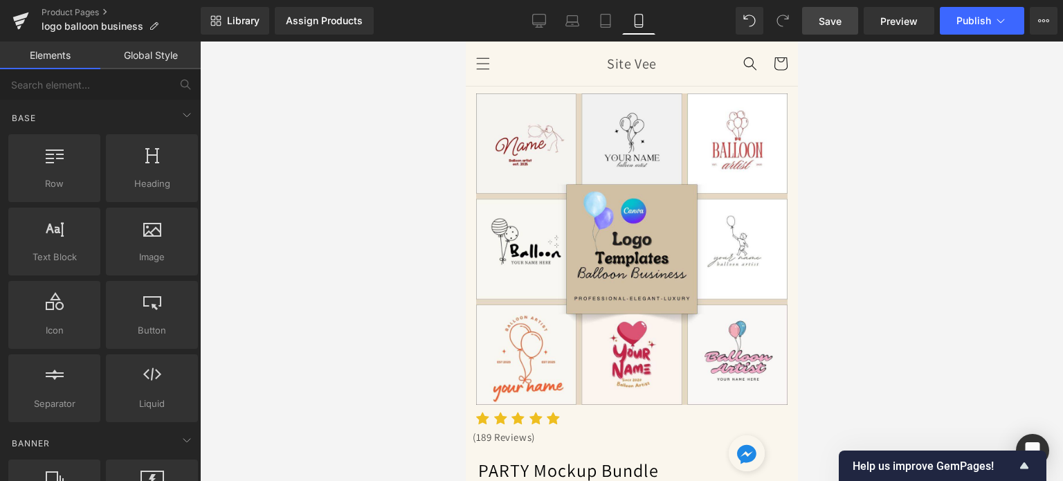
click at [465, 42] on span "Product" at bounding box center [465, 42] width 0 height 0
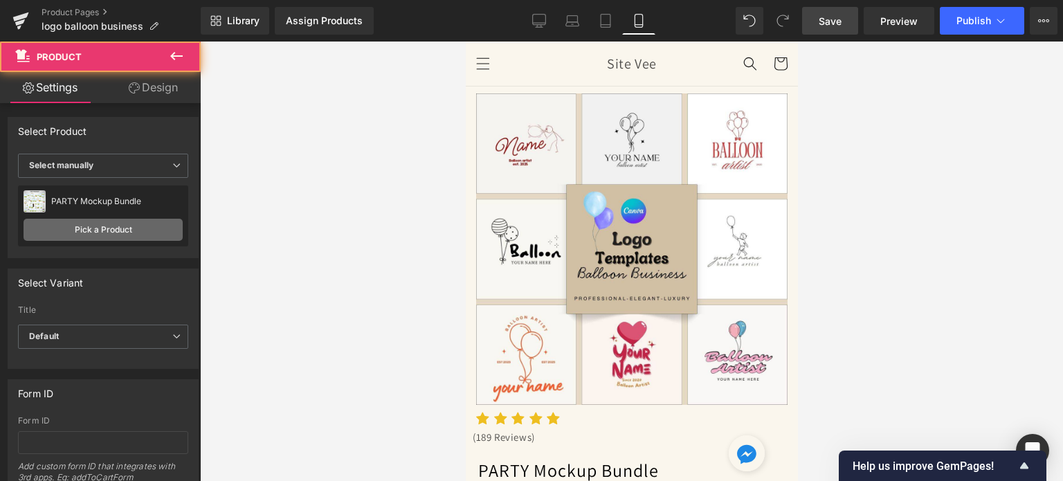
click at [89, 226] on link "Pick a Product" at bounding box center [103, 230] width 159 height 22
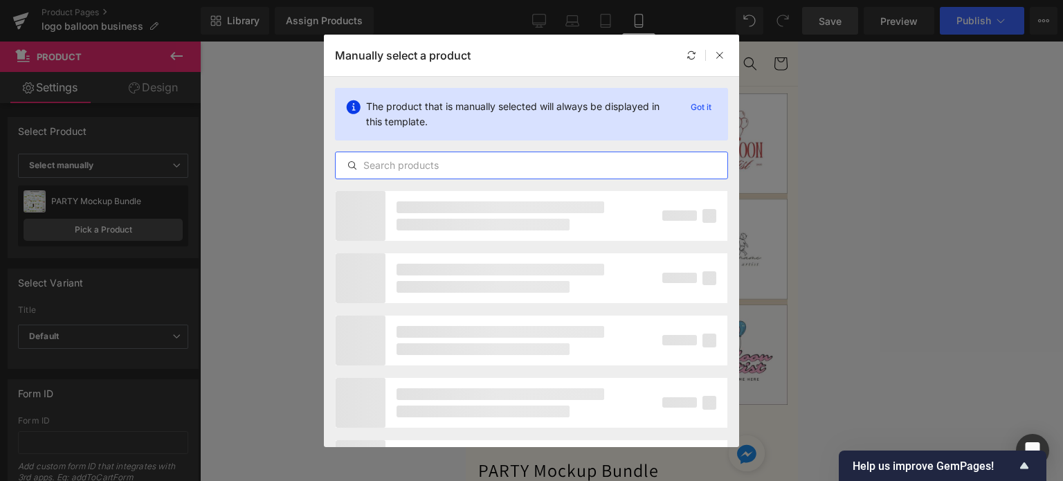
click at [418, 160] on input "text" at bounding box center [532, 165] width 392 height 17
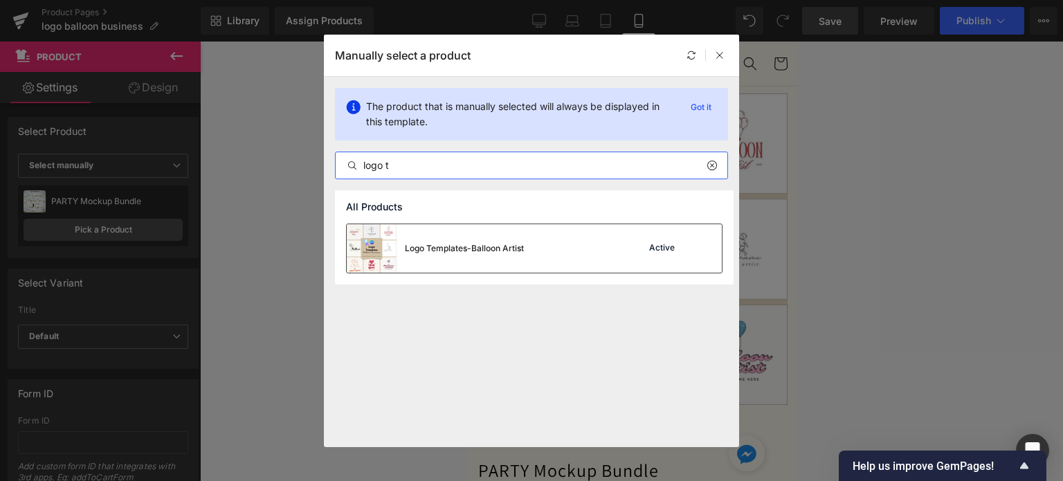
type input "logo t"
click at [502, 236] on div "Logo Templates-Balloon Artist" at bounding box center [435, 248] width 177 height 48
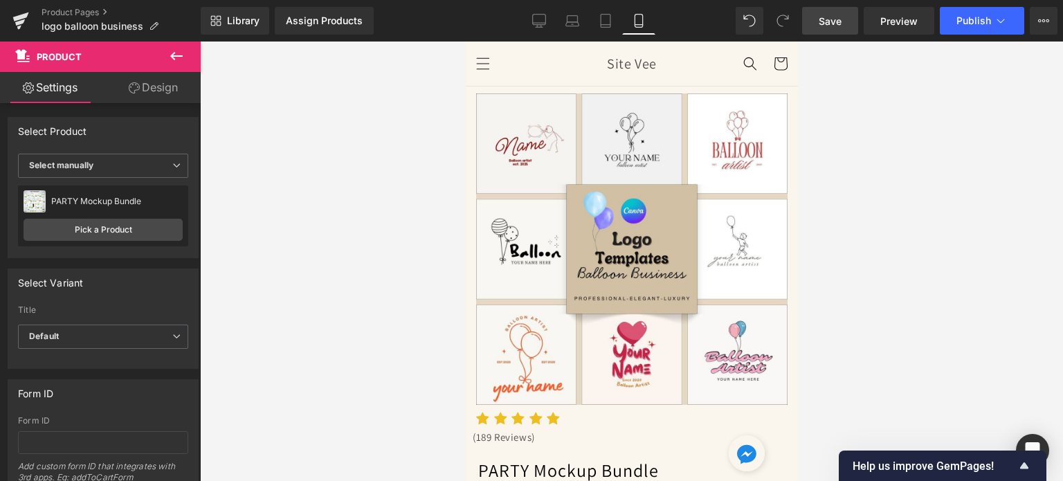
click at [327, 27] on link "Assign Products" at bounding box center [324, 21] width 99 height 28
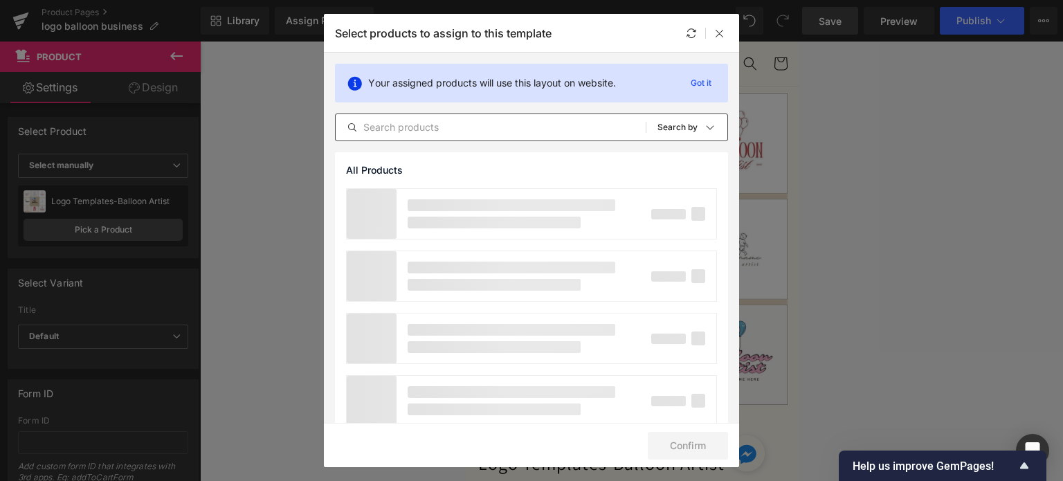
click at [462, 123] on input "text" at bounding box center [491, 127] width 310 height 17
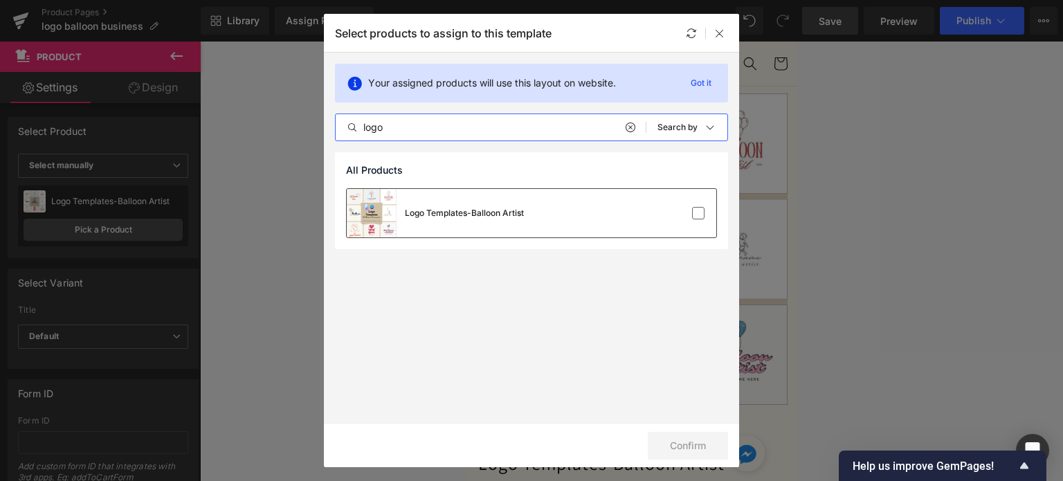
type input "logo"
click at [473, 197] on div "Logo Templates-Balloon Artist" at bounding box center [435, 213] width 177 height 48
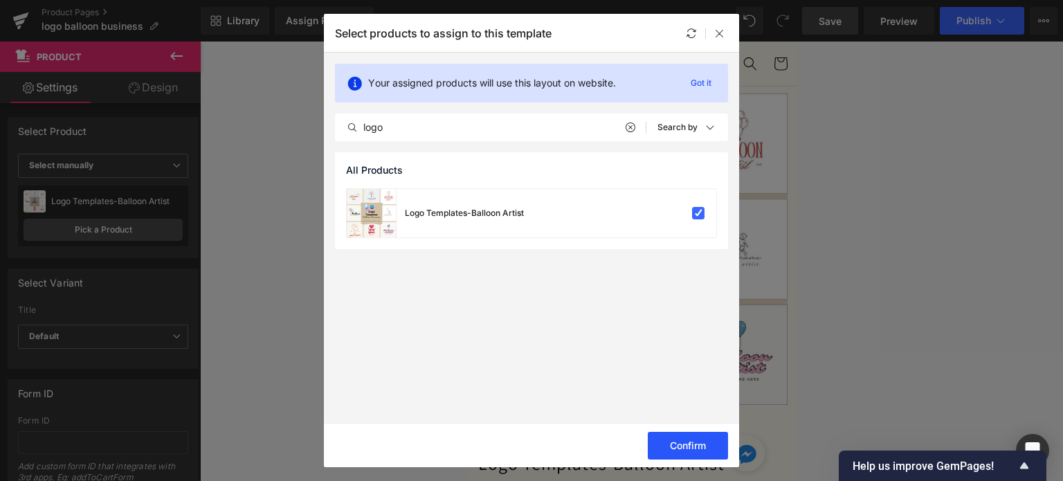
click at [671, 439] on button "Confirm" at bounding box center [688, 446] width 80 height 28
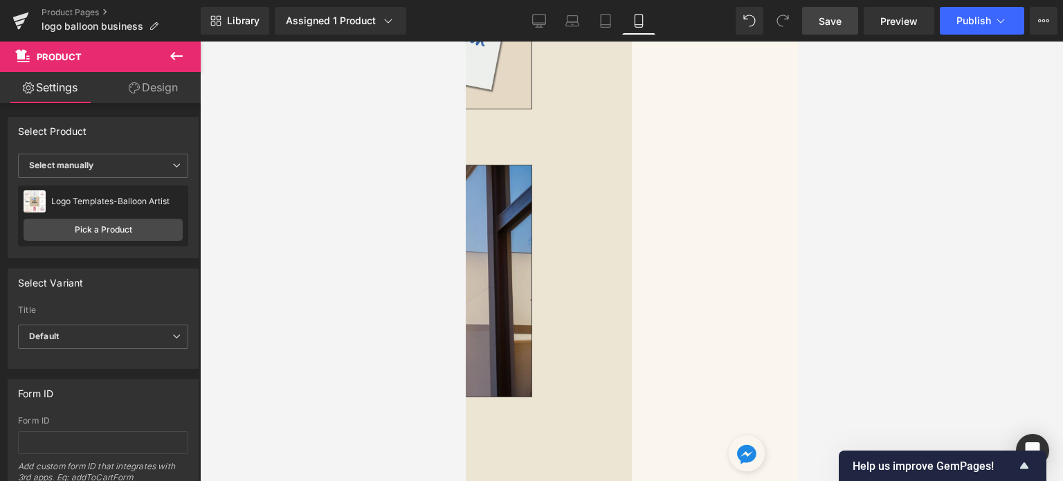
scroll to position [3460, 0]
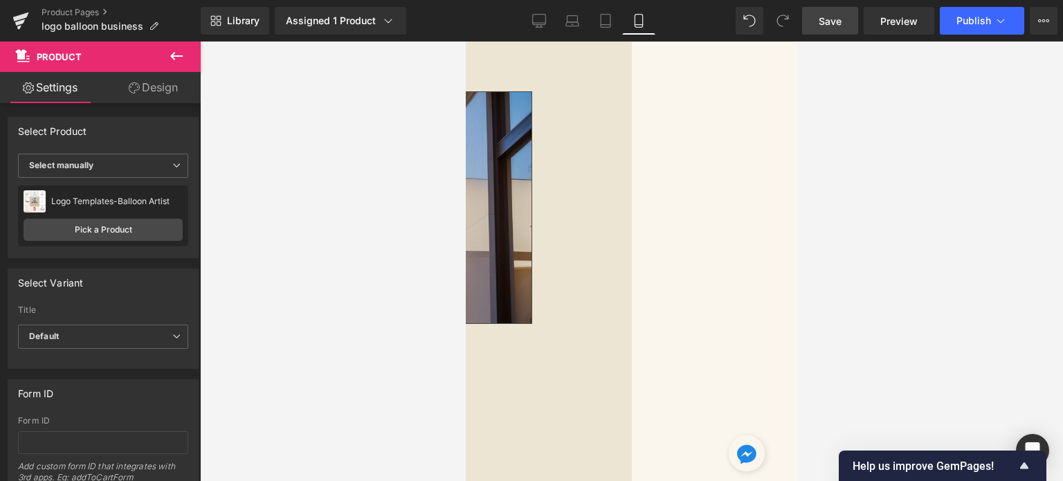
click at [465, 42] on span "Product" at bounding box center [465, 42] width 0 height 0
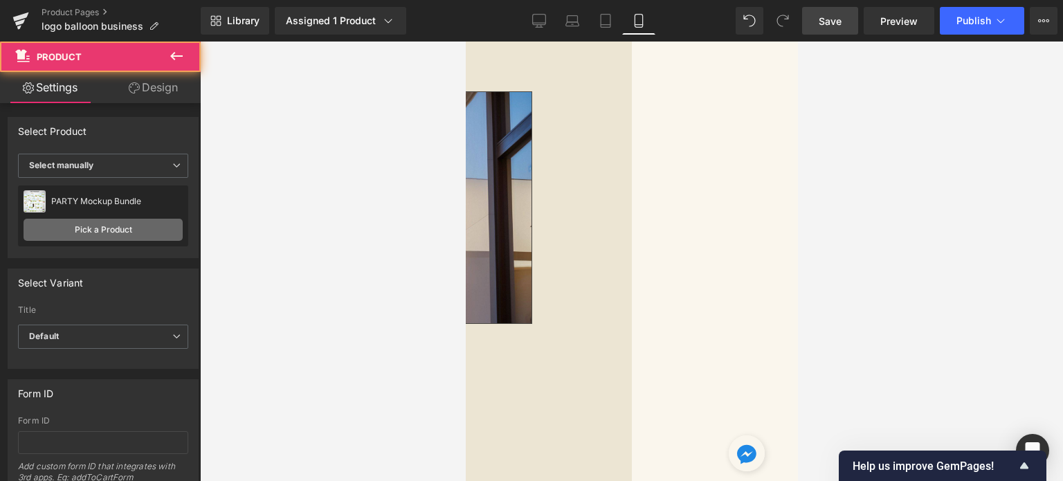
click at [67, 231] on link "Pick a Product" at bounding box center [103, 230] width 159 height 22
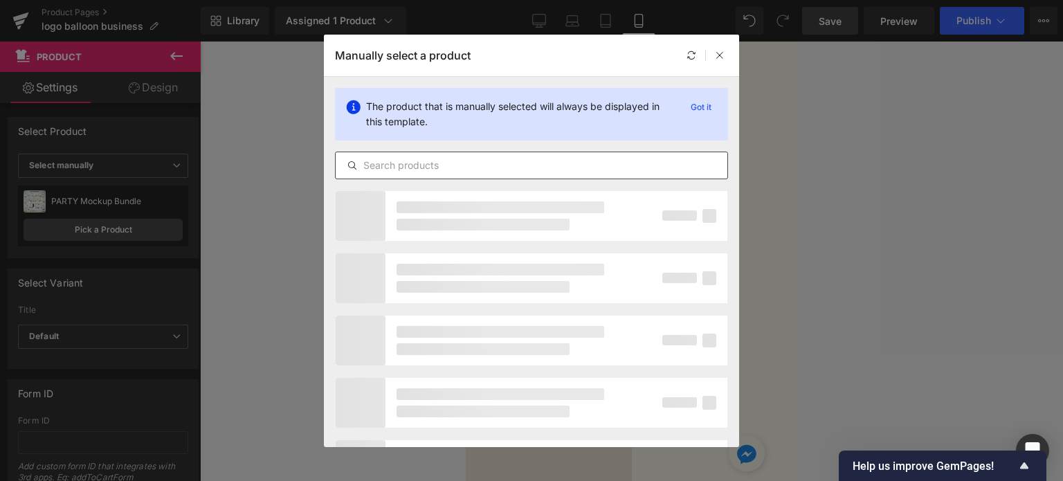
click at [462, 165] on input "text" at bounding box center [532, 165] width 392 height 17
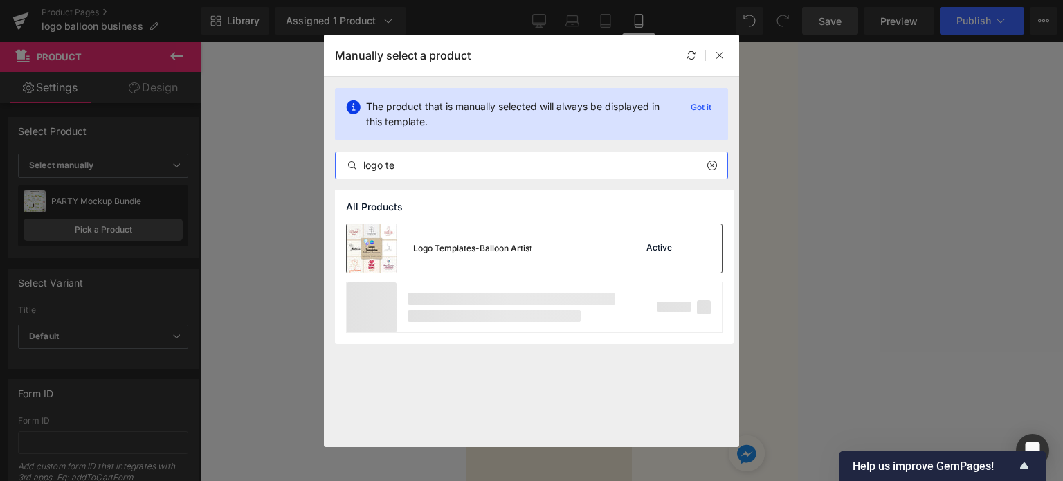
type input "logo te"
click at [464, 243] on div "Logo Templates-Balloon Artist" at bounding box center [472, 248] width 119 height 12
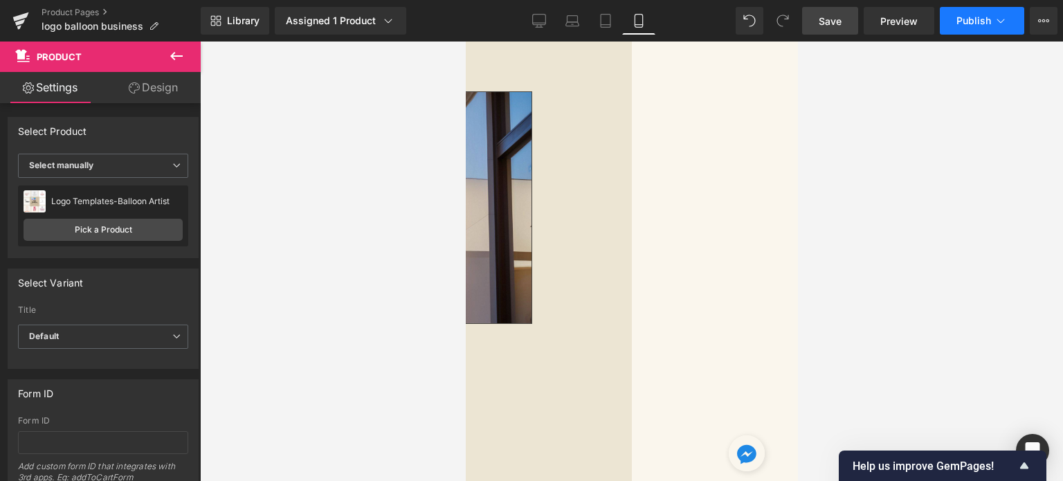
click at [973, 16] on span "Publish" at bounding box center [973, 20] width 35 height 11
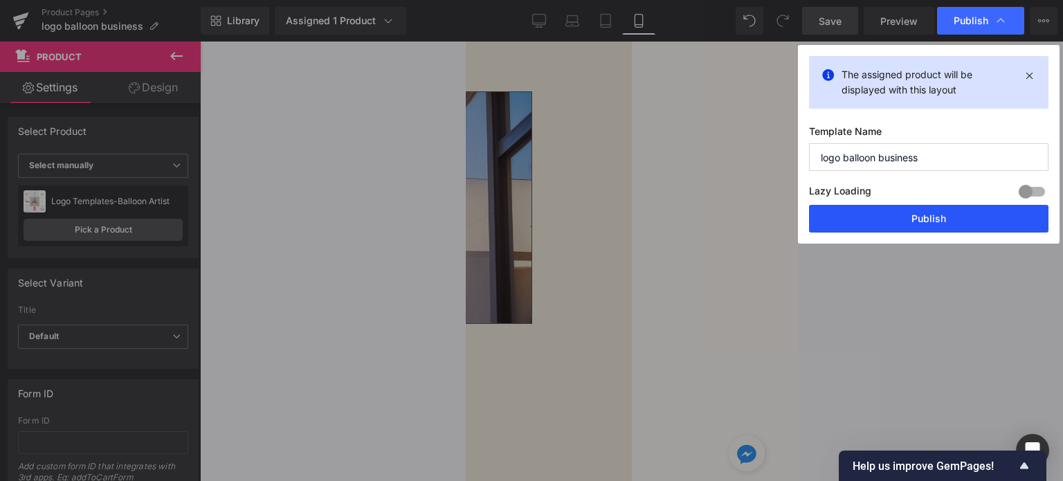
click at [905, 212] on button "Publish" at bounding box center [928, 219] width 239 height 28
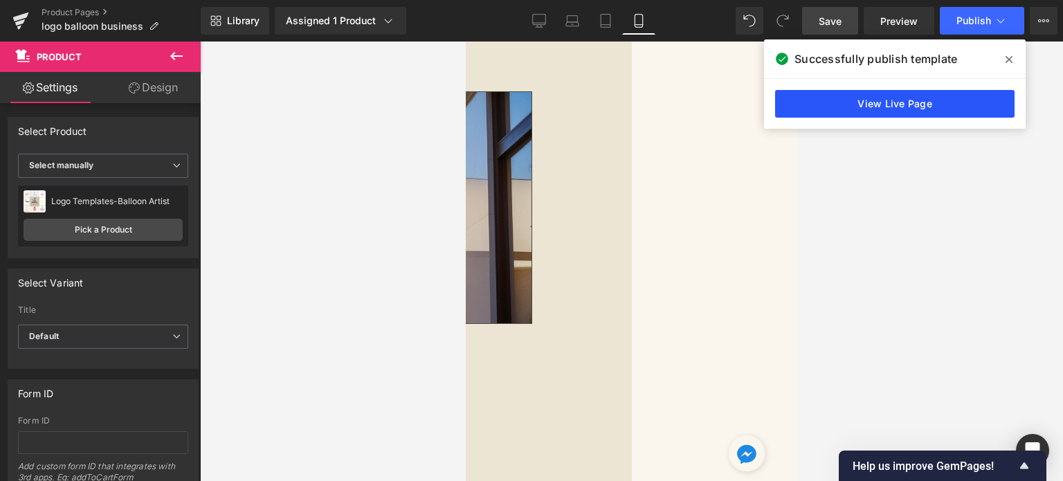
click at [823, 102] on link "View Live Page" at bounding box center [894, 104] width 239 height 28
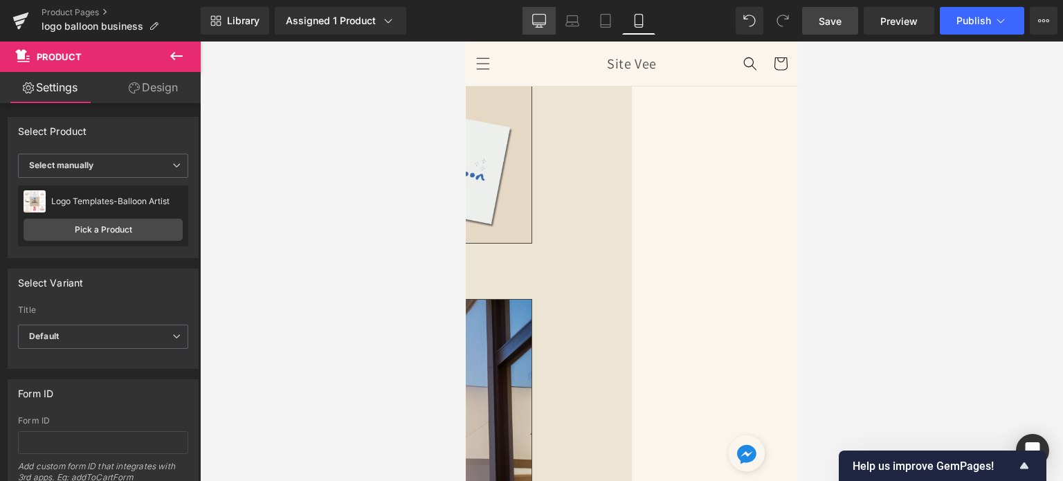
click at [531, 21] on link "Desktop" at bounding box center [538, 21] width 33 height 28
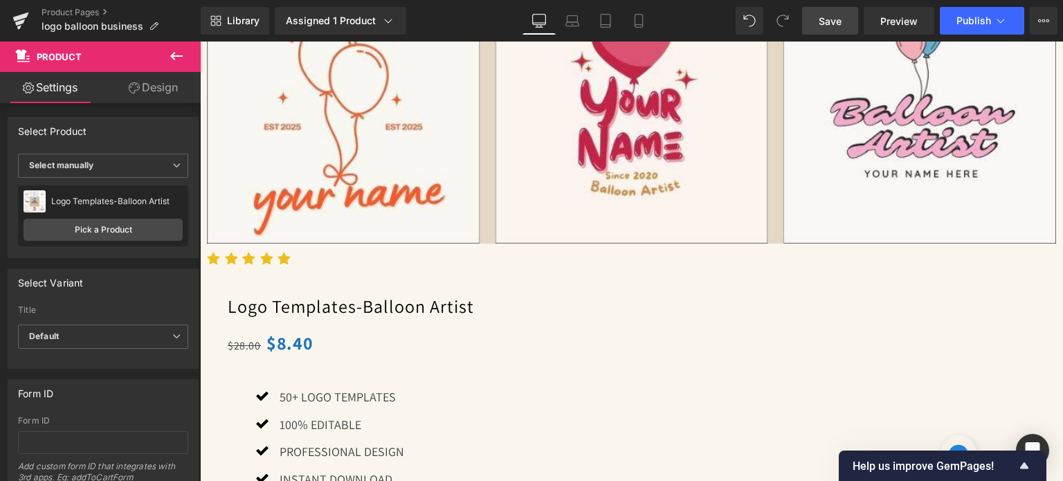
scroll to position [924, 0]
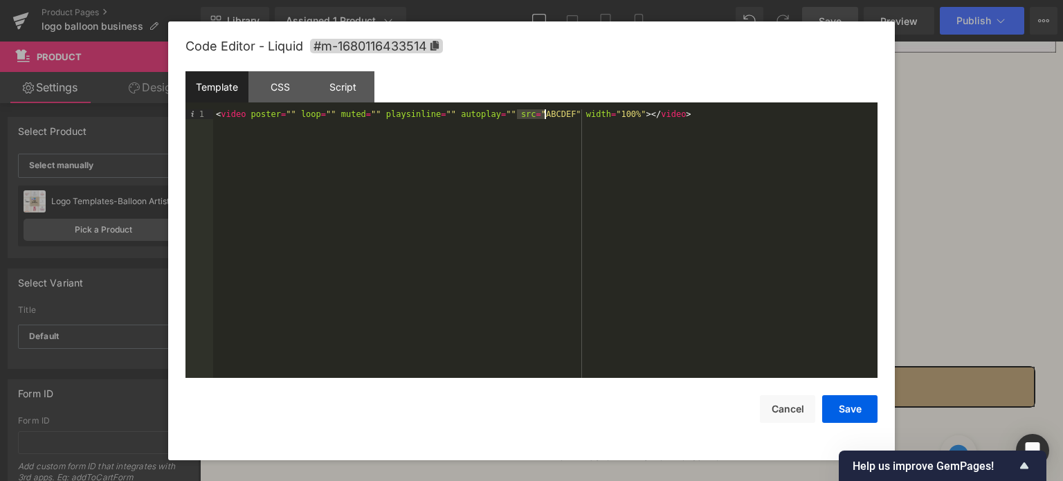
drag, startPoint x: 518, startPoint y: 113, endPoint x: 543, endPoint y: 115, distance: 24.9
click at [543, 115] on div "< video poster = "" loop = "" muted = "" playsinline = "" autoplay = "" src = "…" at bounding box center [545, 253] width 664 height 289
click at [846, 405] on button "Save" at bounding box center [849, 409] width 55 height 28
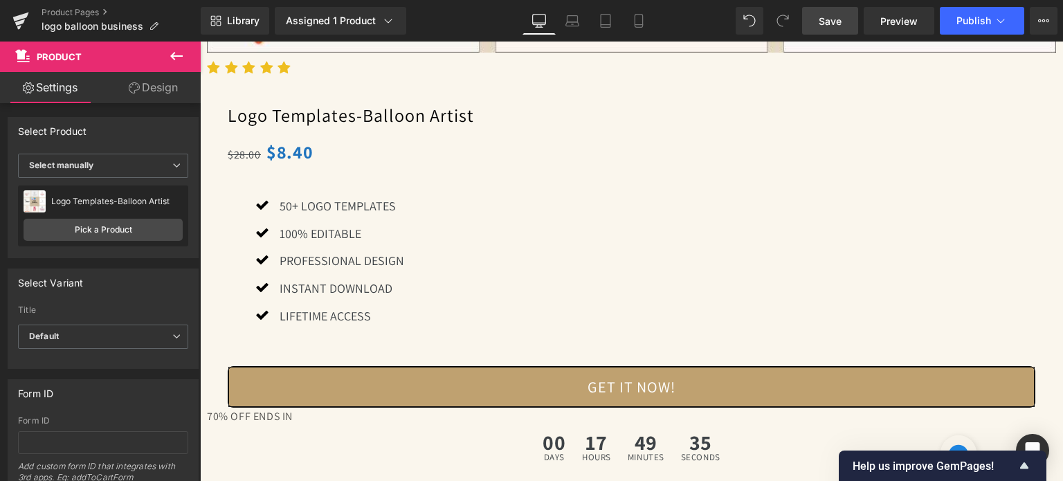
click at [846, 15] on link "Save" at bounding box center [830, 21] width 56 height 28
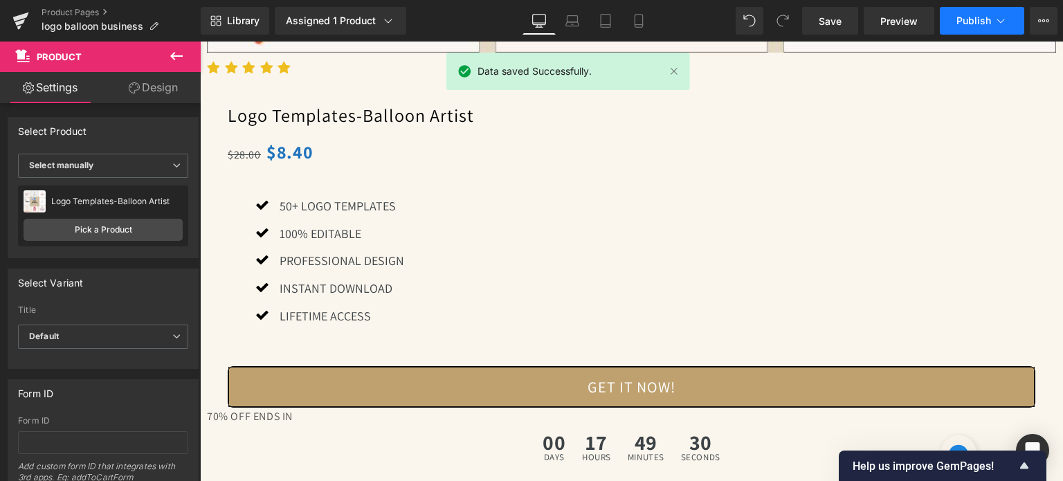
click at [960, 25] on span "Publish" at bounding box center [973, 20] width 35 height 11
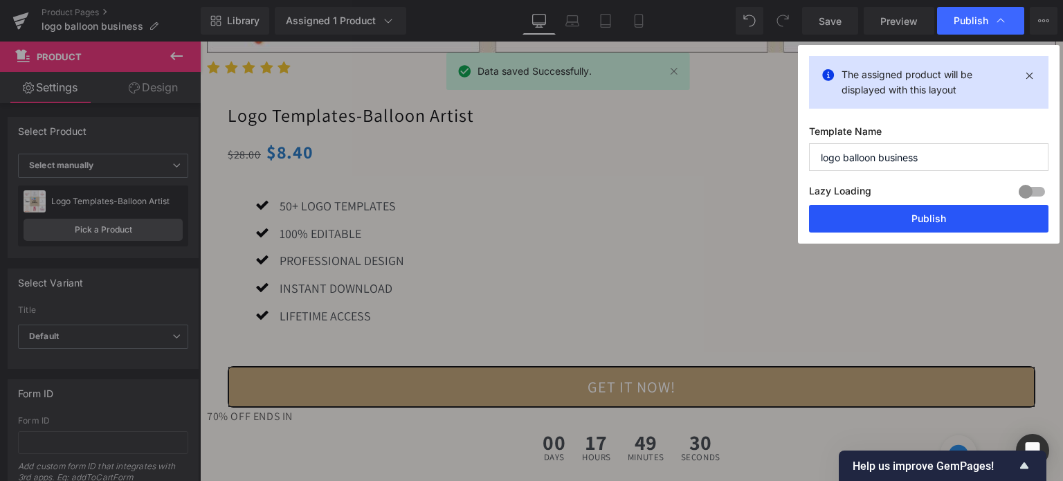
click at [937, 224] on button "Publish" at bounding box center [928, 219] width 239 height 28
